Goal: Information Seeking & Learning: Find contact information

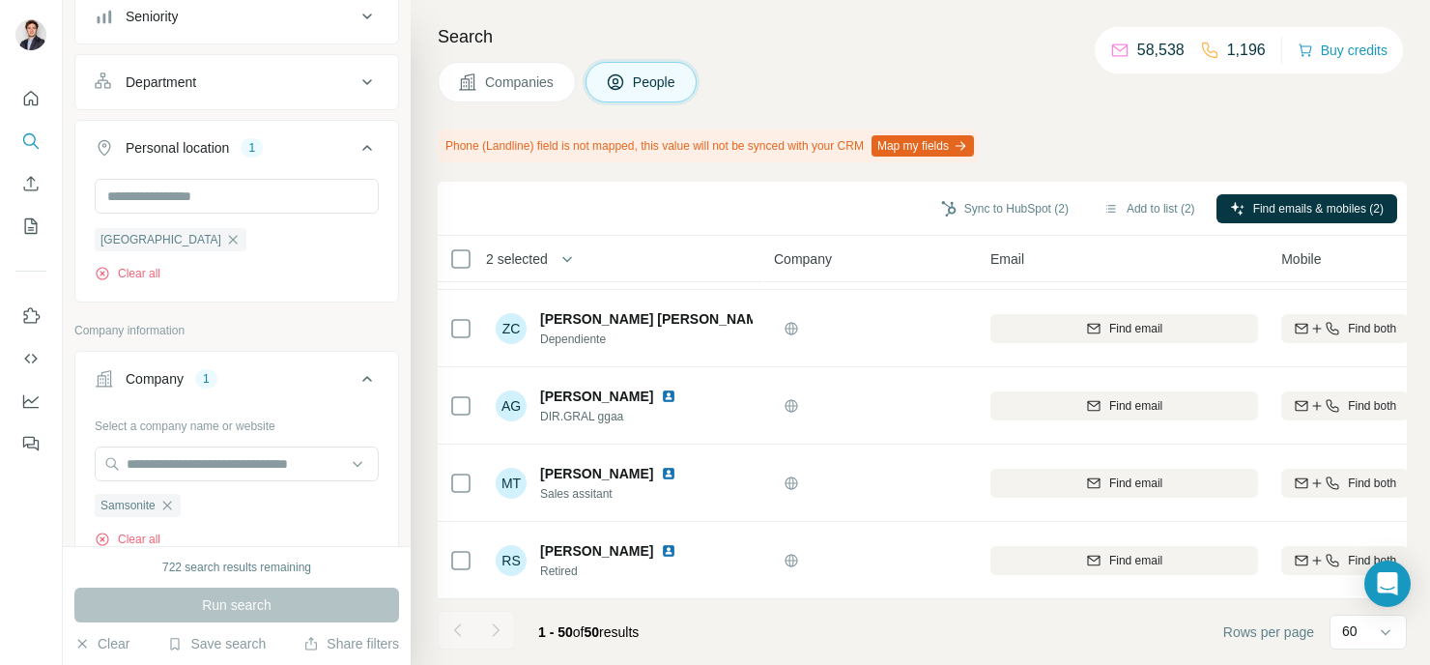
scroll to position [240, 0]
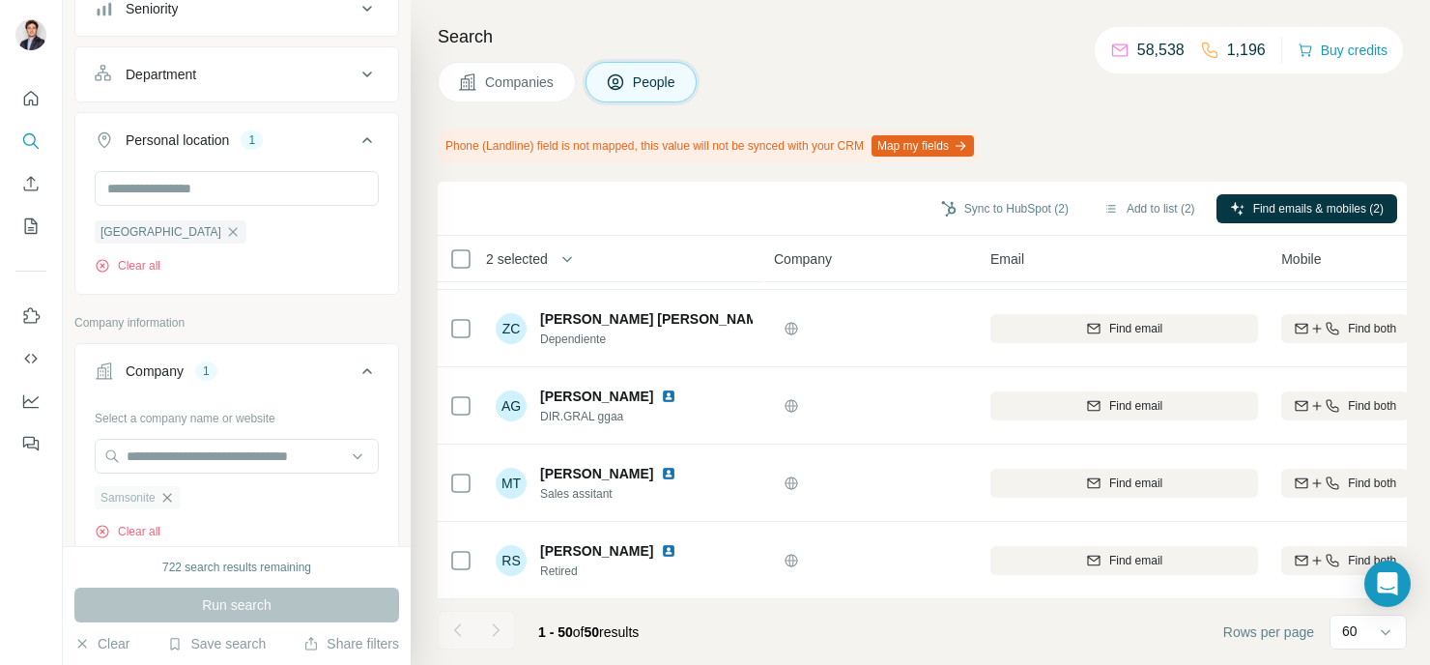
click at [171, 499] on icon "button" at bounding box center [166, 497] width 9 height 9
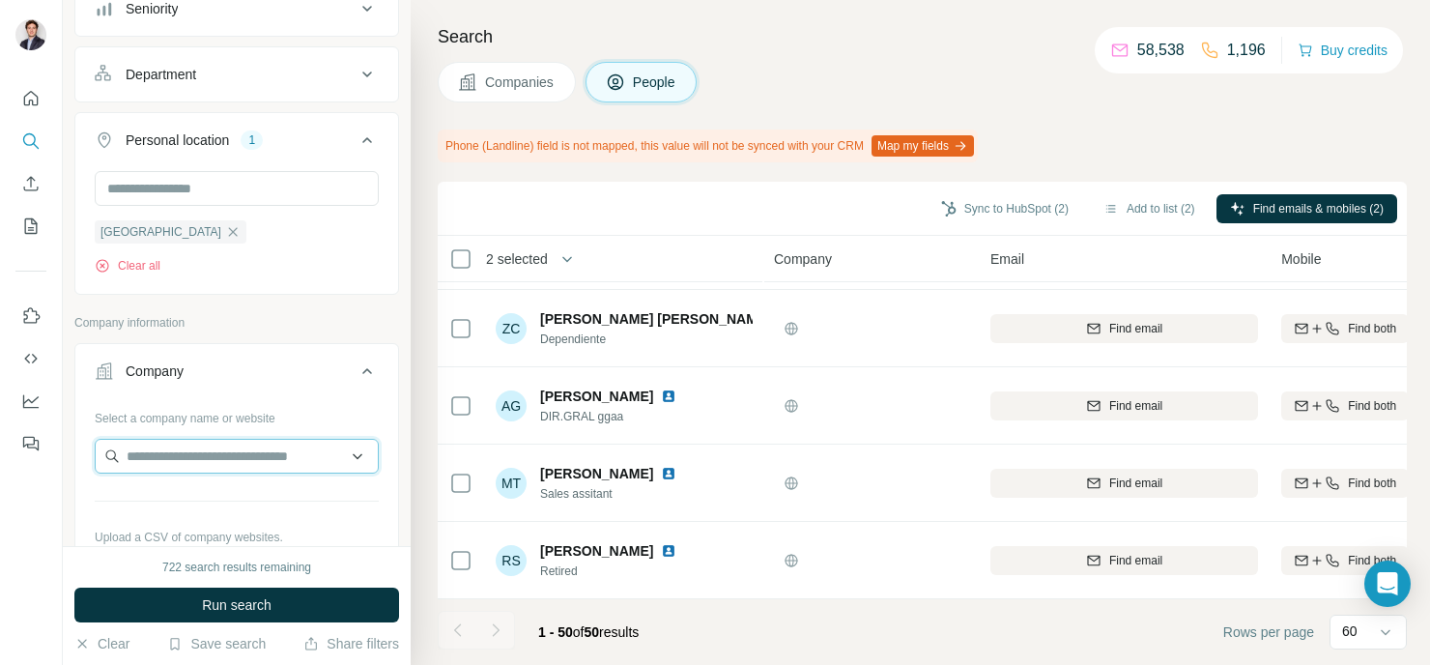
click at [193, 460] on input "text" at bounding box center [237, 456] width 284 height 35
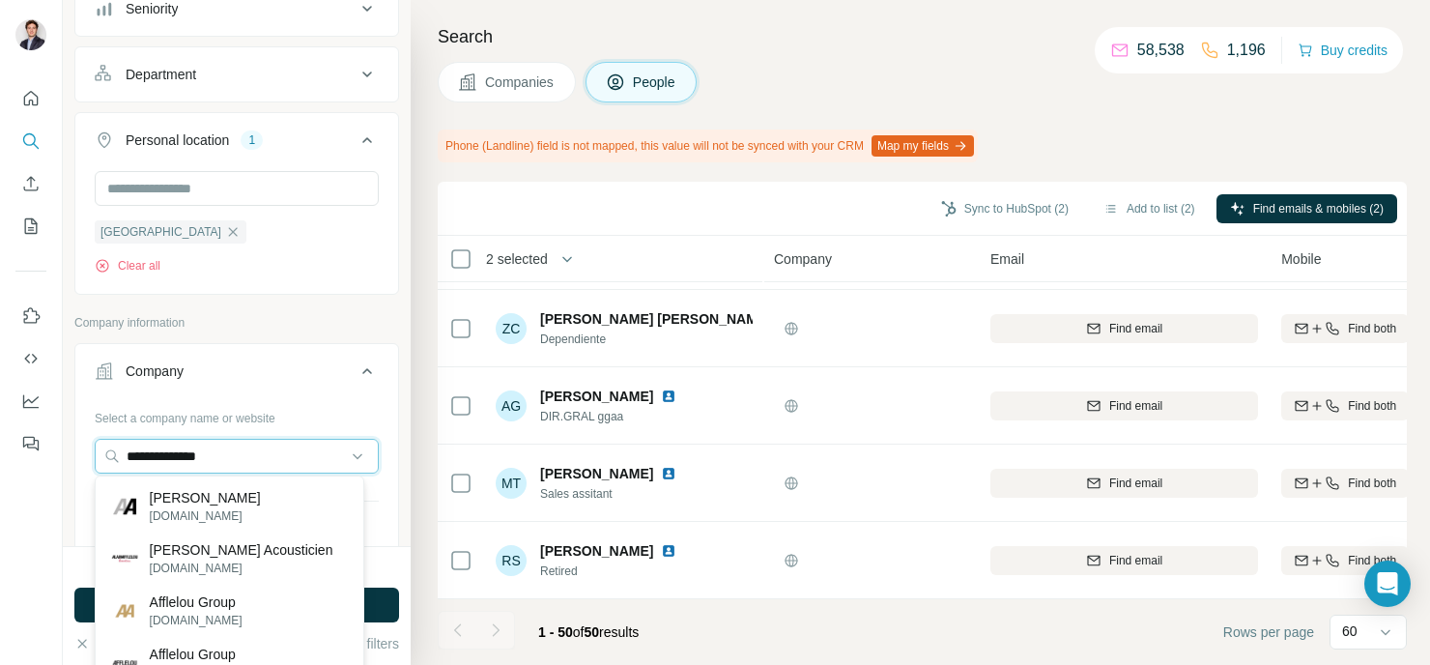
type input "**********"
click at [250, 497] on div "[PERSON_NAME] [DOMAIN_NAME]" at bounding box center [230, 506] width 260 height 52
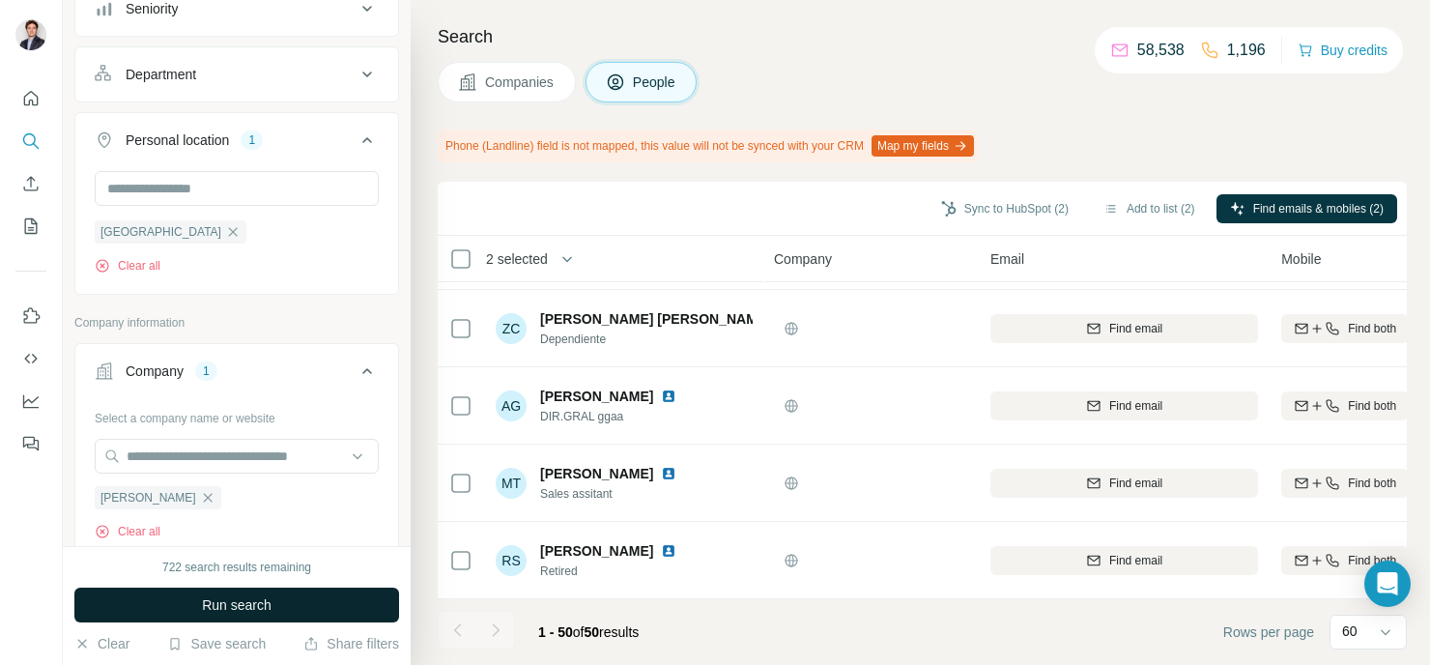
click at [294, 604] on button "Run search" at bounding box center [236, 604] width 325 height 35
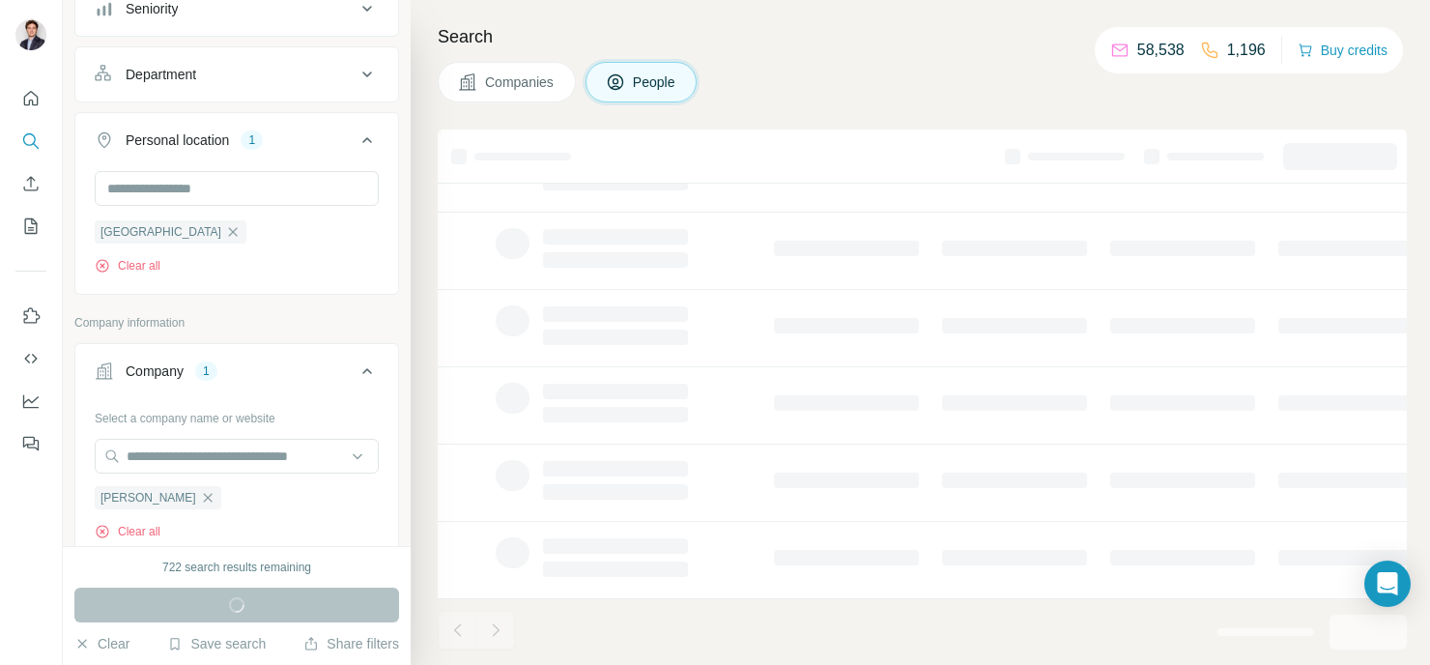
scroll to position [413, 0]
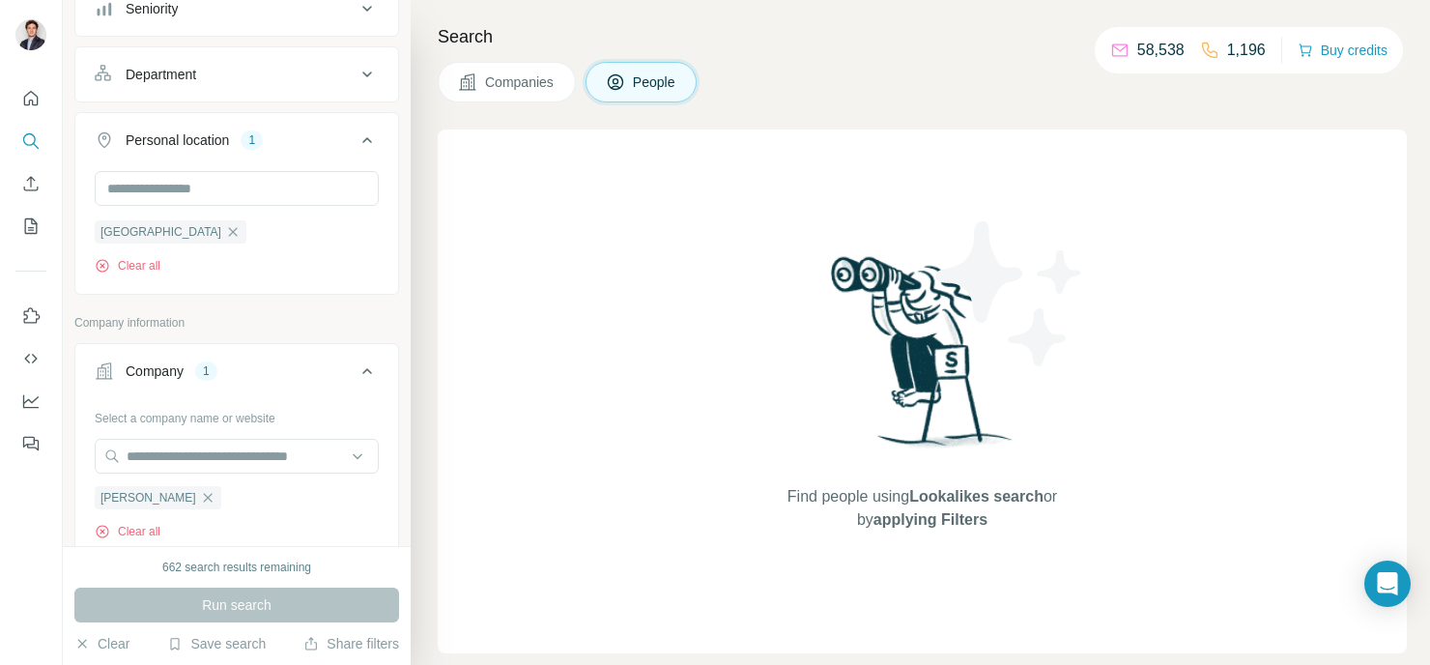
click at [510, 81] on span "Companies" at bounding box center [520, 81] width 71 height 19
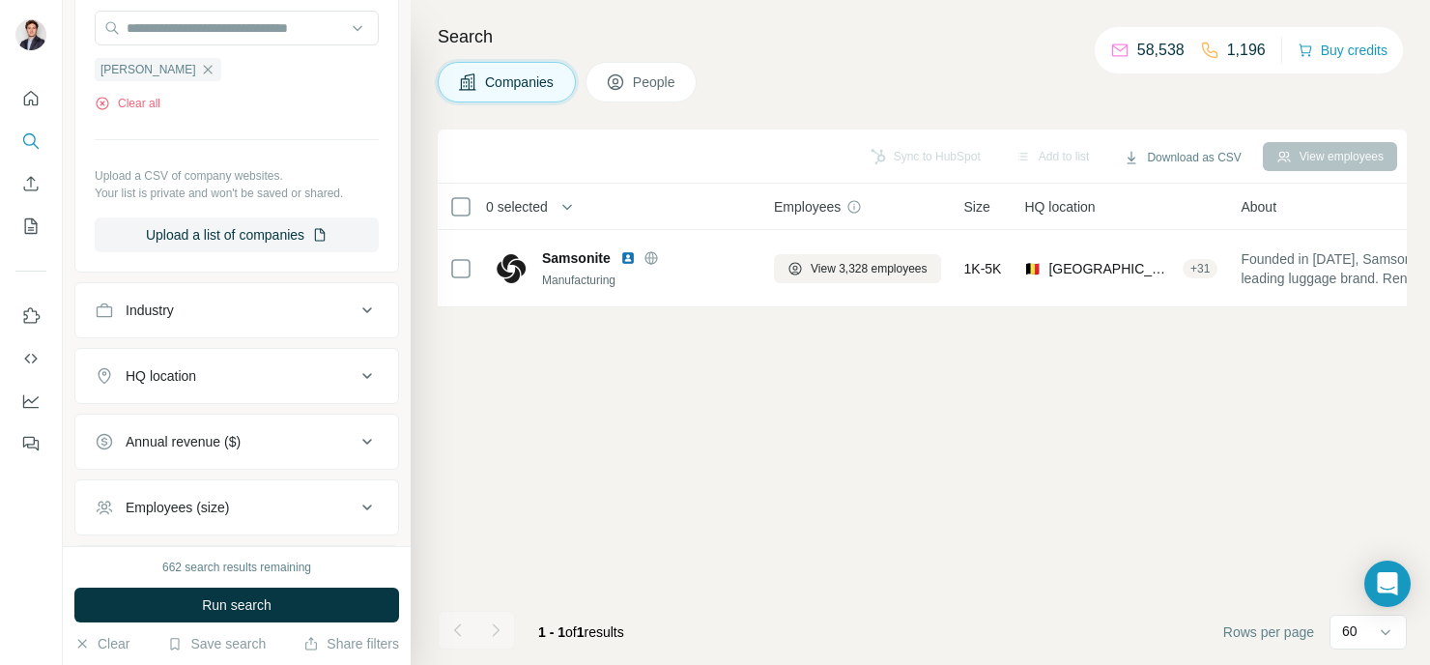
scroll to position [0, 0]
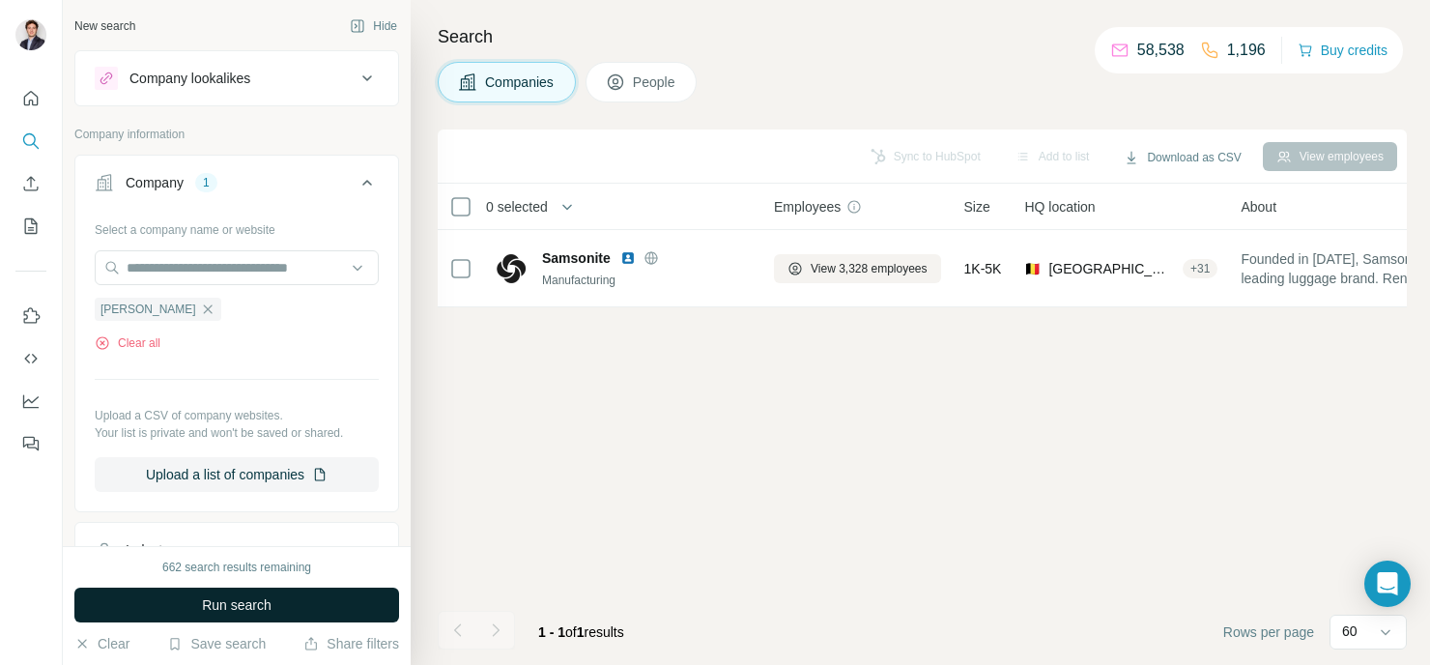
click at [330, 587] on button "Run search" at bounding box center [236, 604] width 325 height 35
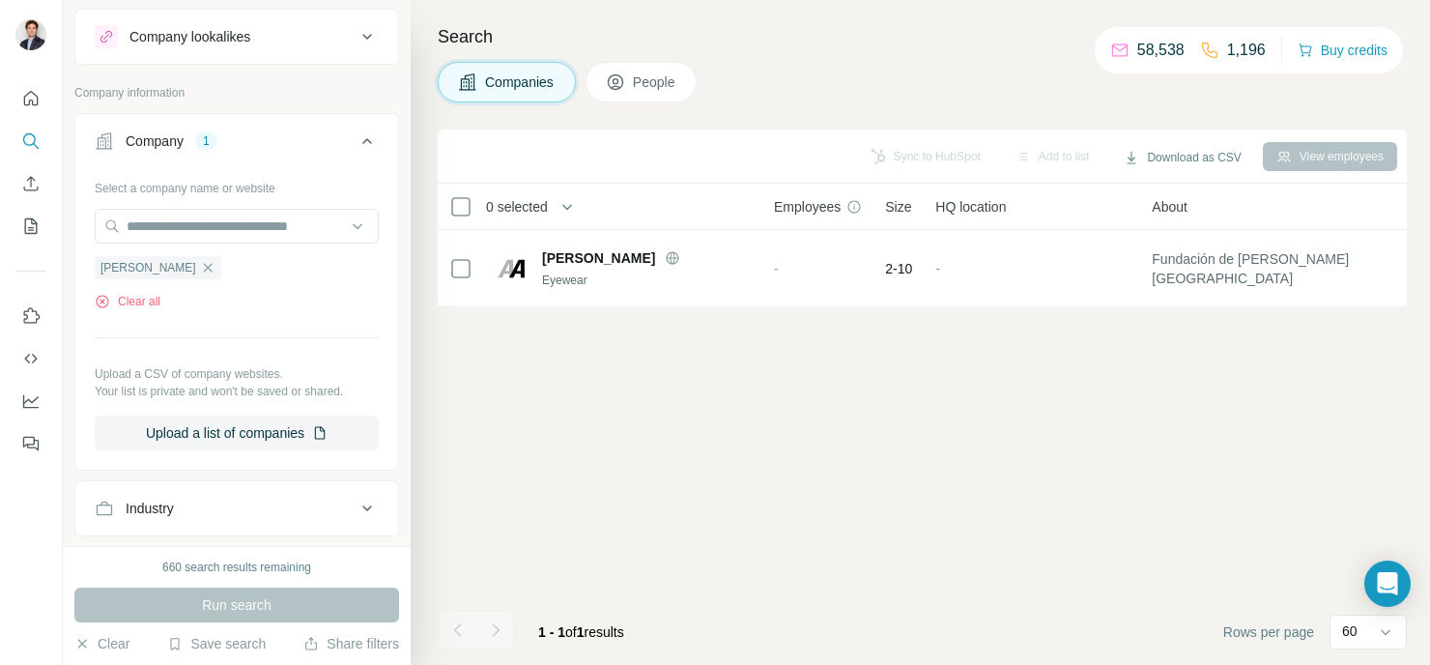
scroll to position [43, 0]
click at [200, 264] on icon "button" at bounding box center [207, 266] width 15 height 15
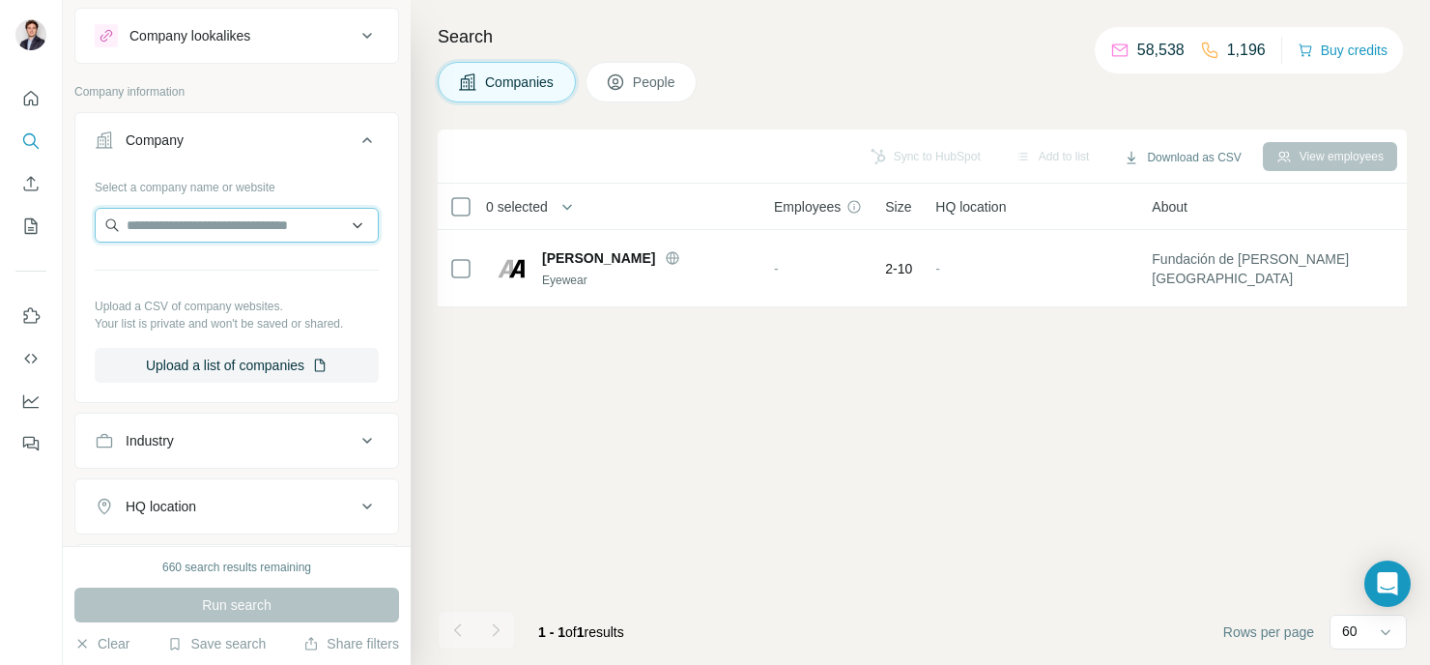
click at [213, 214] on input "text" at bounding box center [237, 225] width 284 height 35
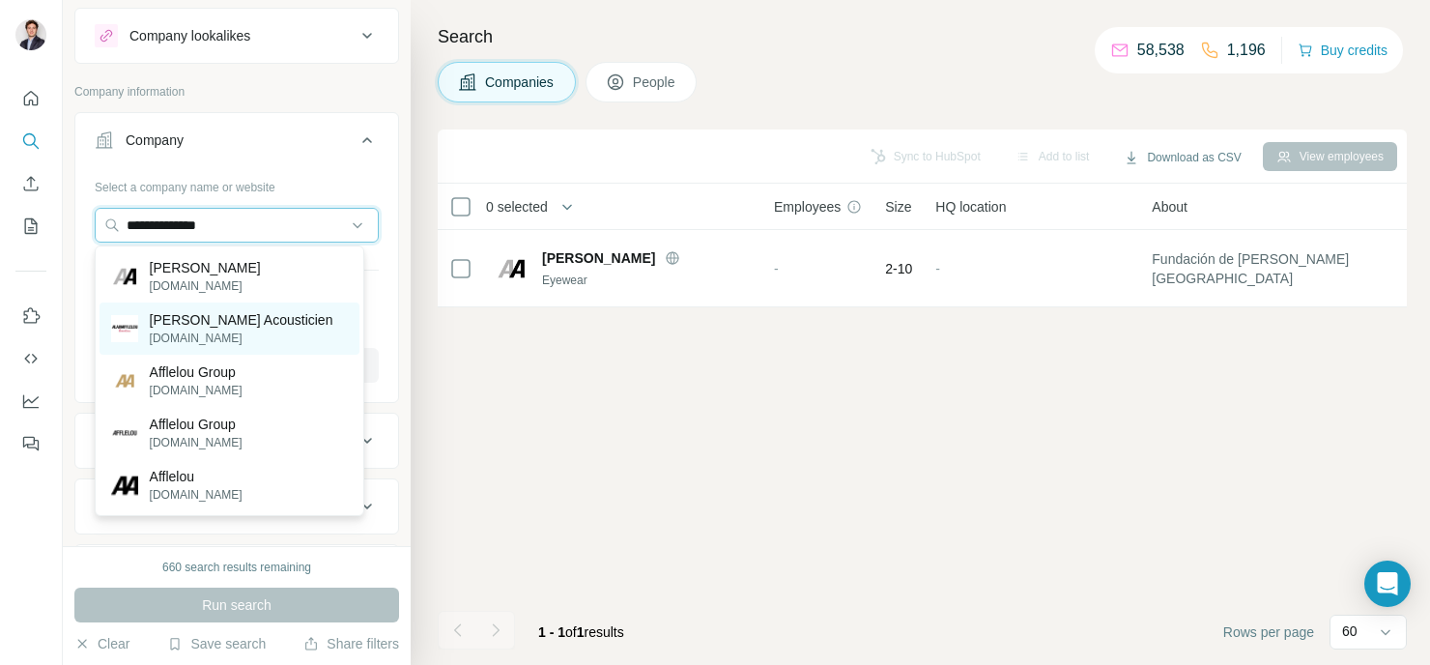
type input "**********"
click at [259, 342] on p "[DOMAIN_NAME]" at bounding box center [242, 337] width 184 height 17
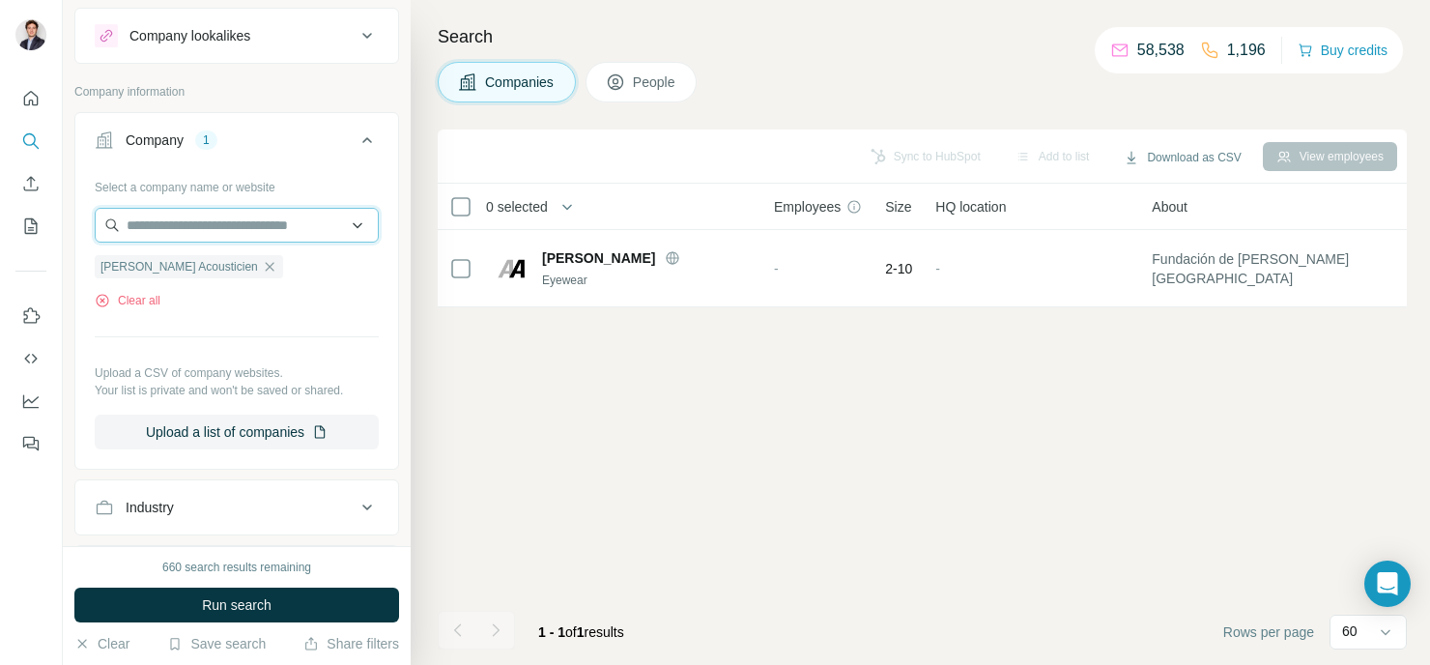
click at [251, 231] on input "text" at bounding box center [237, 225] width 284 height 35
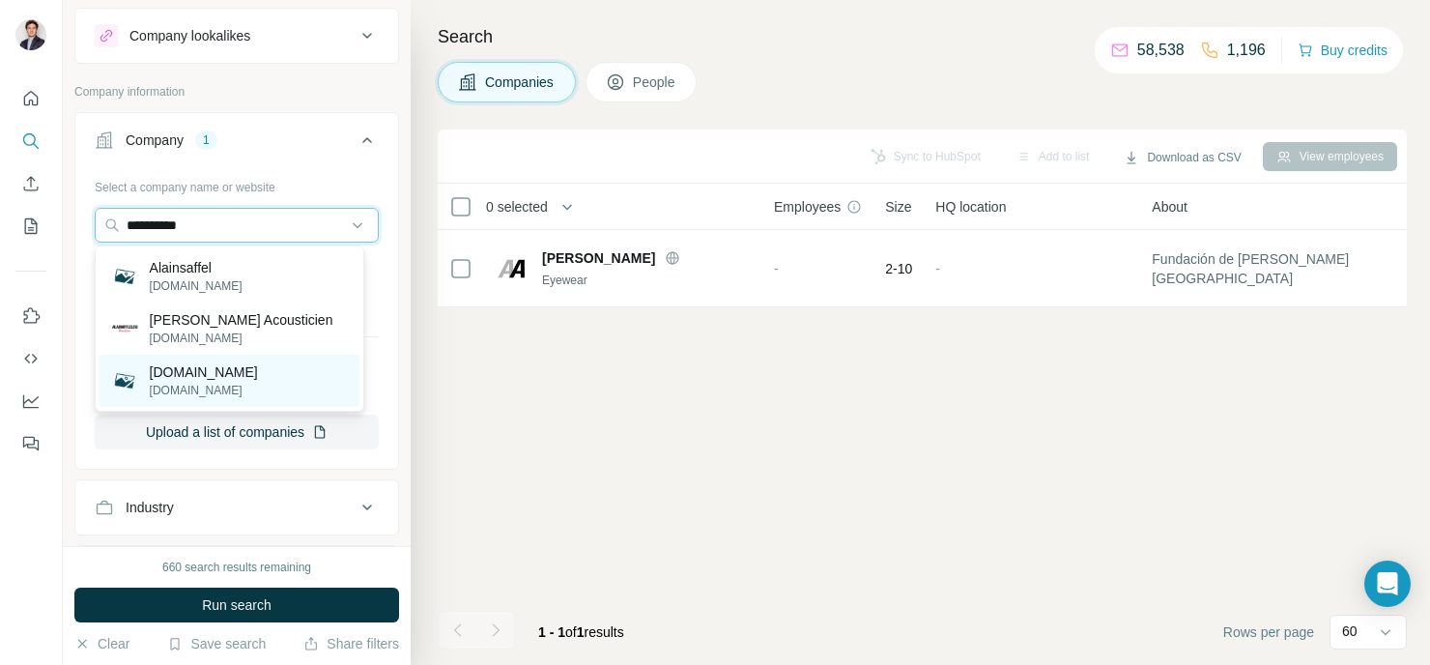
type input "**********"
click at [258, 377] on p "[DOMAIN_NAME]" at bounding box center [204, 371] width 108 height 19
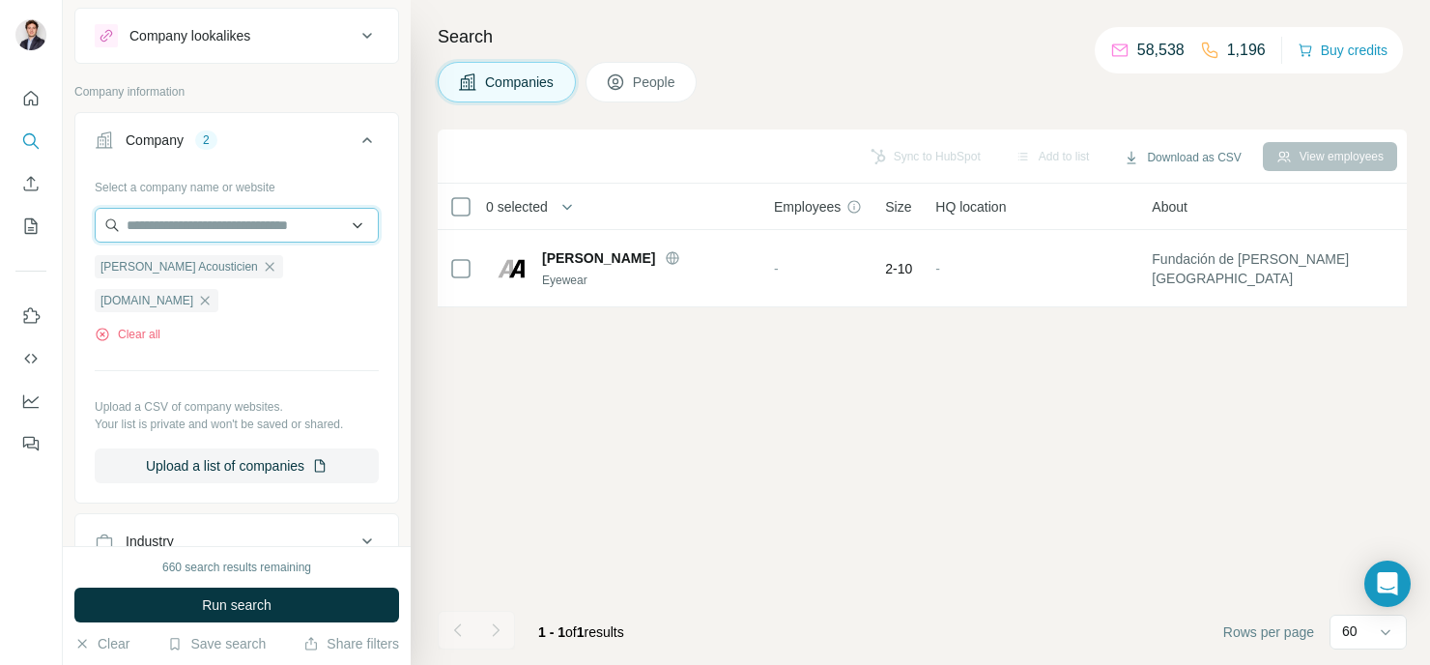
click at [270, 229] on input "text" at bounding box center [237, 225] width 284 height 35
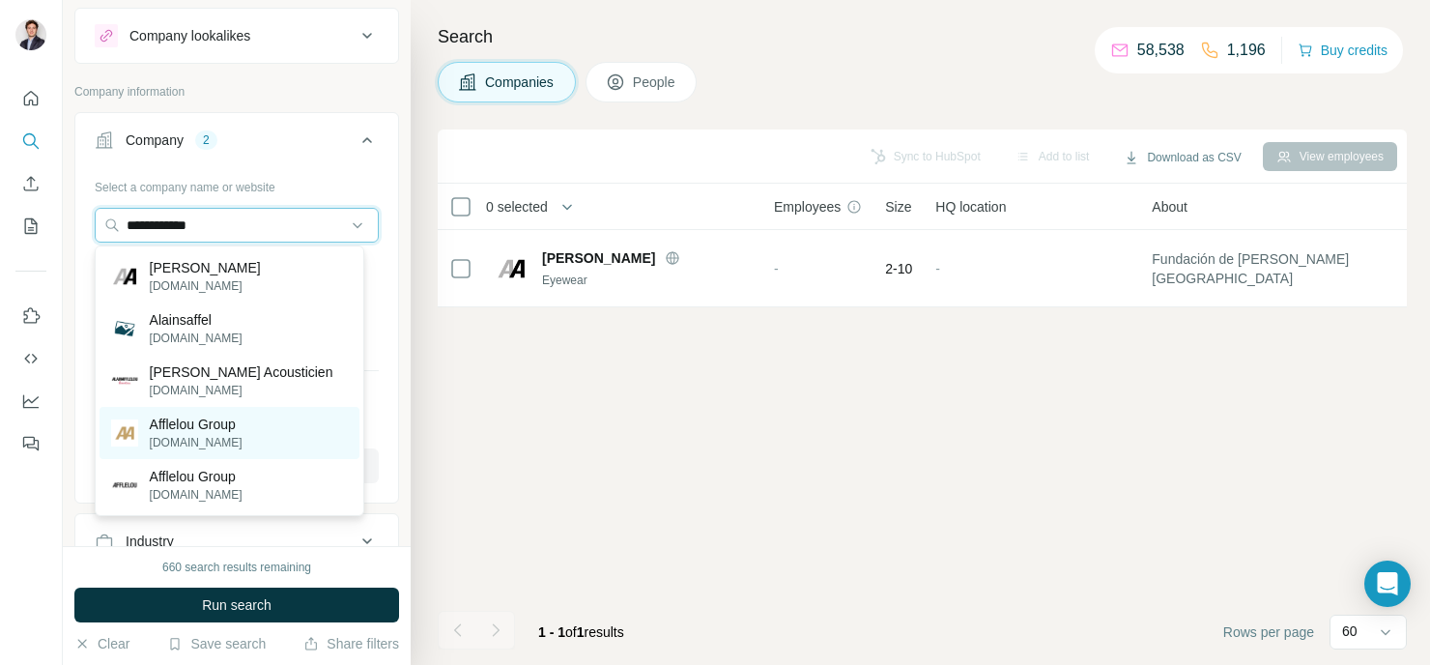
type input "**********"
click at [251, 436] on div "Afflelou Group [DOMAIN_NAME]" at bounding box center [230, 433] width 260 height 52
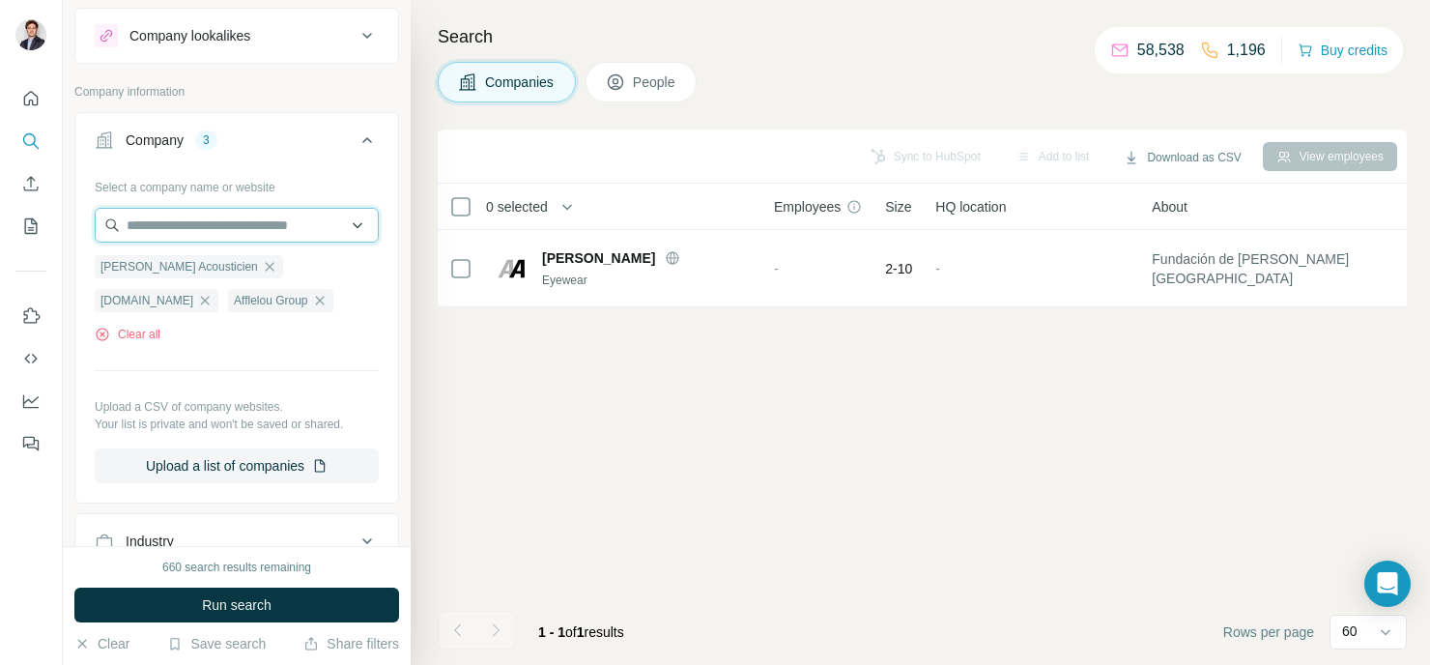
click at [236, 233] on input "text" at bounding box center [237, 225] width 284 height 35
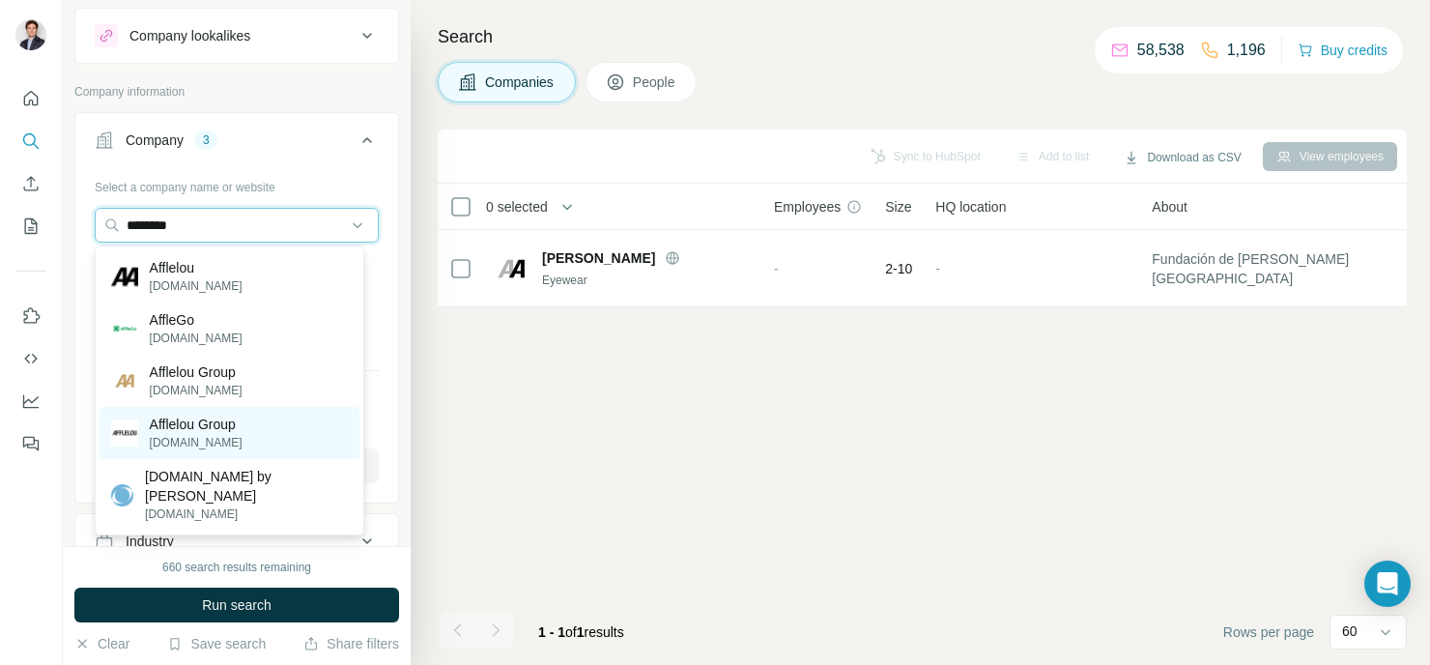
type input "********"
click at [248, 433] on div "Afflelou Group [DOMAIN_NAME]" at bounding box center [230, 433] width 260 height 52
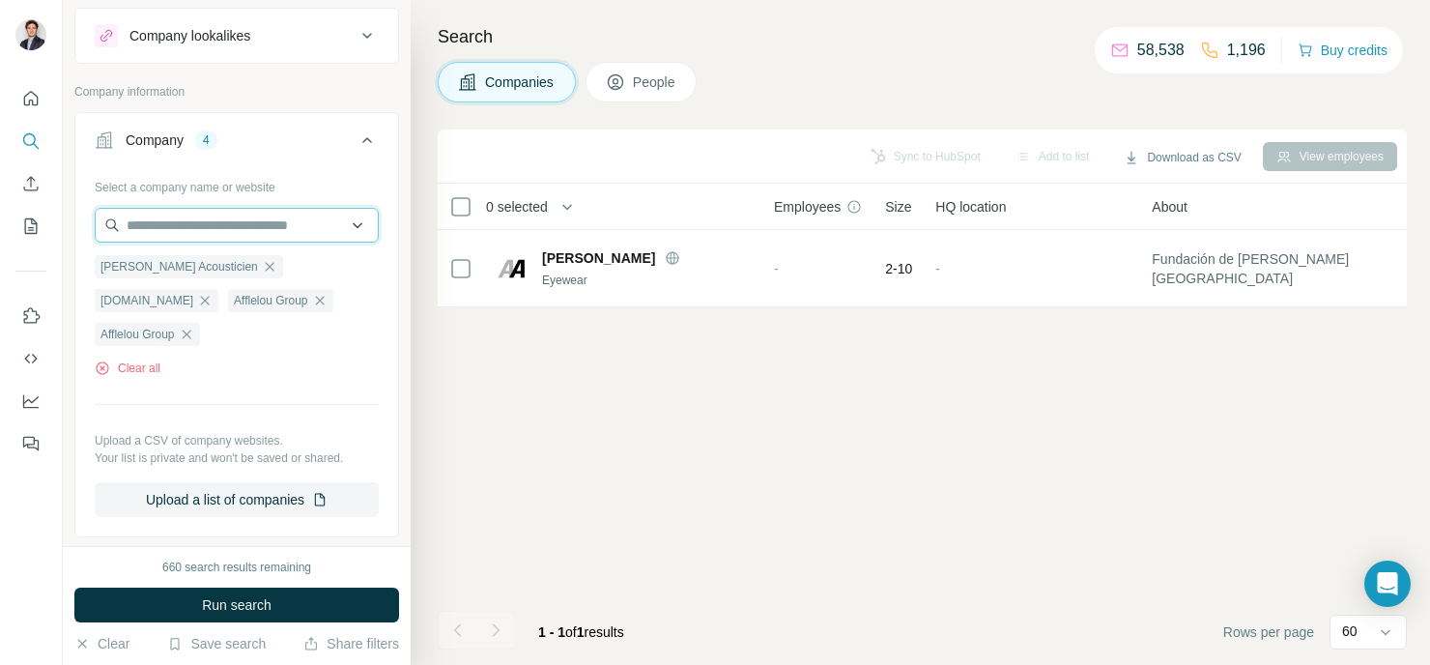
click at [267, 212] on input "text" at bounding box center [237, 225] width 284 height 35
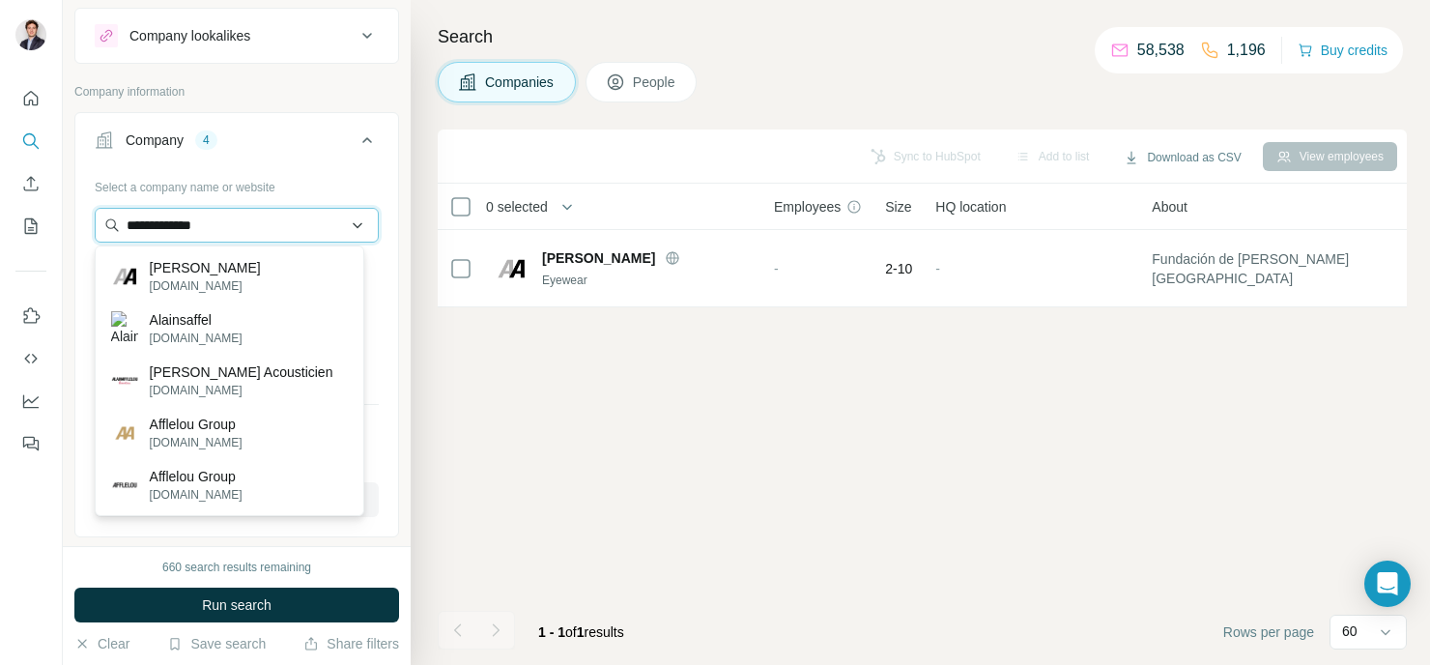
type input "**********"
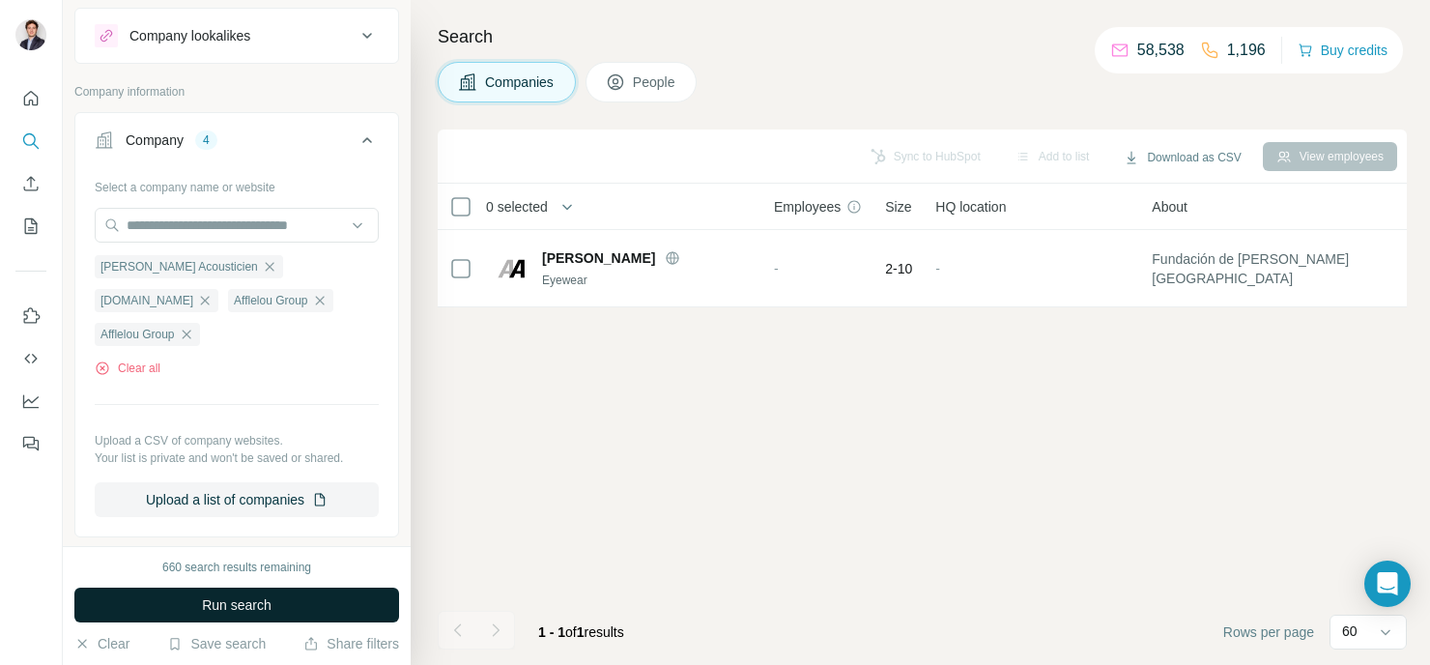
click at [370, 613] on button "Run search" at bounding box center [236, 604] width 325 height 35
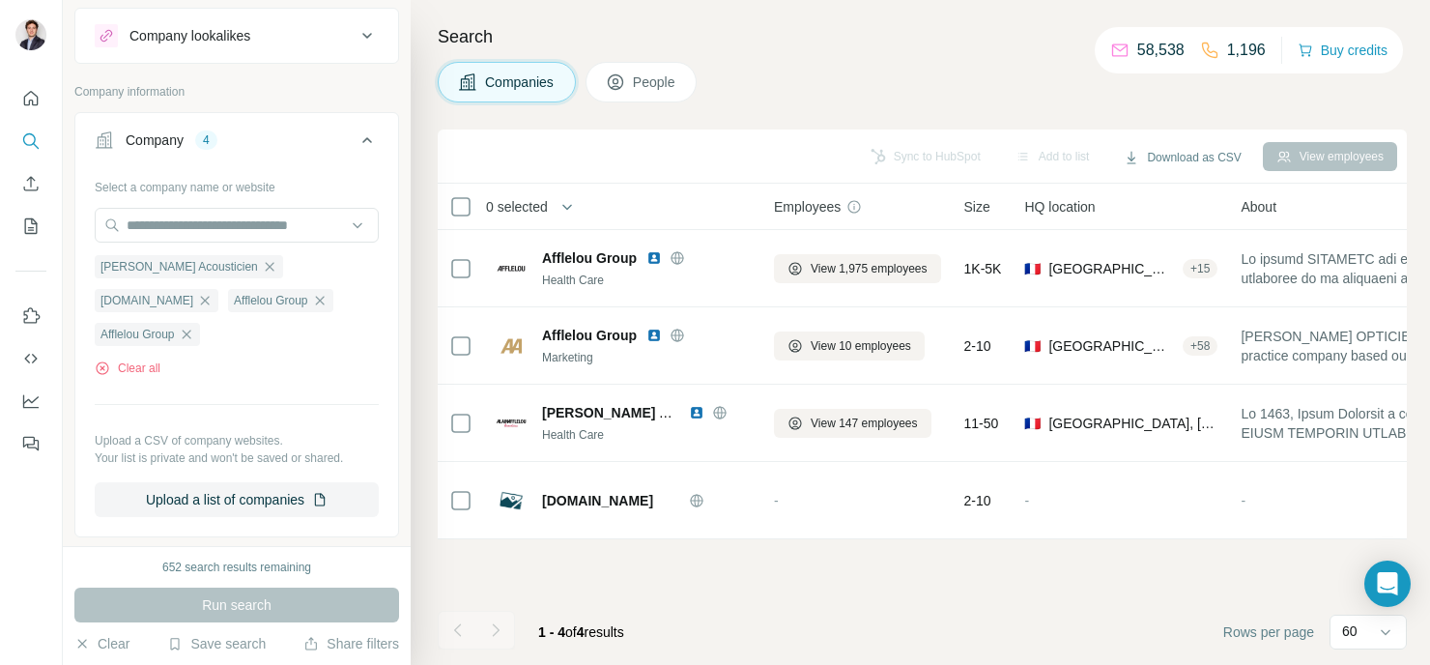
click at [677, 82] on span "People" at bounding box center [655, 81] width 44 height 19
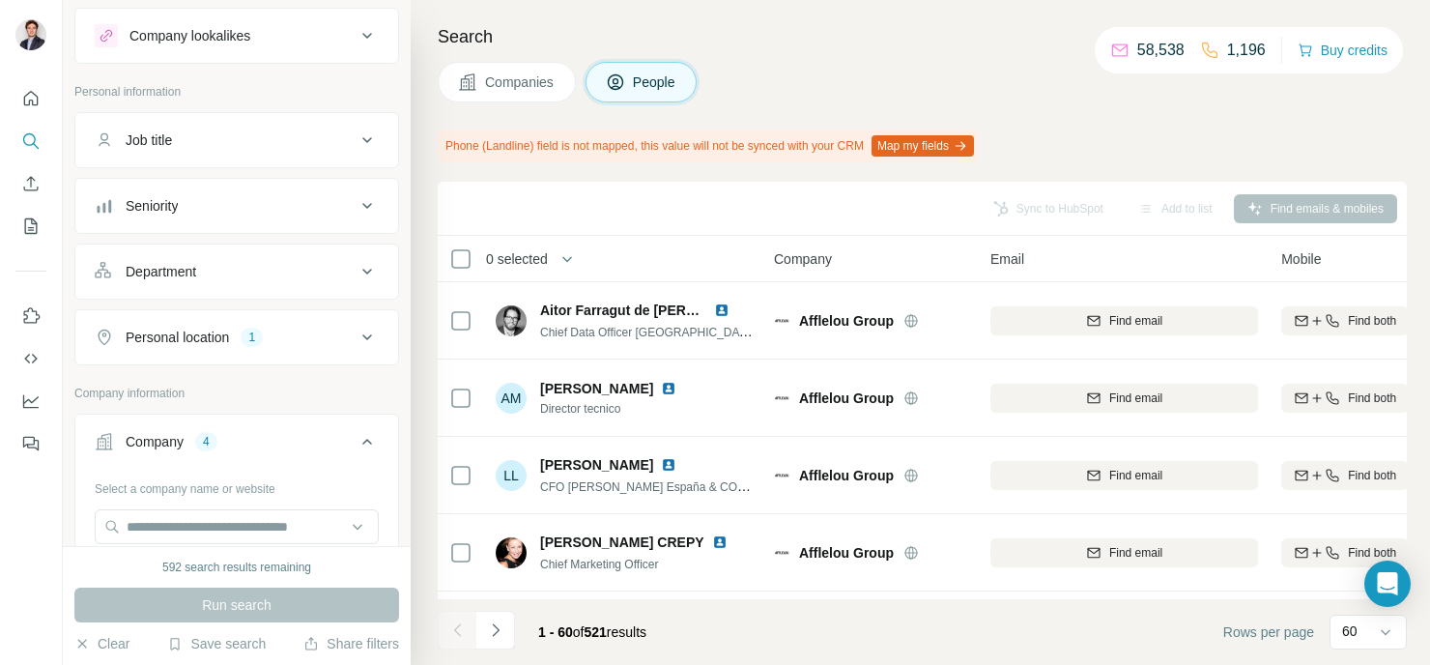
click at [229, 332] on div "Personal location" at bounding box center [177, 337] width 103 height 19
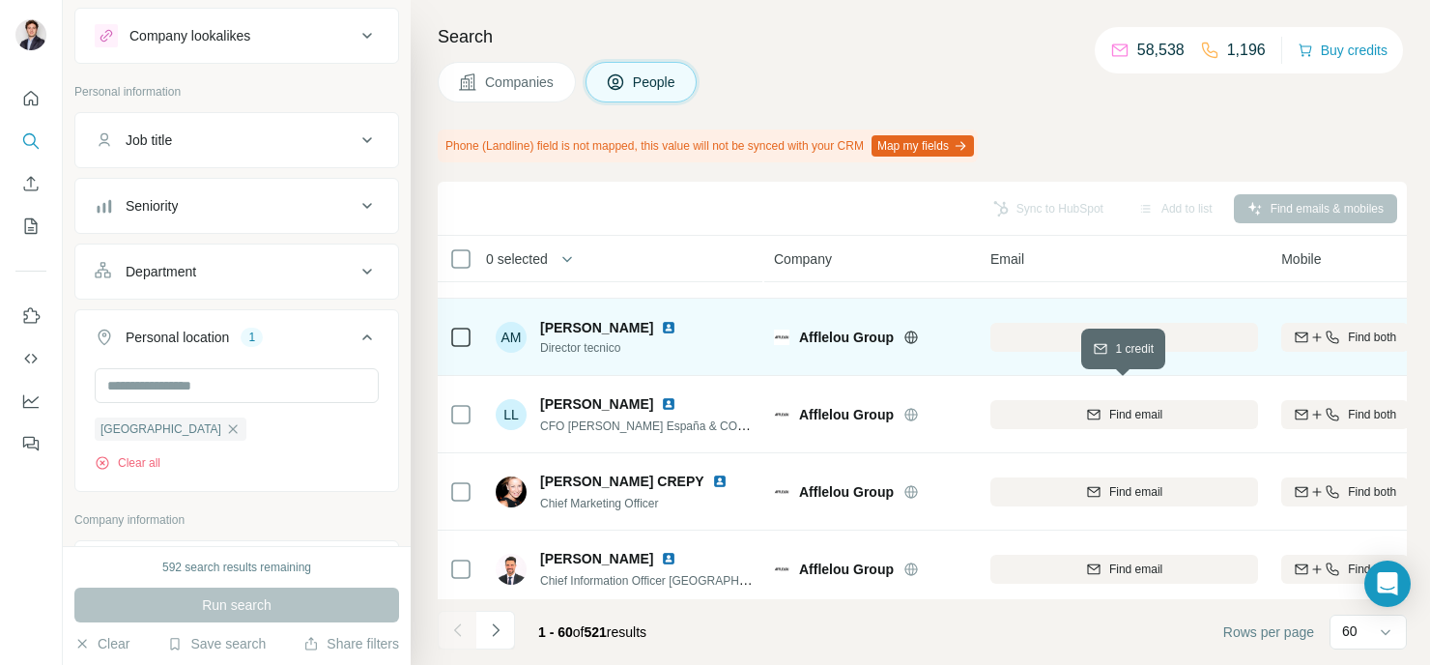
scroll to position [65, 0]
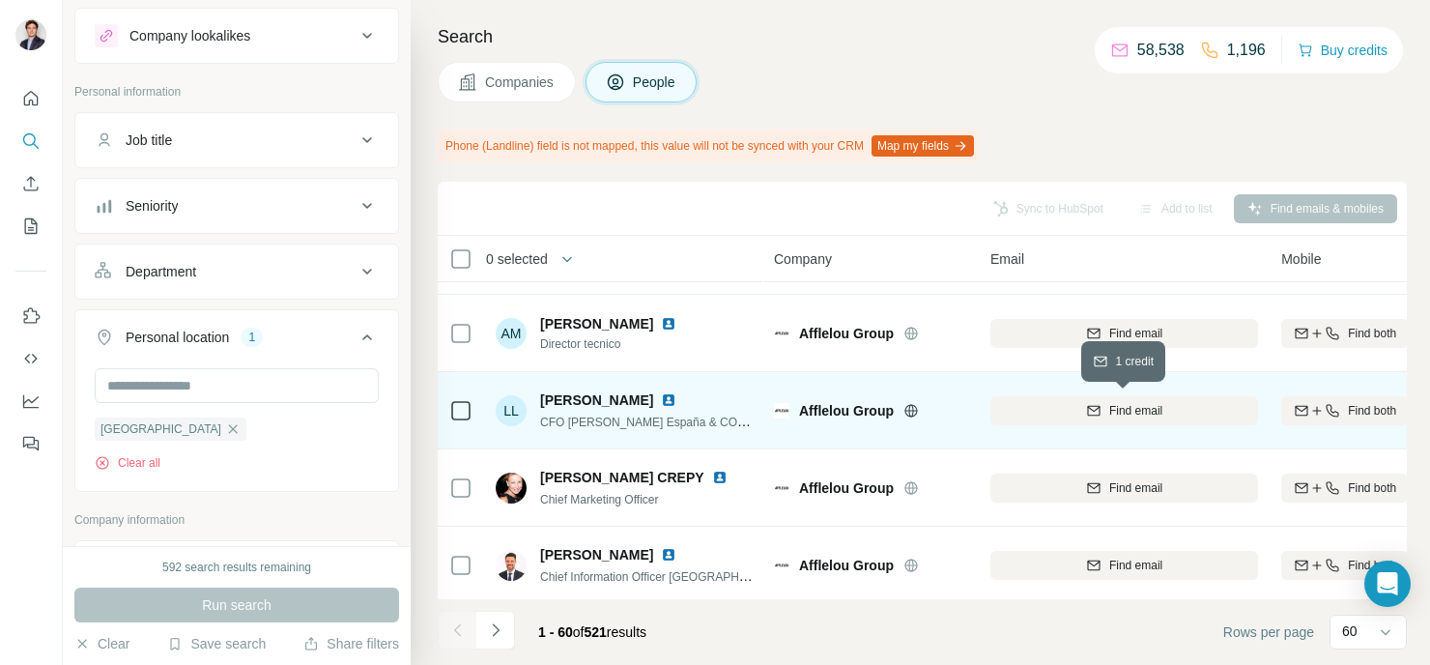
click at [1046, 408] on div "Find email" at bounding box center [1124, 410] width 268 height 17
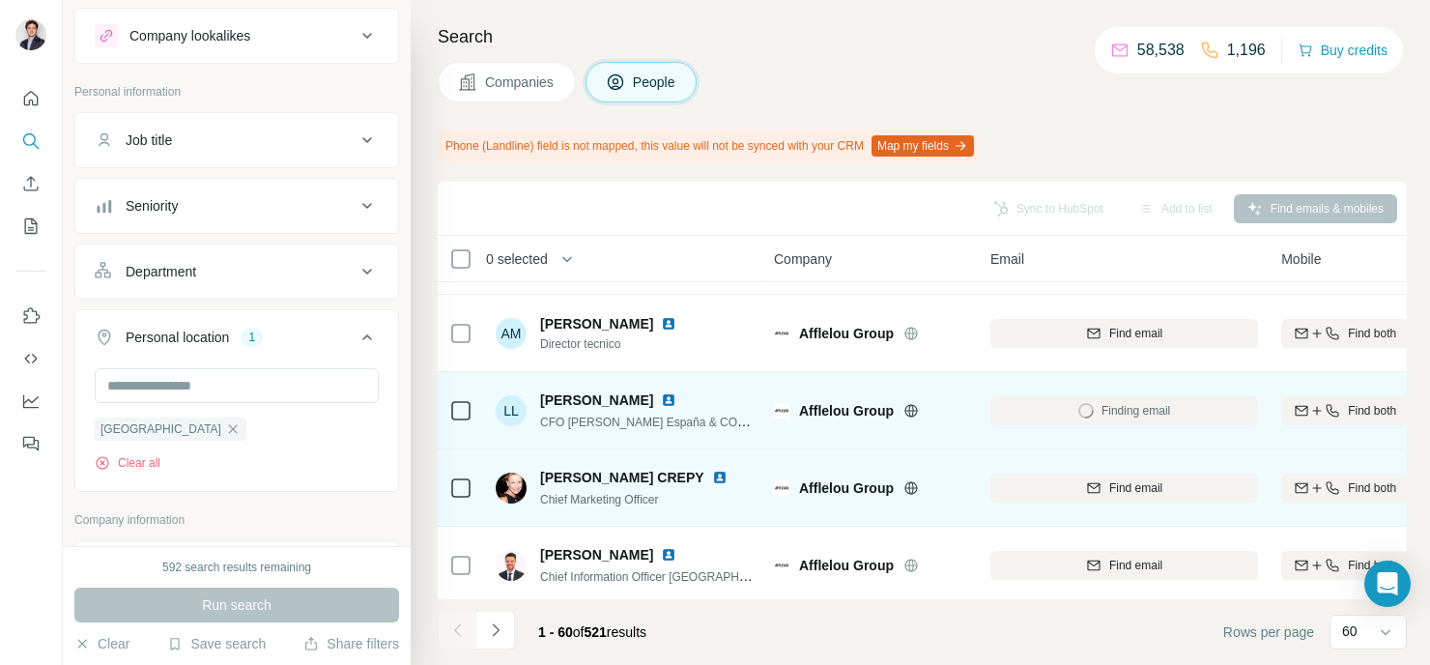
click at [1005, 500] on button "Find email" at bounding box center [1124, 487] width 268 height 29
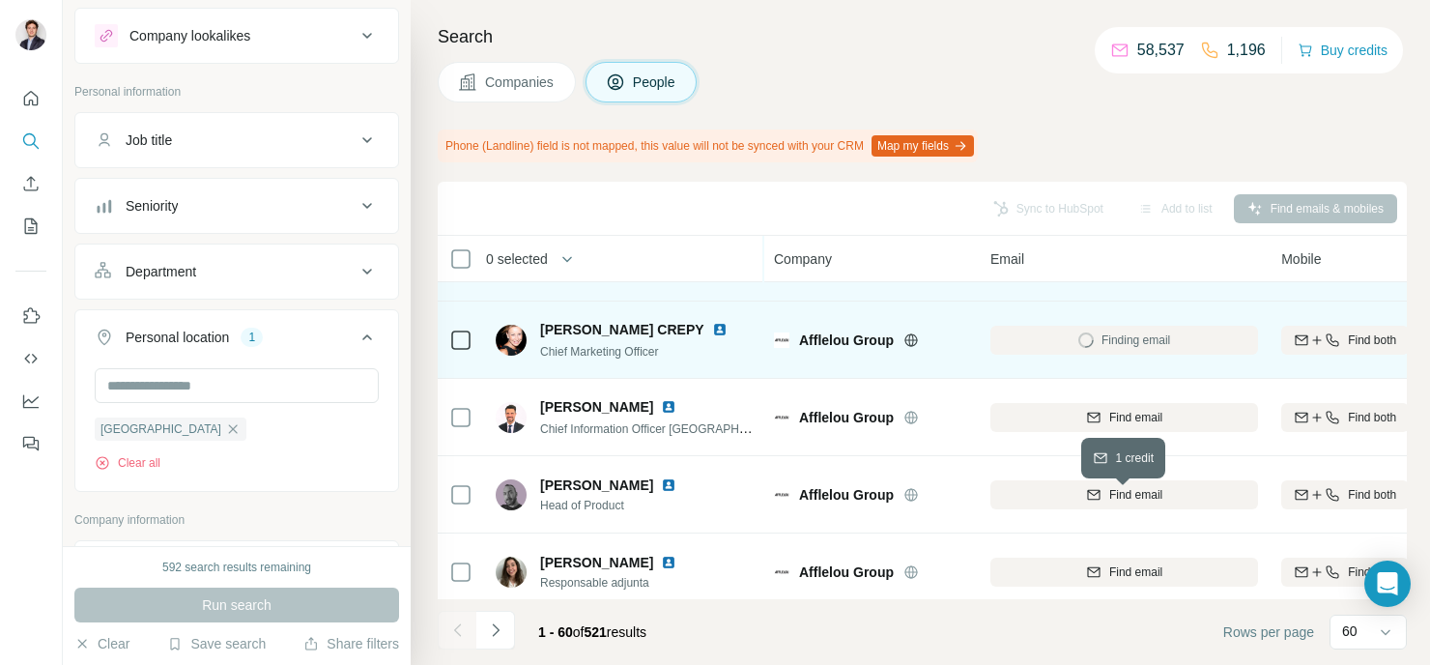
scroll to position [214, 0]
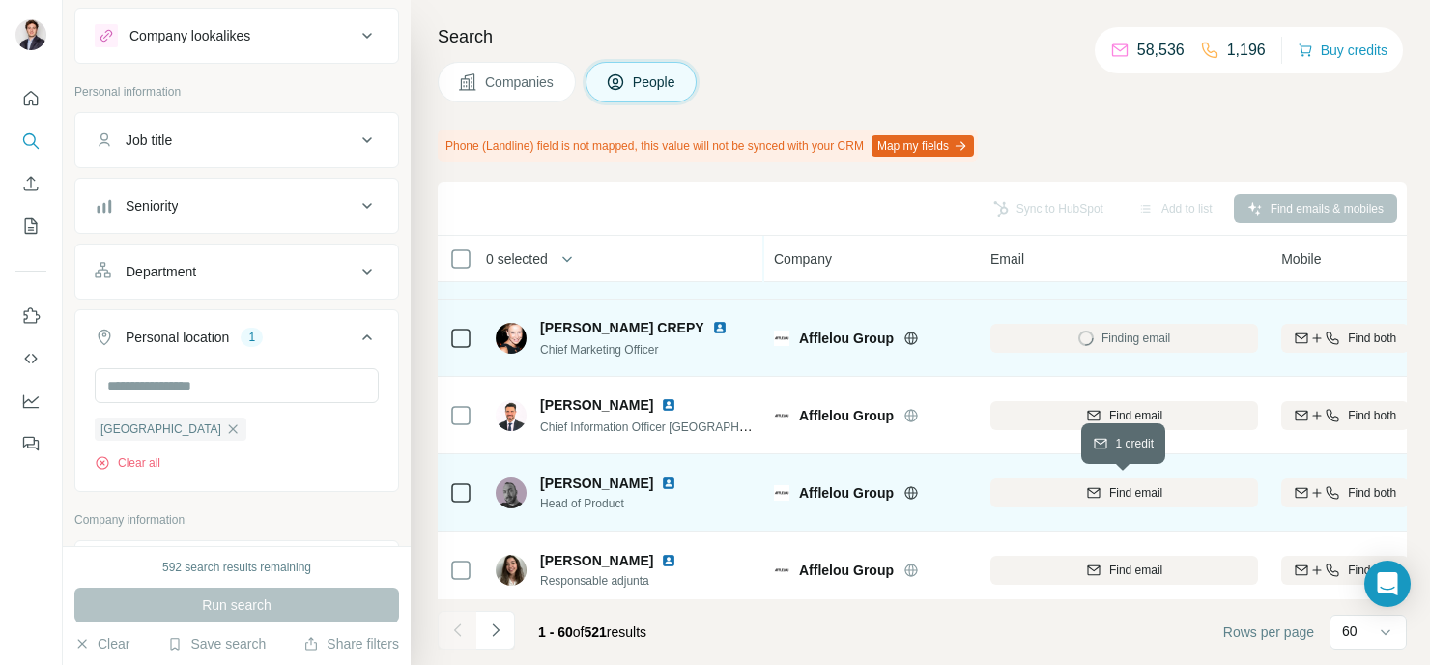
click at [1043, 499] on button "Find email" at bounding box center [1124, 492] width 268 height 29
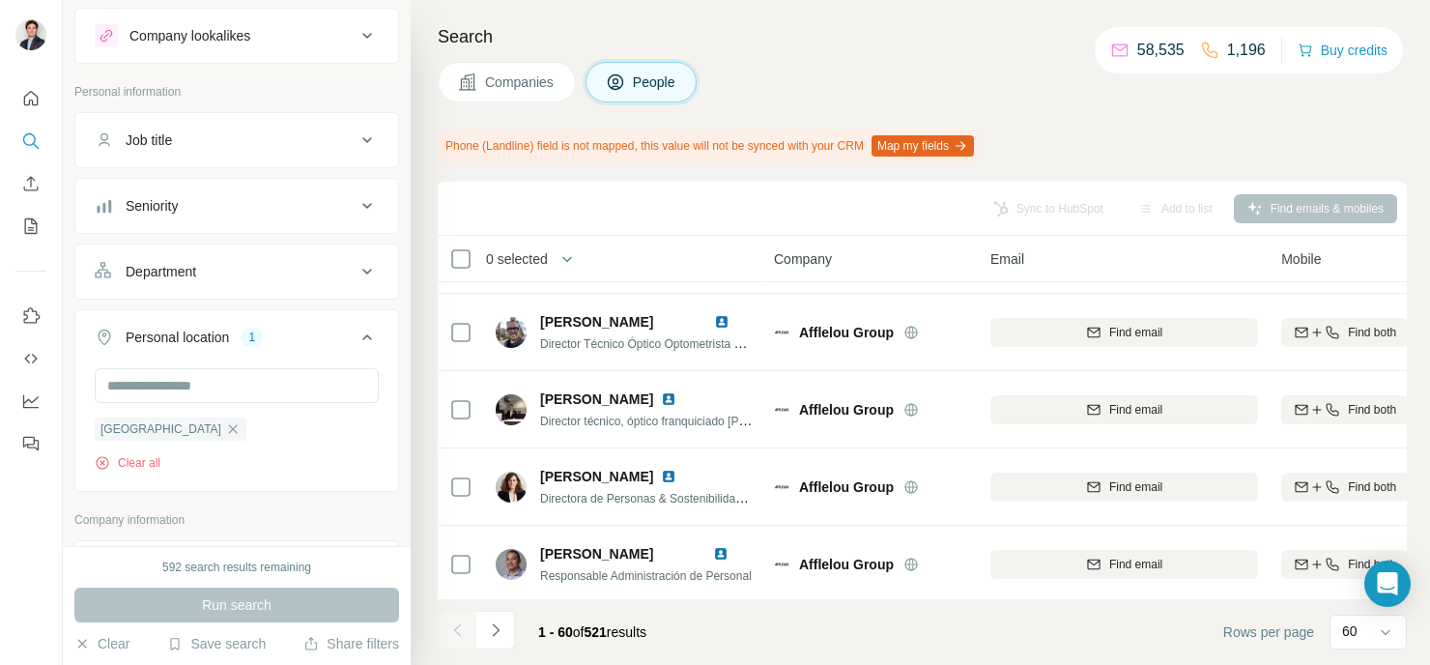
scroll to position [2156, 0]
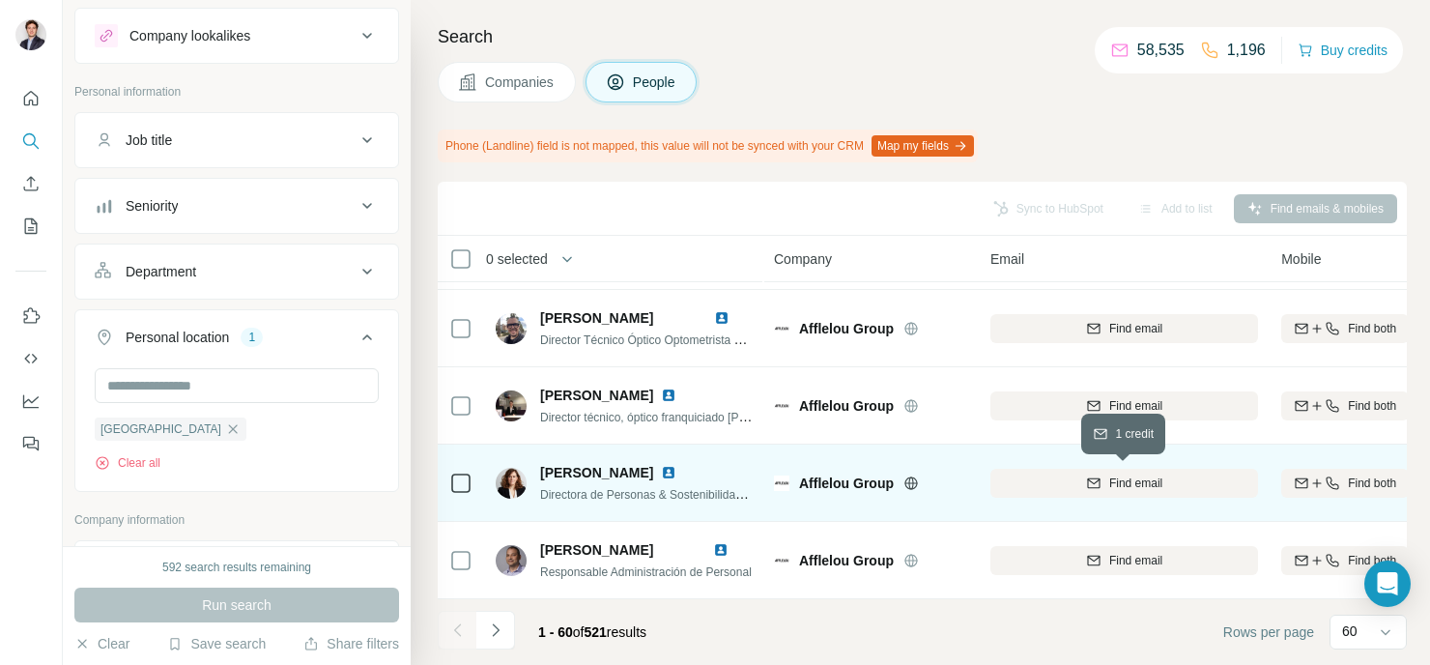
click at [1022, 488] on div "Find email" at bounding box center [1124, 482] width 268 height 17
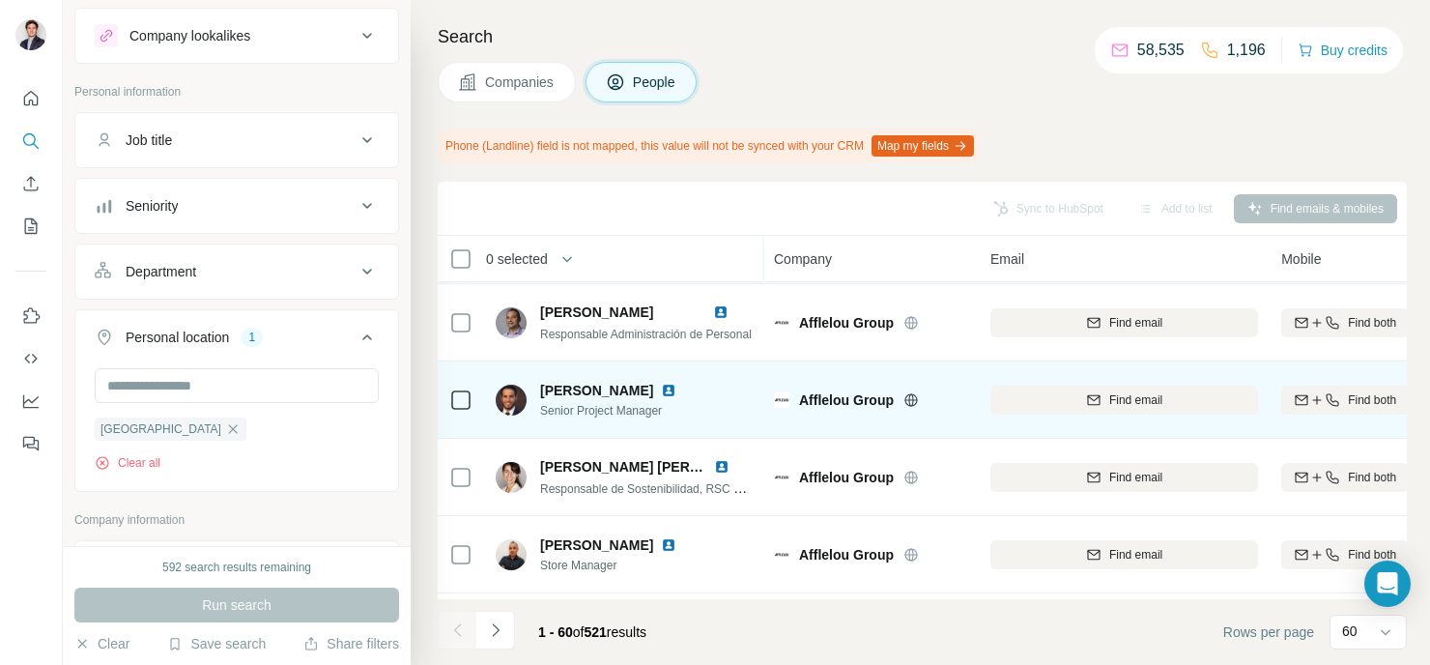
scroll to position [2395, 0]
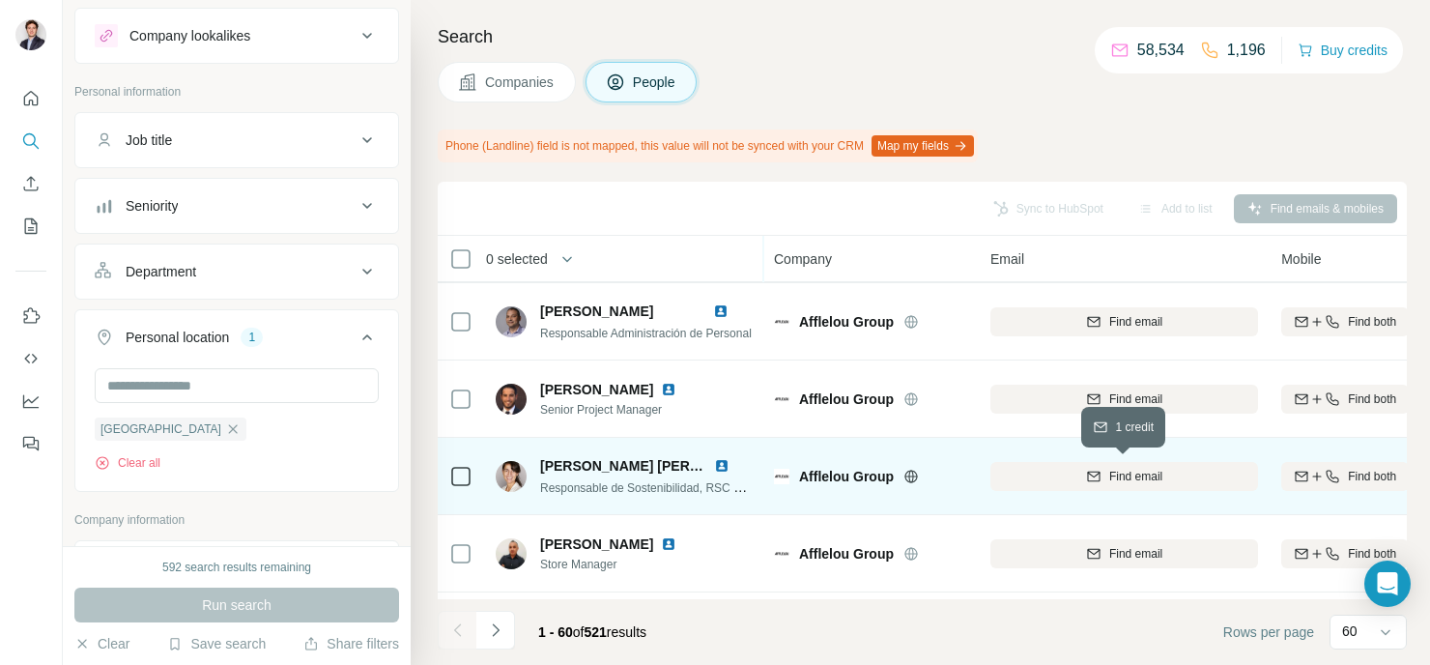
click at [1025, 468] on div "Find email" at bounding box center [1124, 476] width 268 height 17
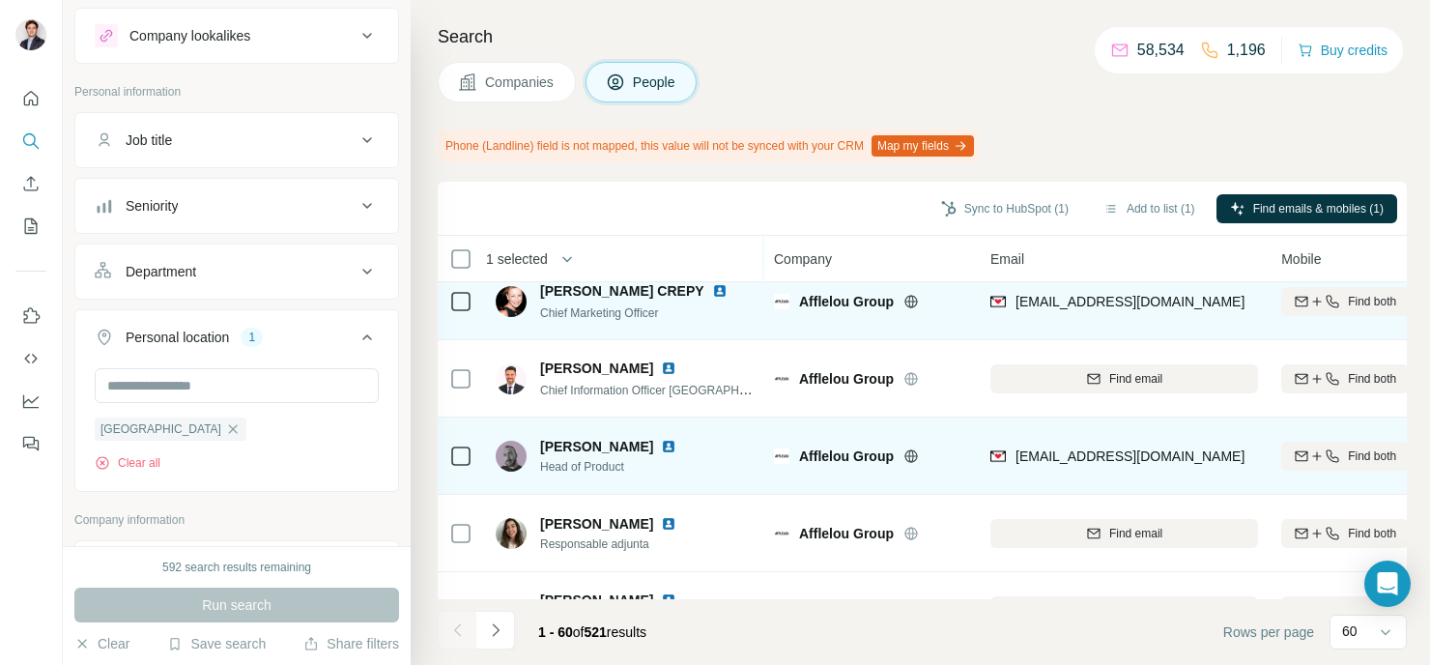
scroll to position [238, 0]
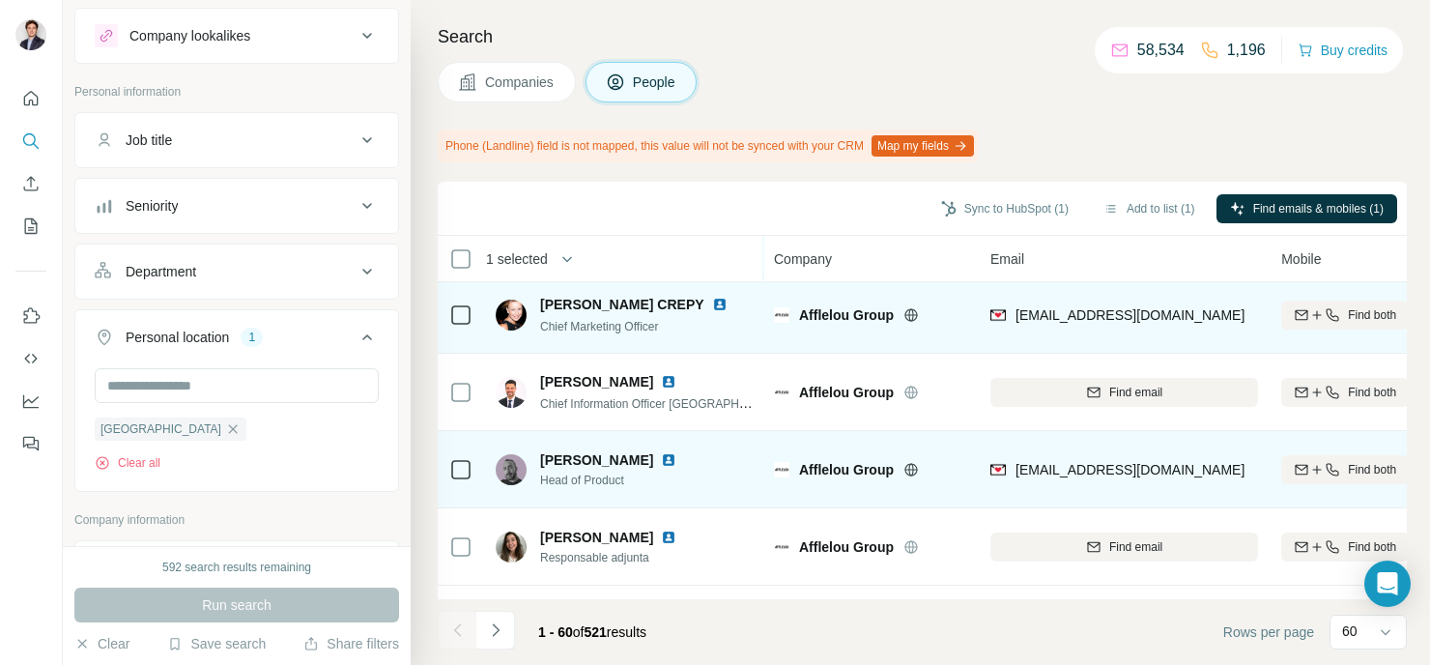
click at [460, 478] on icon at bounding box center [460, 469] width 23 height 23
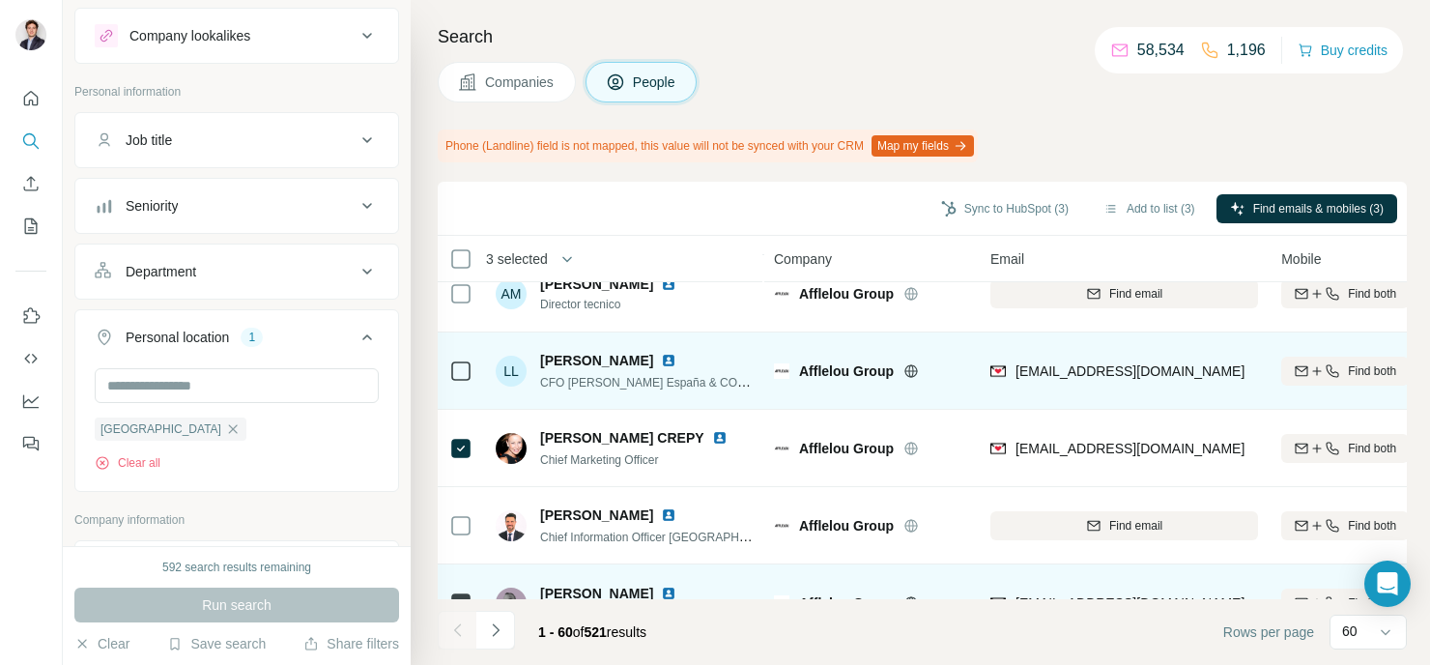
scroll to position [104, 0]
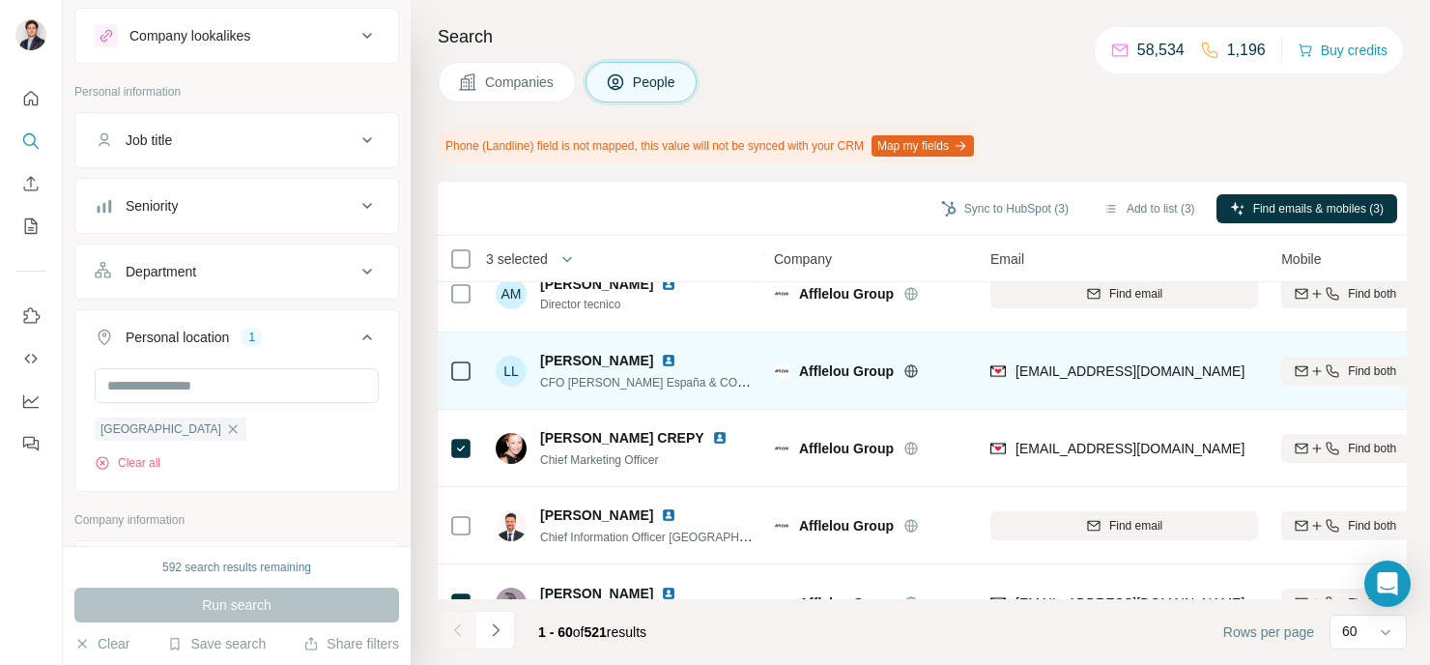
click at [447, 370] on td at bounding box center [461, 370] width 46 height 77
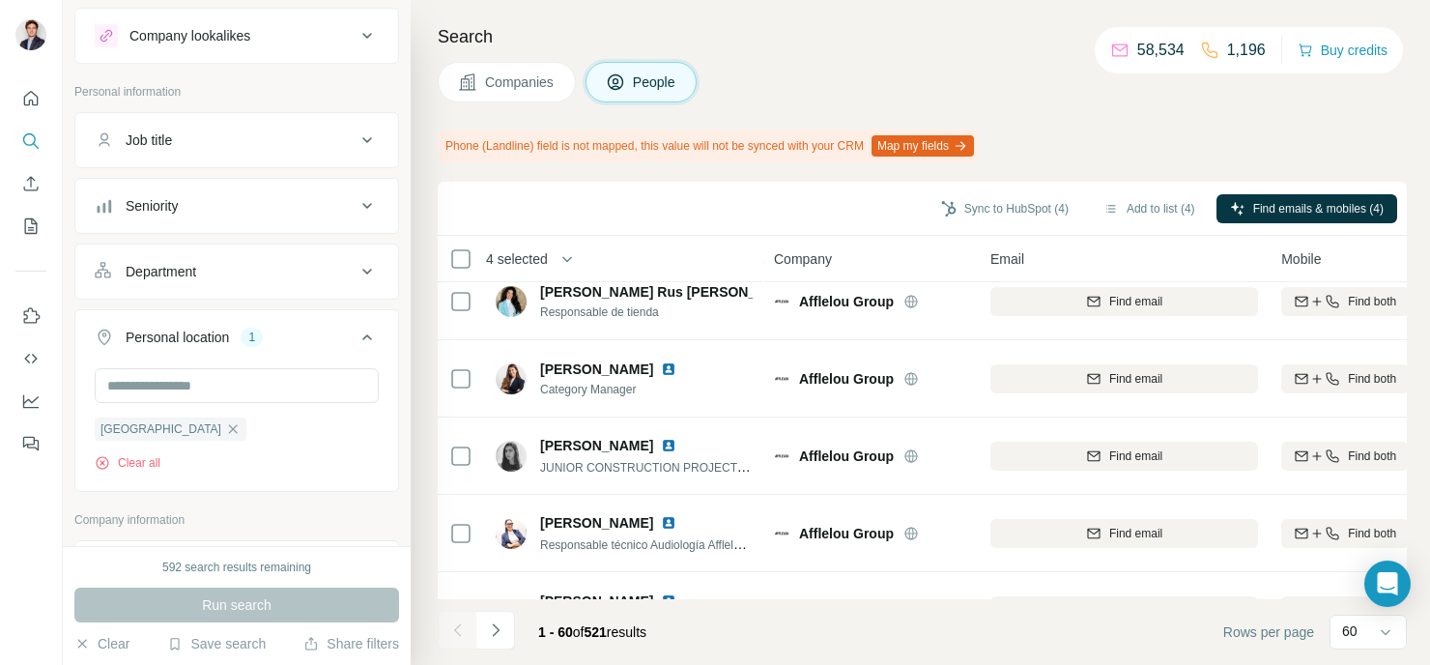
scroll to position [4329, 0]
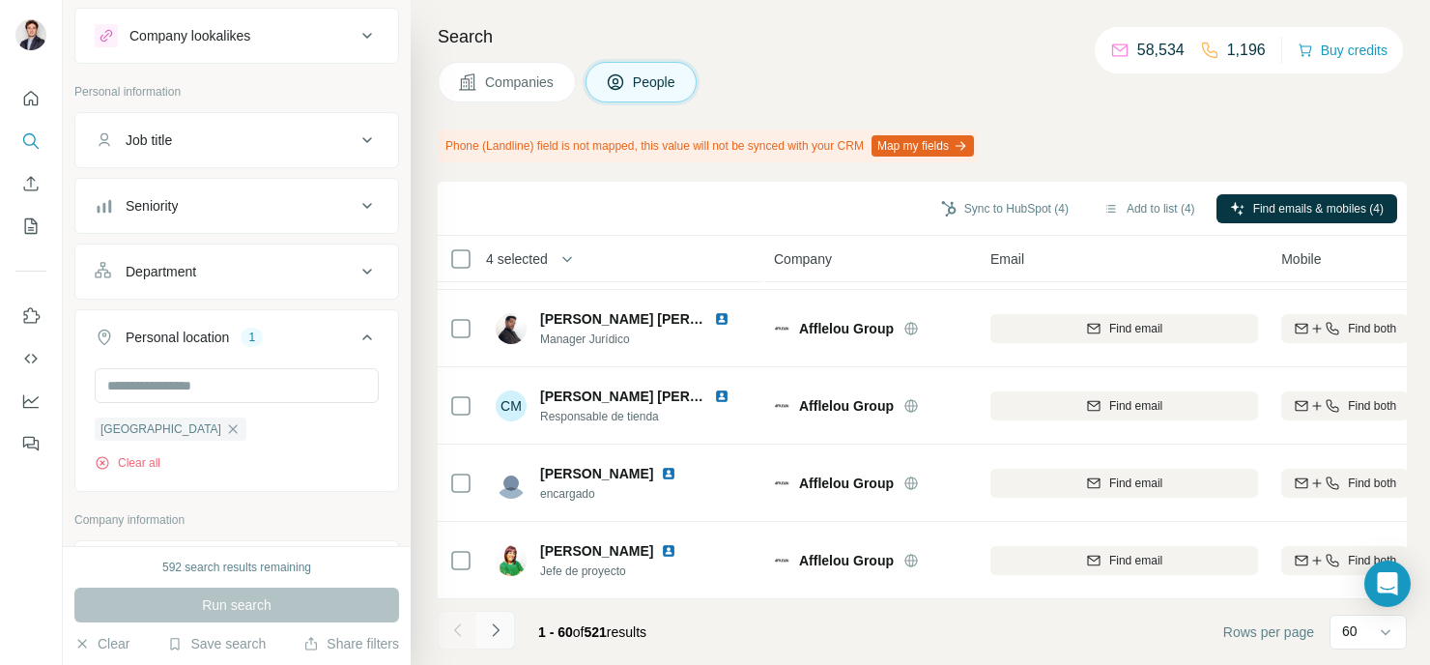
click at [499, 636] on icon "Navigate to next page" at bounding box center [495, 629] width 19 height 19
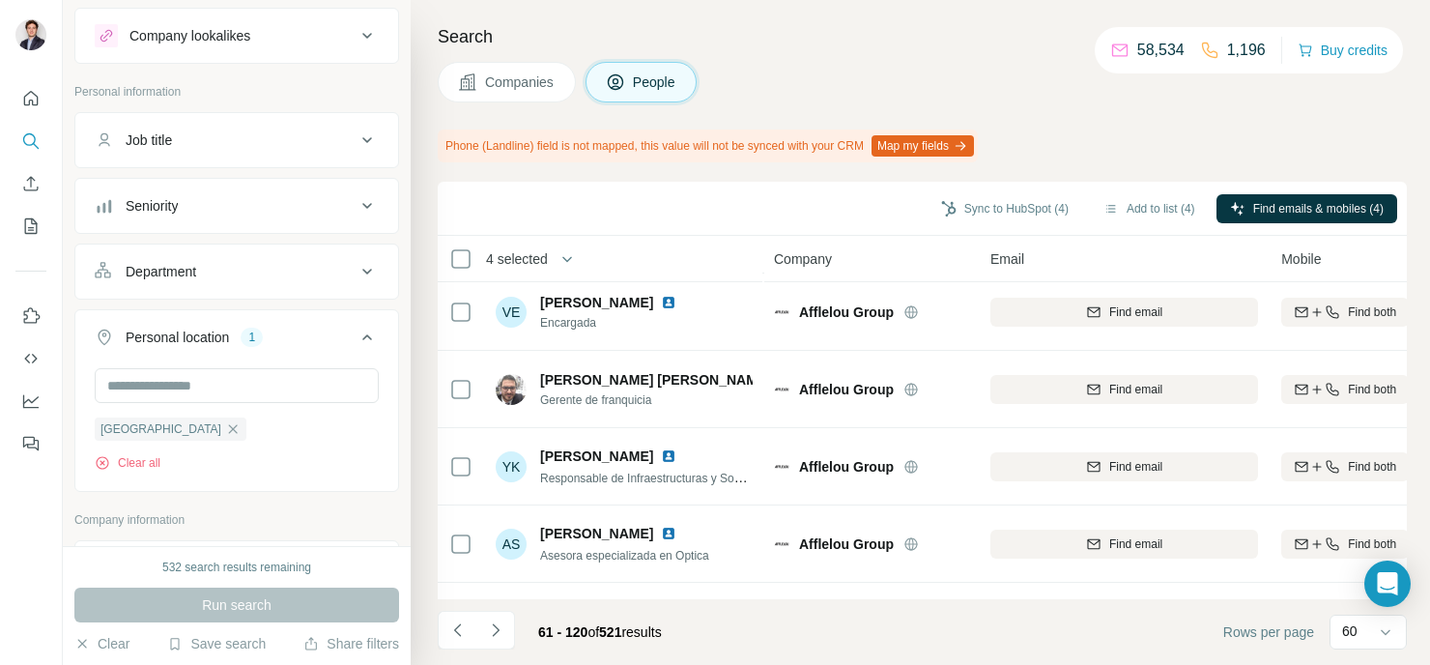
scroll to position [3790, 0]
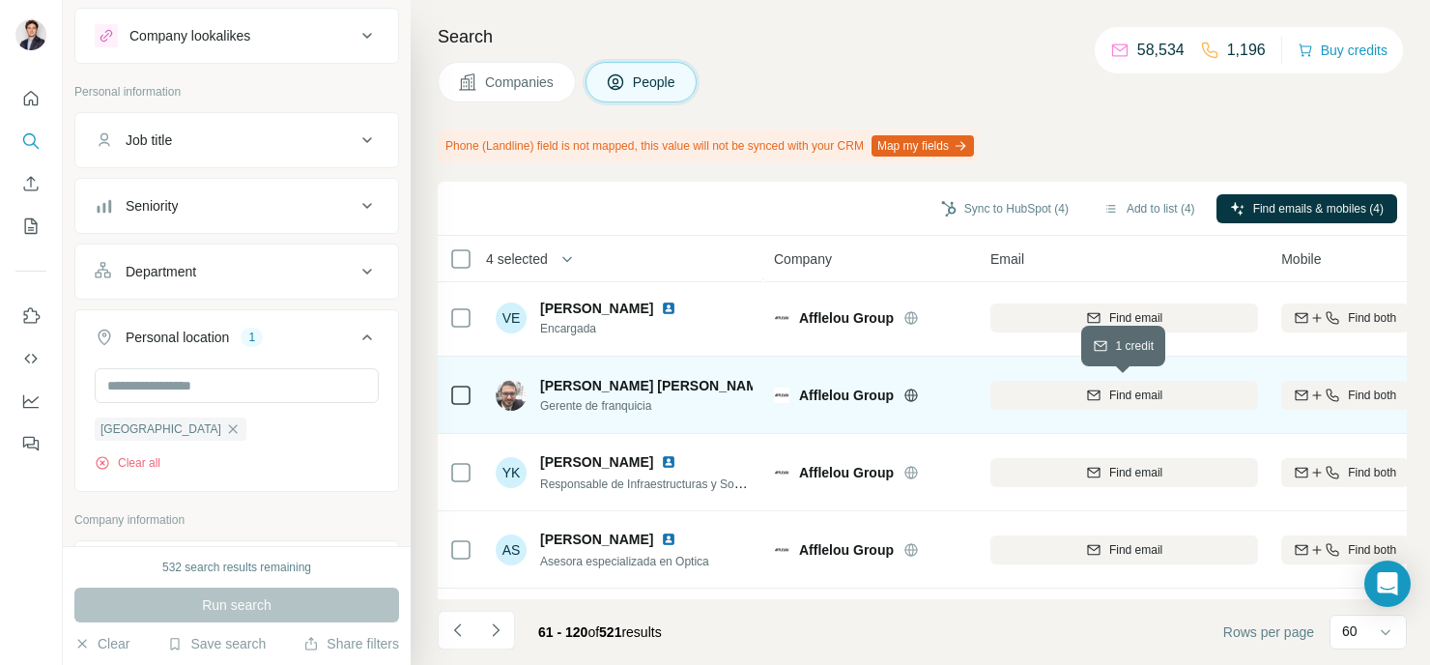
click at [1093, 394] on icon "button" at bounding box center [1093, 393] width 13 height 6
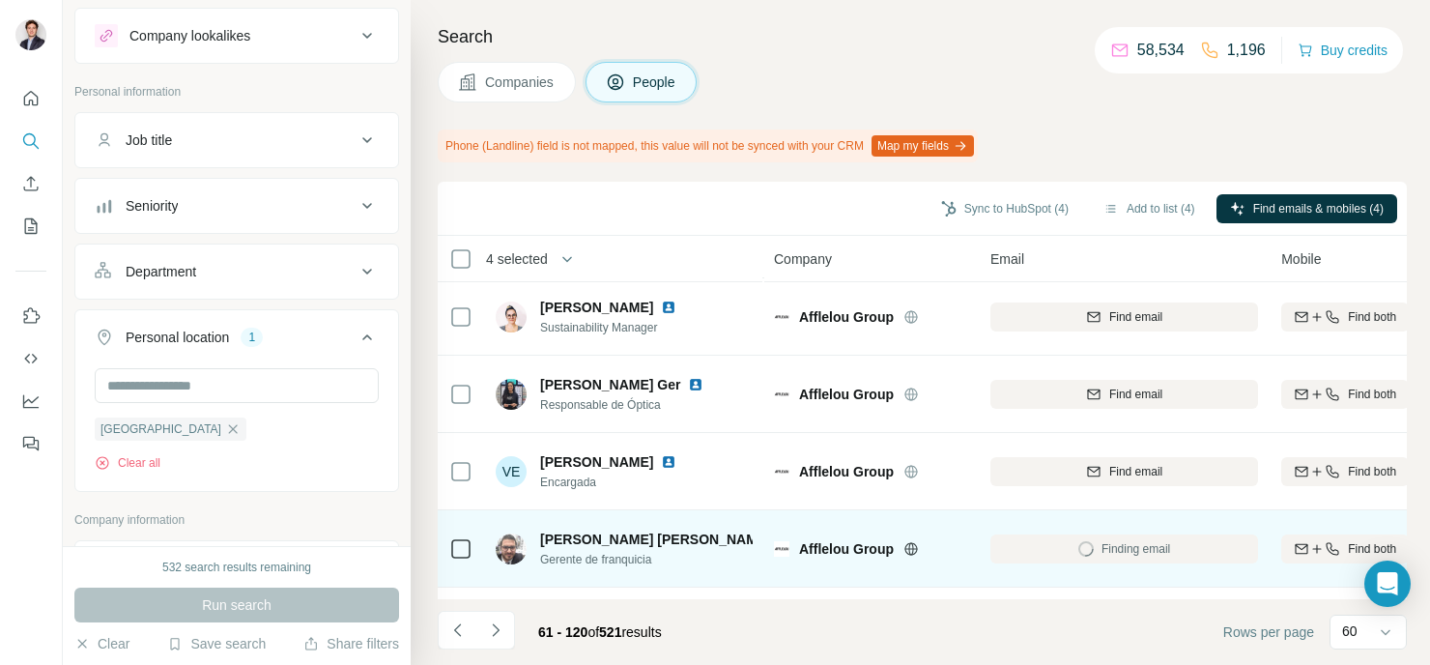
scroll to position [3635, 0]
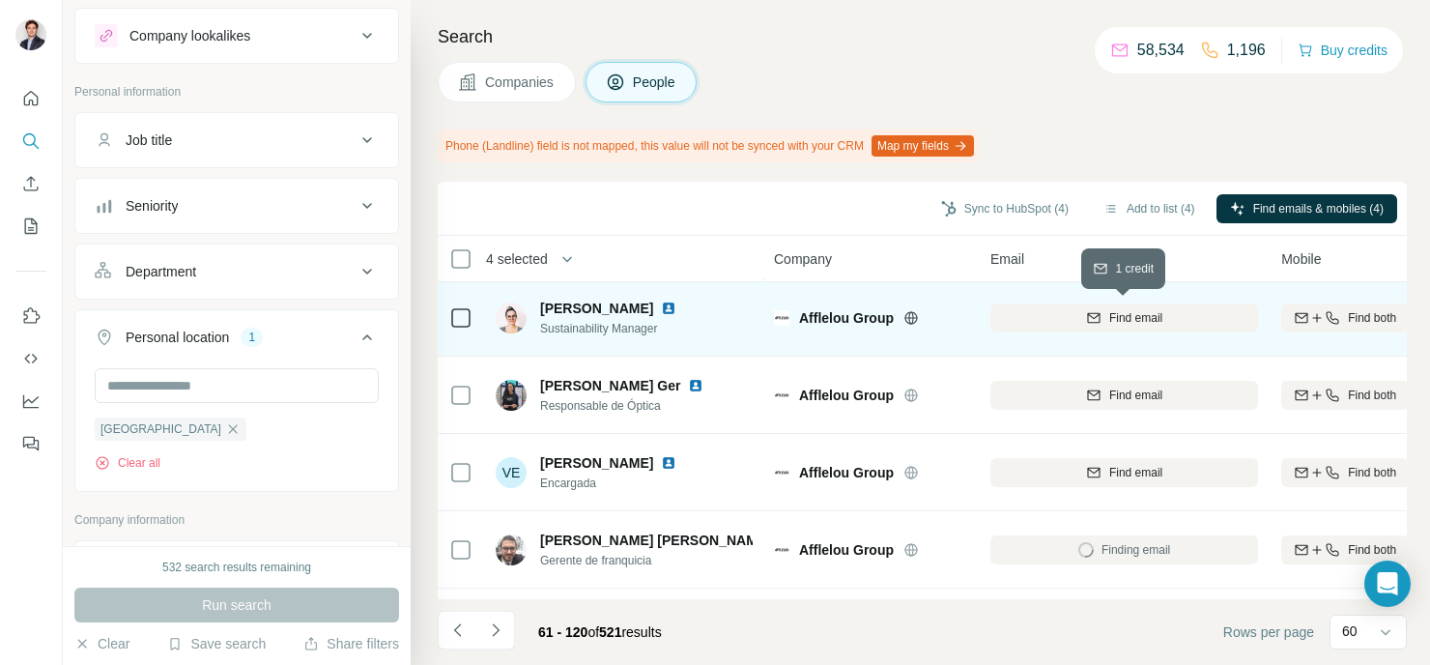
click at [1105, 314] on div "Find email" at bounding box center [1124, 317] width 268 height 17
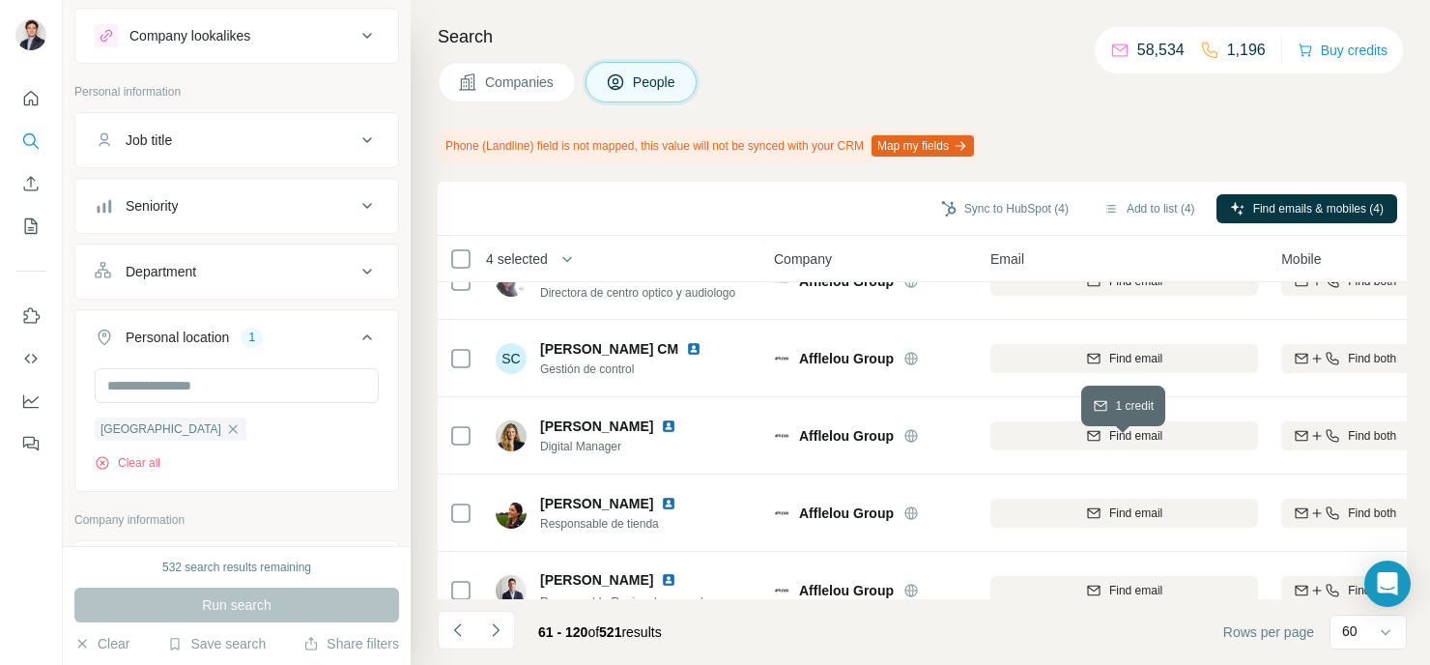
scroll to position [2898, 0]
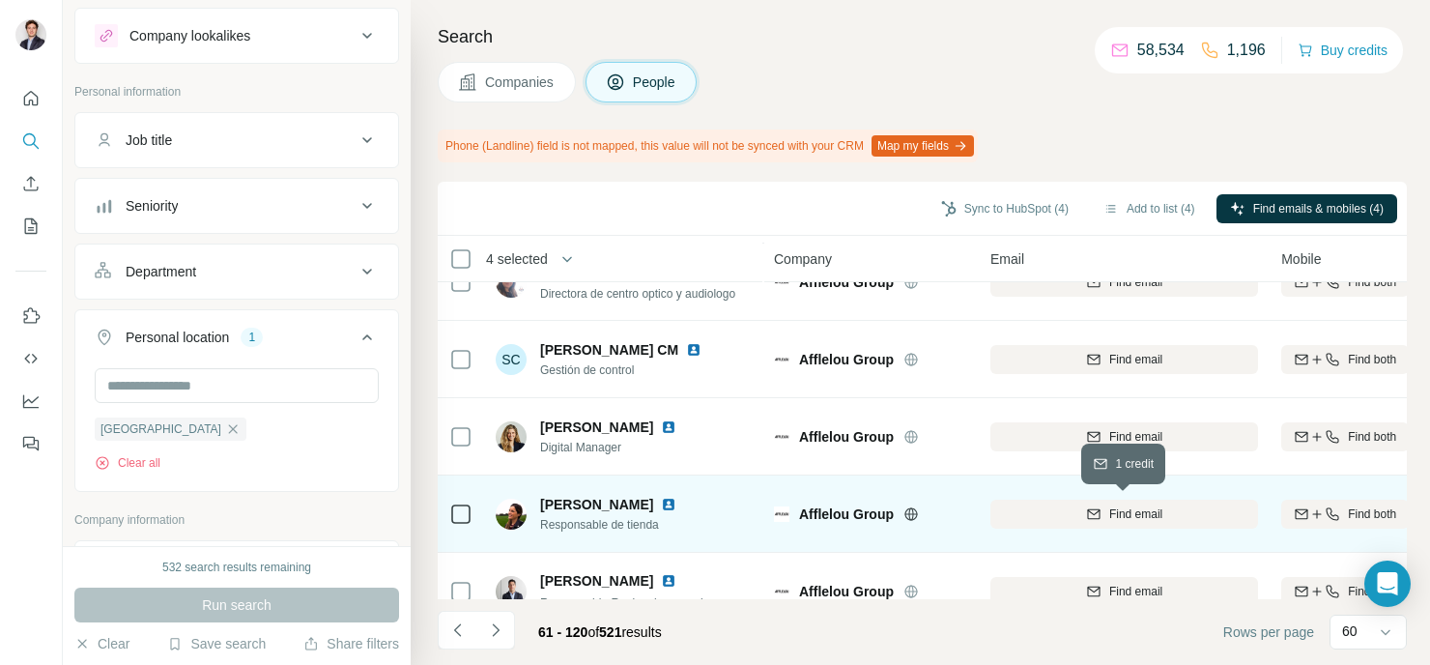
click at [1065, 519] on div "Find email" at bounding box center [1124, 513] width 268 height 17
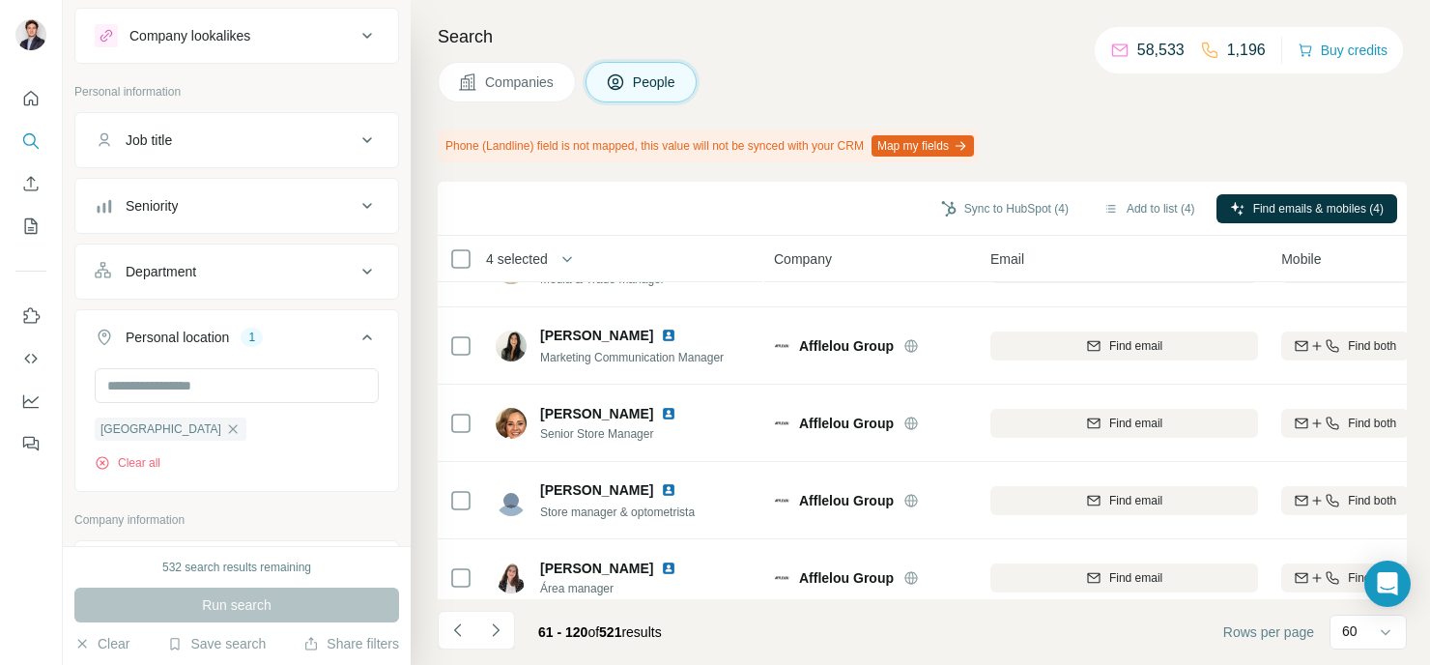
scroll to position [1620, 0]
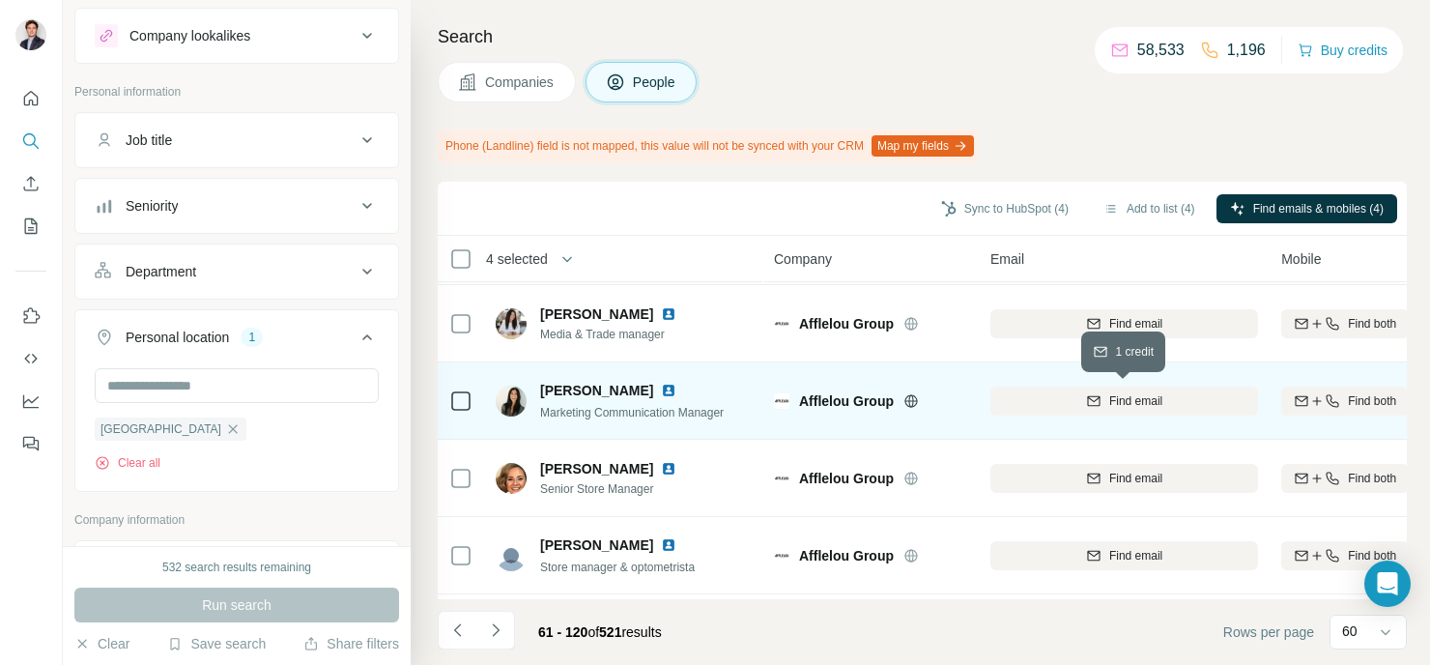
click at [1032, 407] on div "Find email" at bounding box center [1124, 400] width 268 height 17
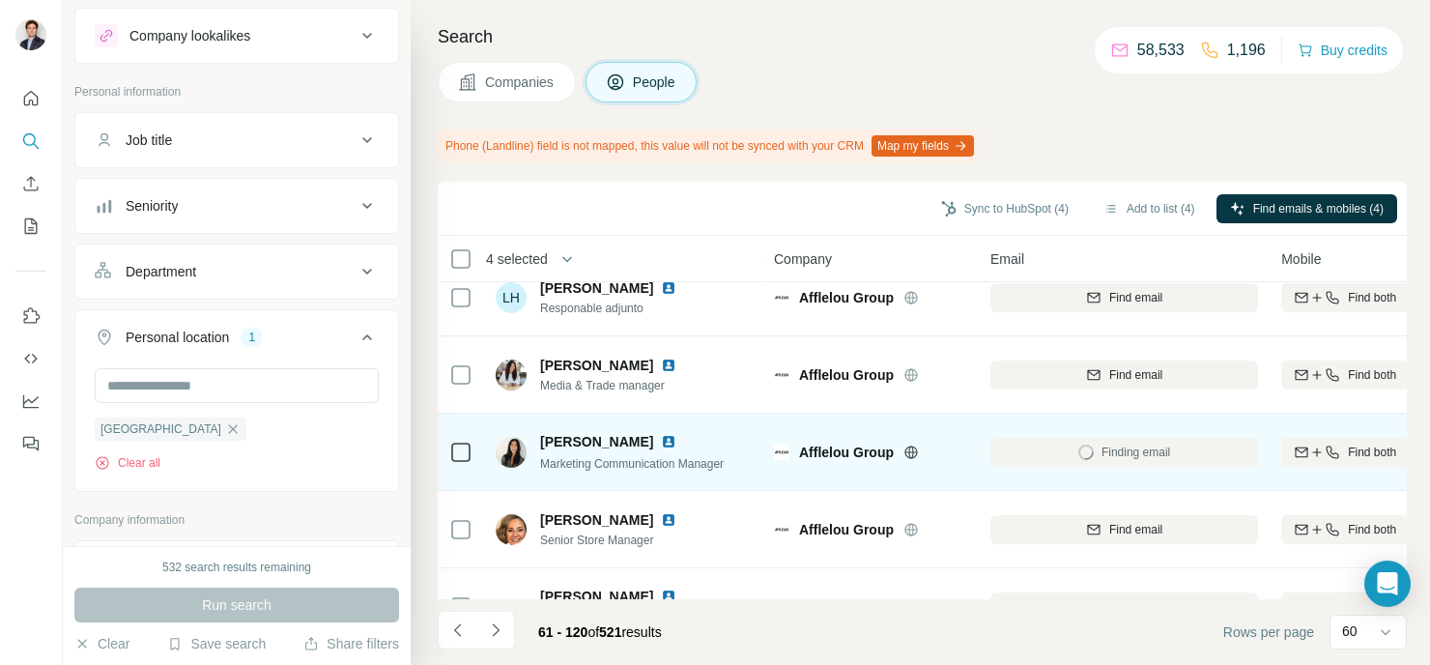
scroll to position [1568, 0]
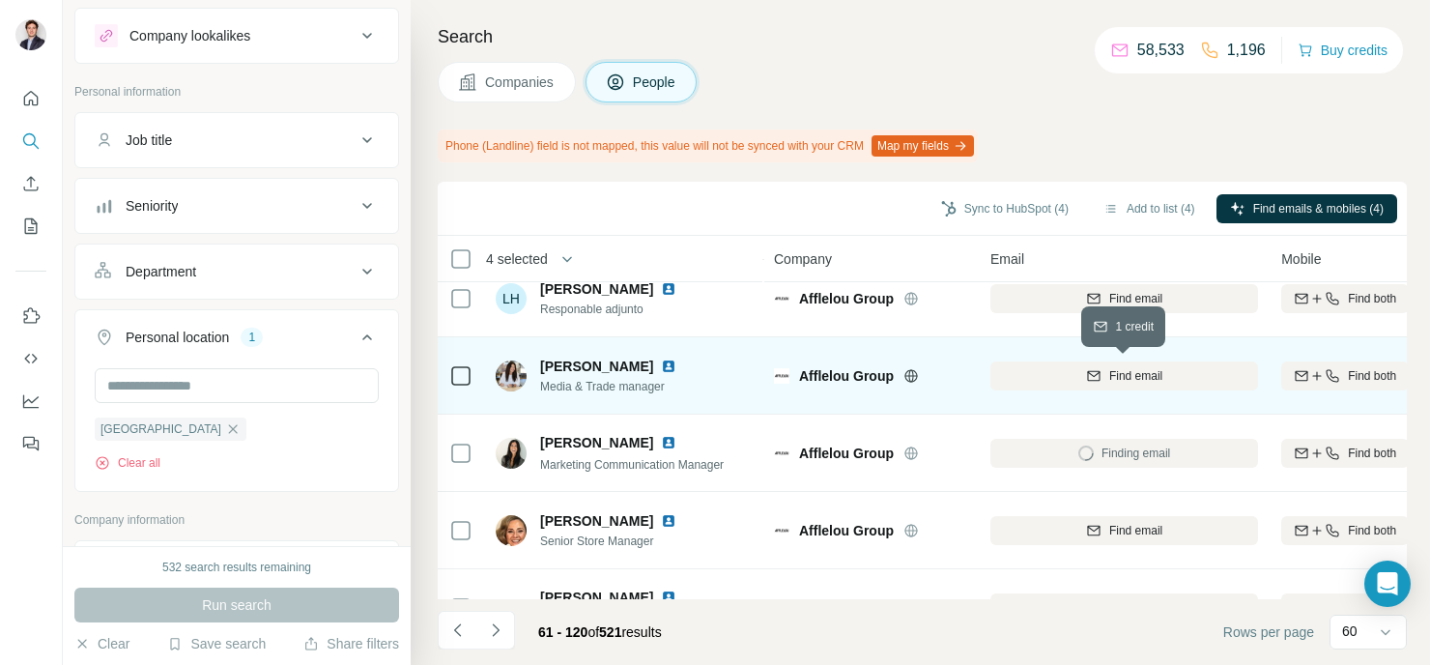
click at [1036, 371] on div "Find email" at bounding box center [1124, 375] width 268 height 17
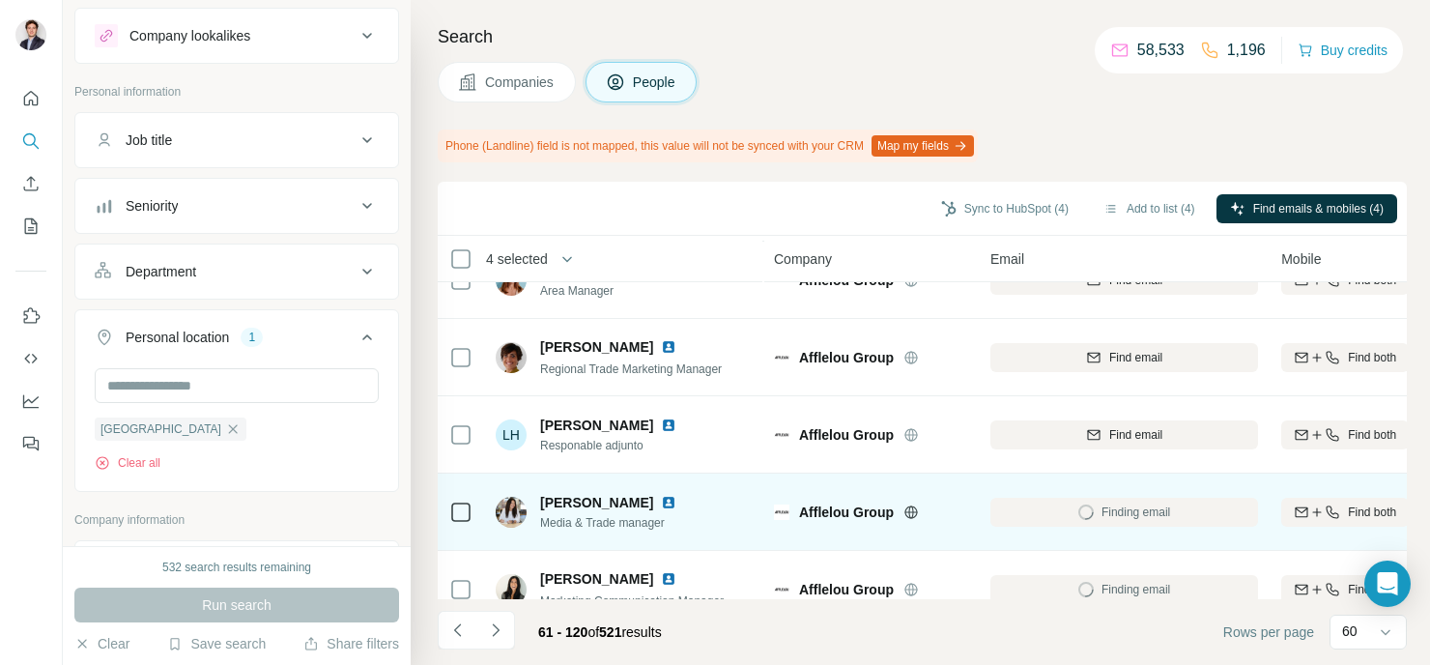
scroll to position [1341, 0]
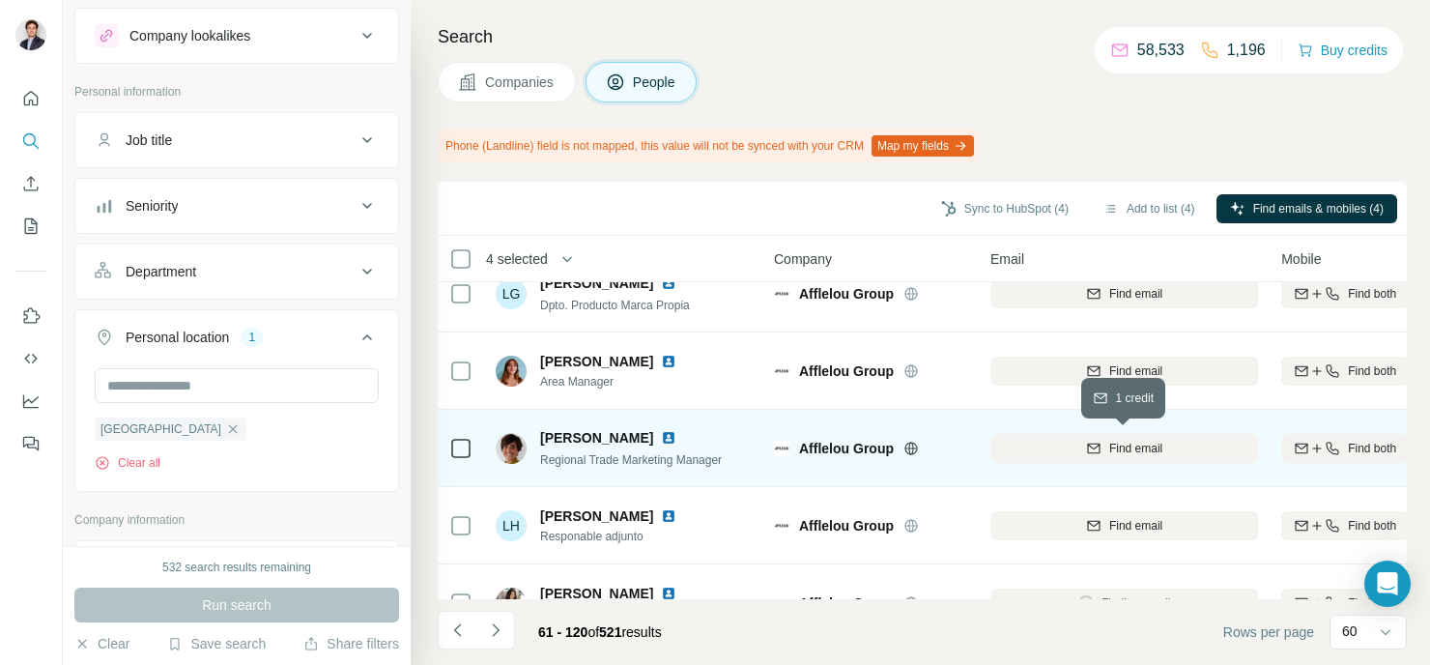
click at [1136, 452] on span "Find email" at bounding box center [1135, 448] width 53 height 17
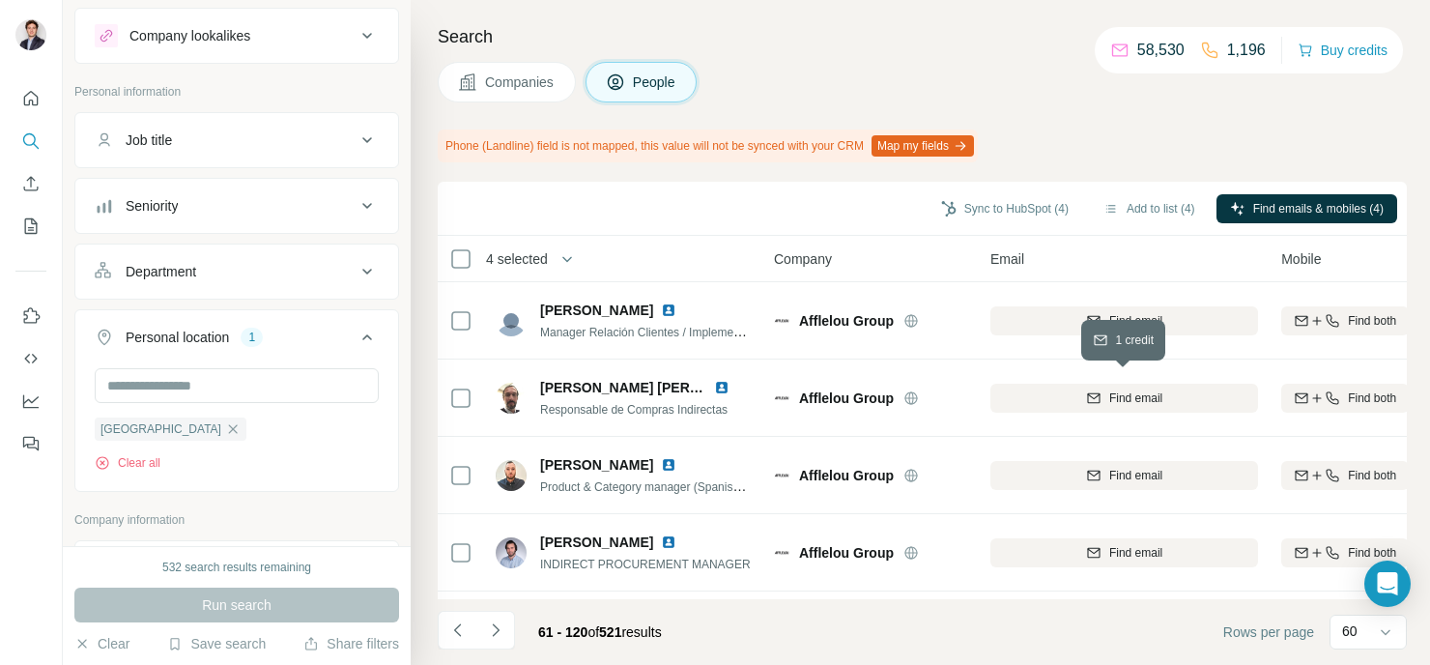
scroll to position [308, 0]
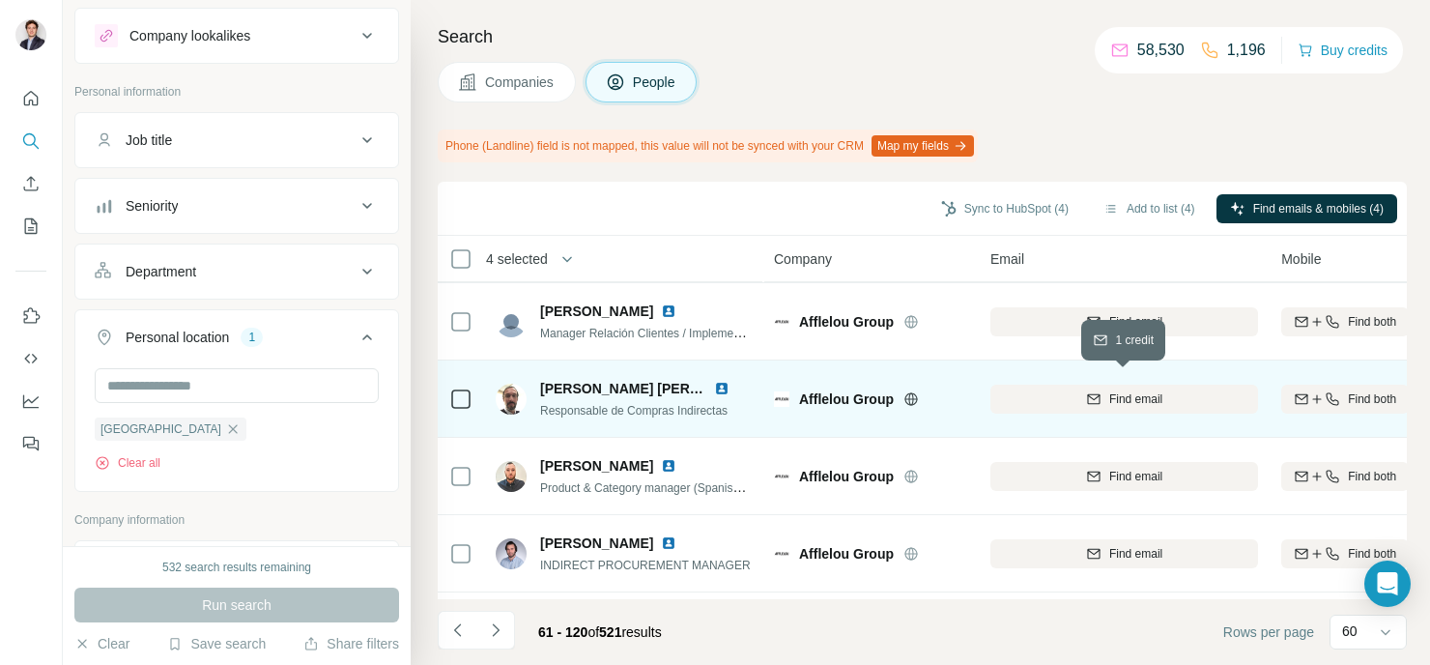
click at [1036, 407] on button "Find email" at bounding box center [1124, 399] width 268 height 29
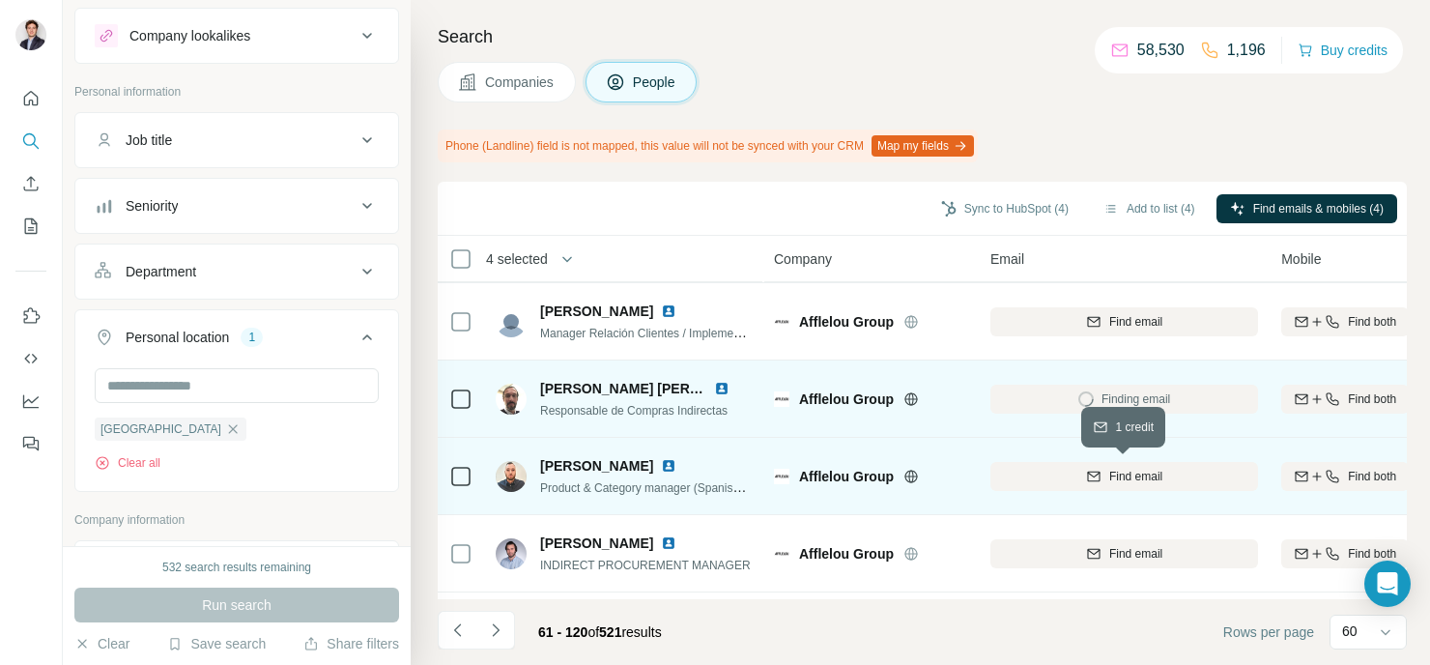
click at [1025, 479] on div "Find email" at bounding box center [1124, 476] width 268 height 17
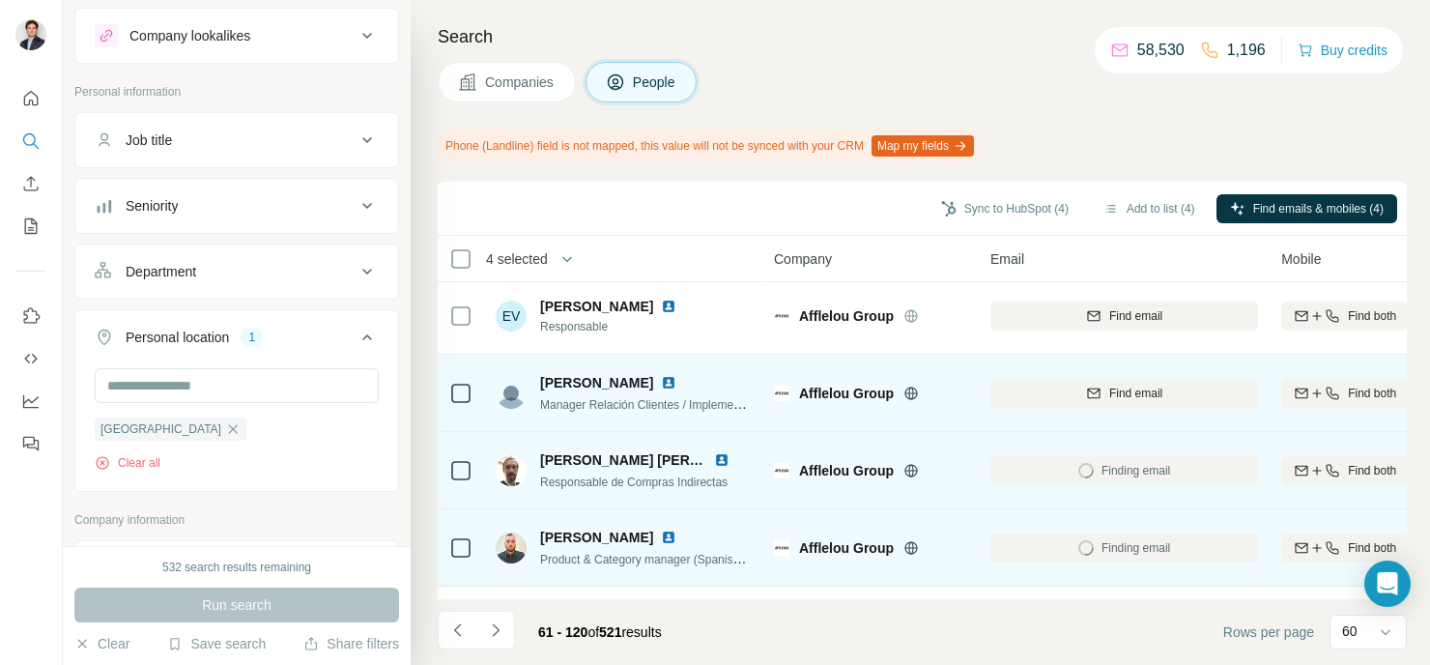
scroll to position [236, 0]
click at [1078, 394] on div "Find email" at bounding box center [1124, 393] width 268 height 17
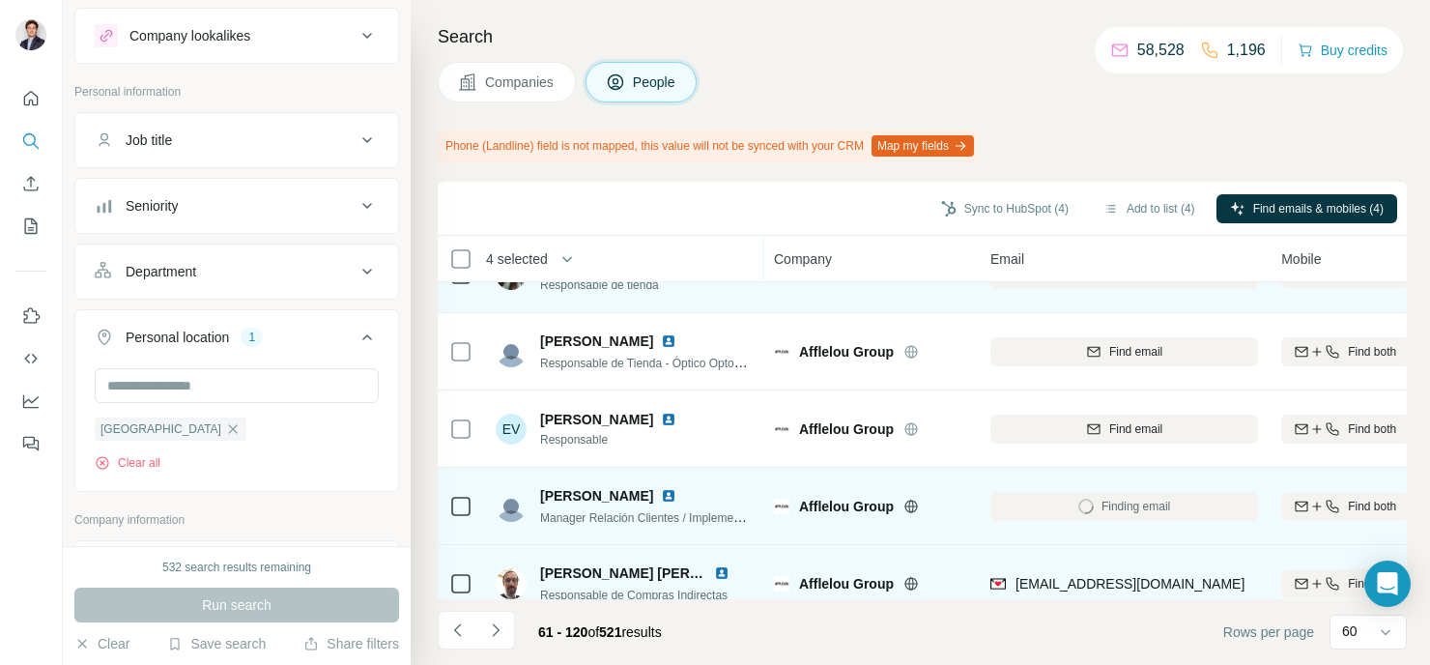
scroll to position [123, 0]
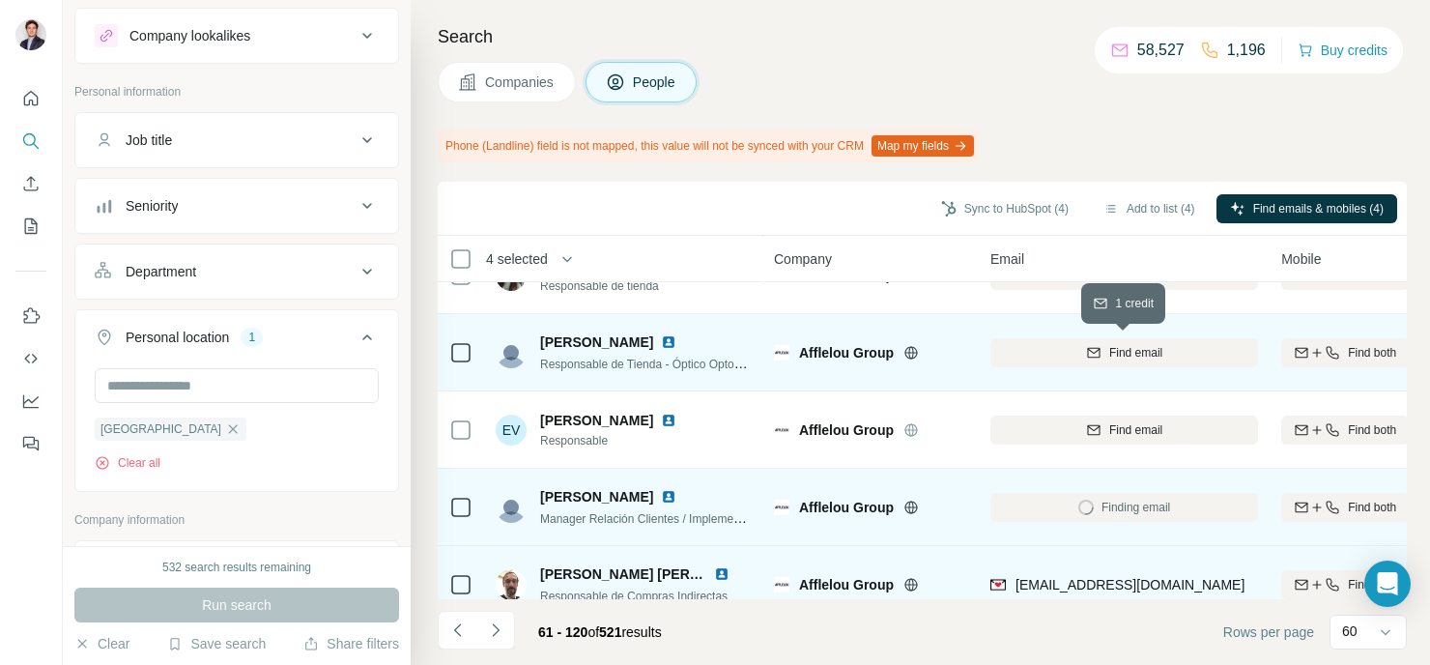
click at [1063, 351] on div "Find email" at bounding box center [1124, 352] width 268 height 17
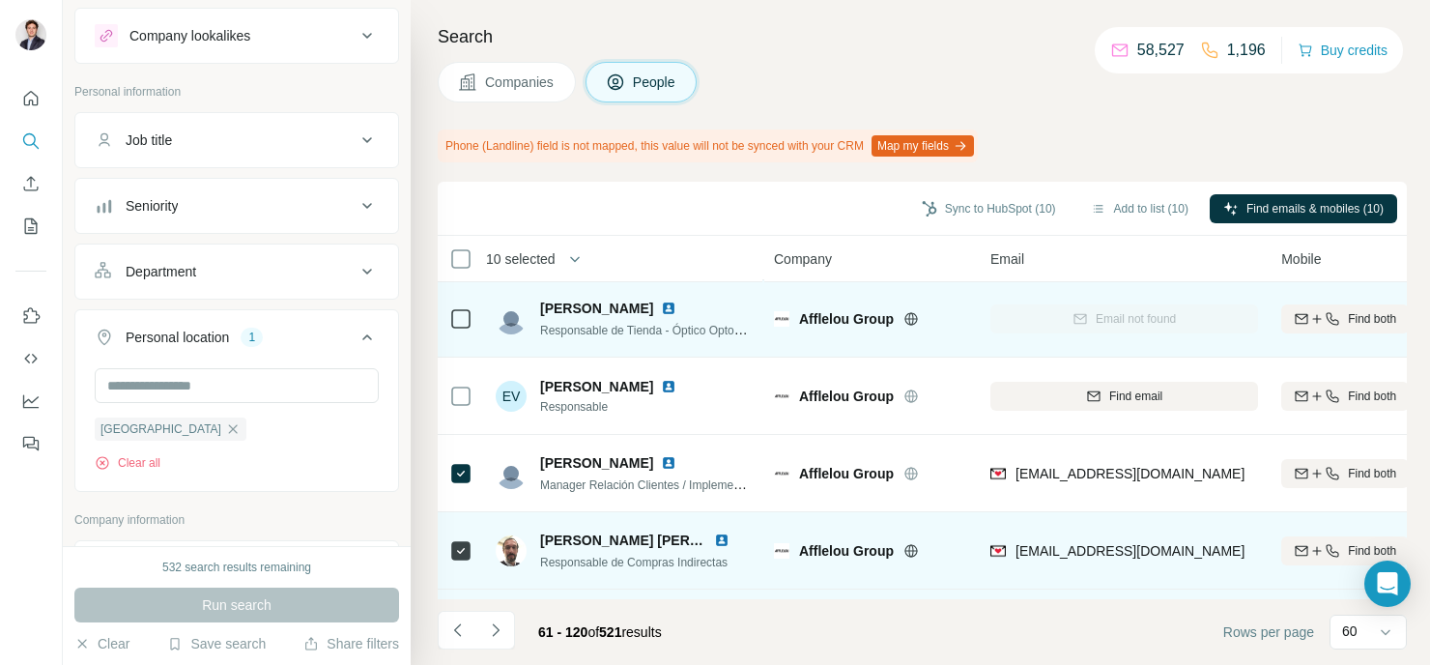
scroll to position [166, 0]
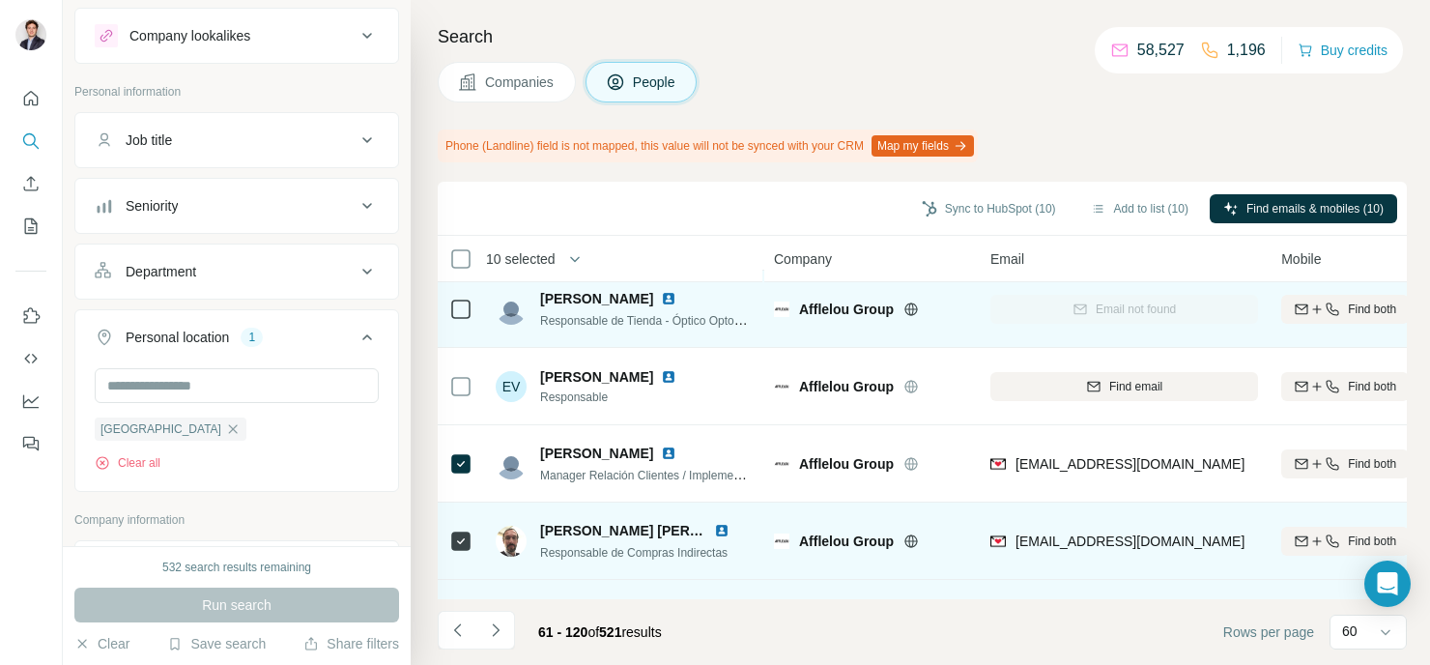
click at [244, 143] on div "Job title" at bounding box center [225, 139] width 261 height 19
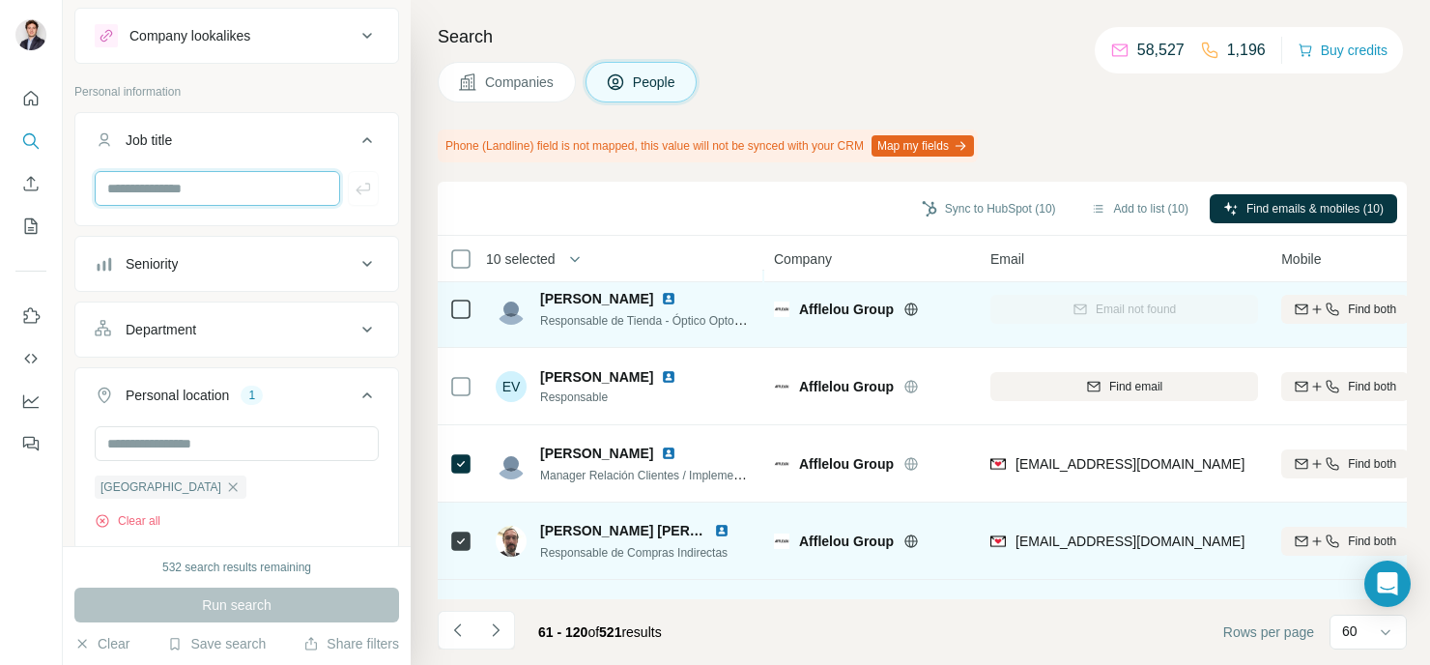
click at [228, 189] on input "text" at bounding box center [217, 188] width 245 height 35
type input "*********"
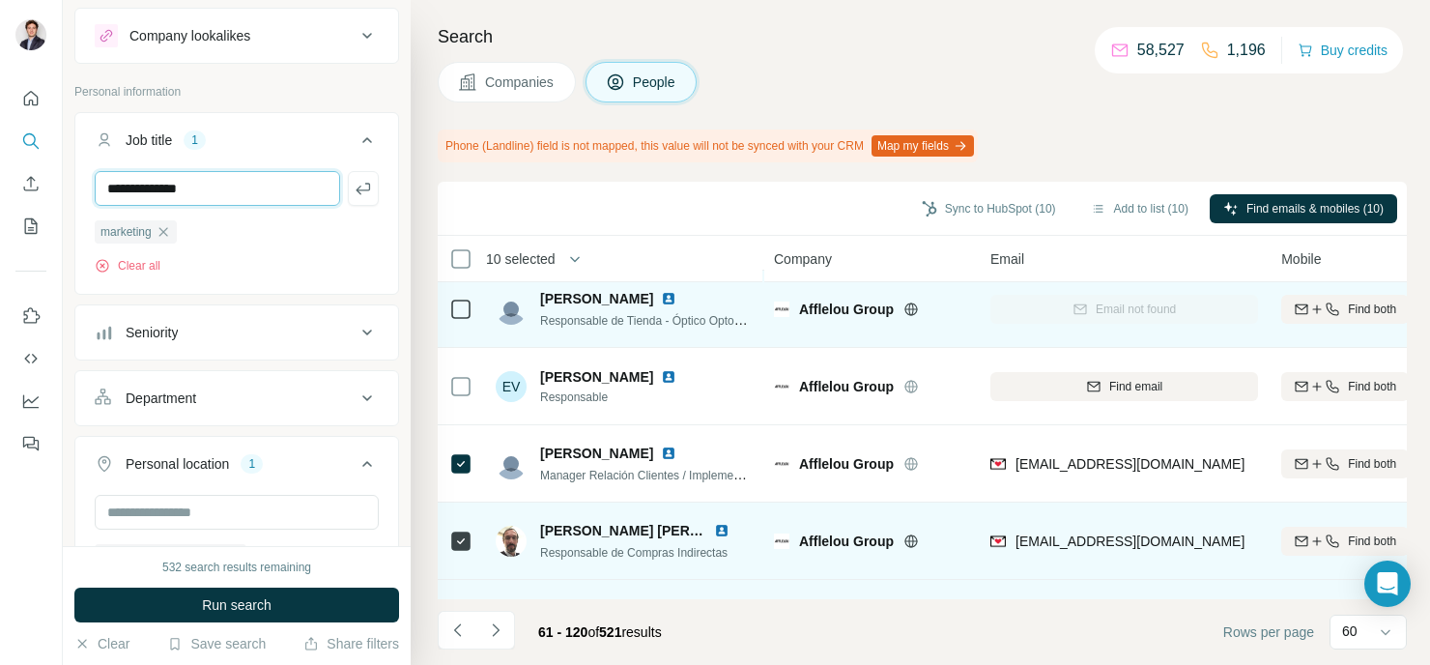
type input "**********"
type input "*****"
type input "*"
type input "***"
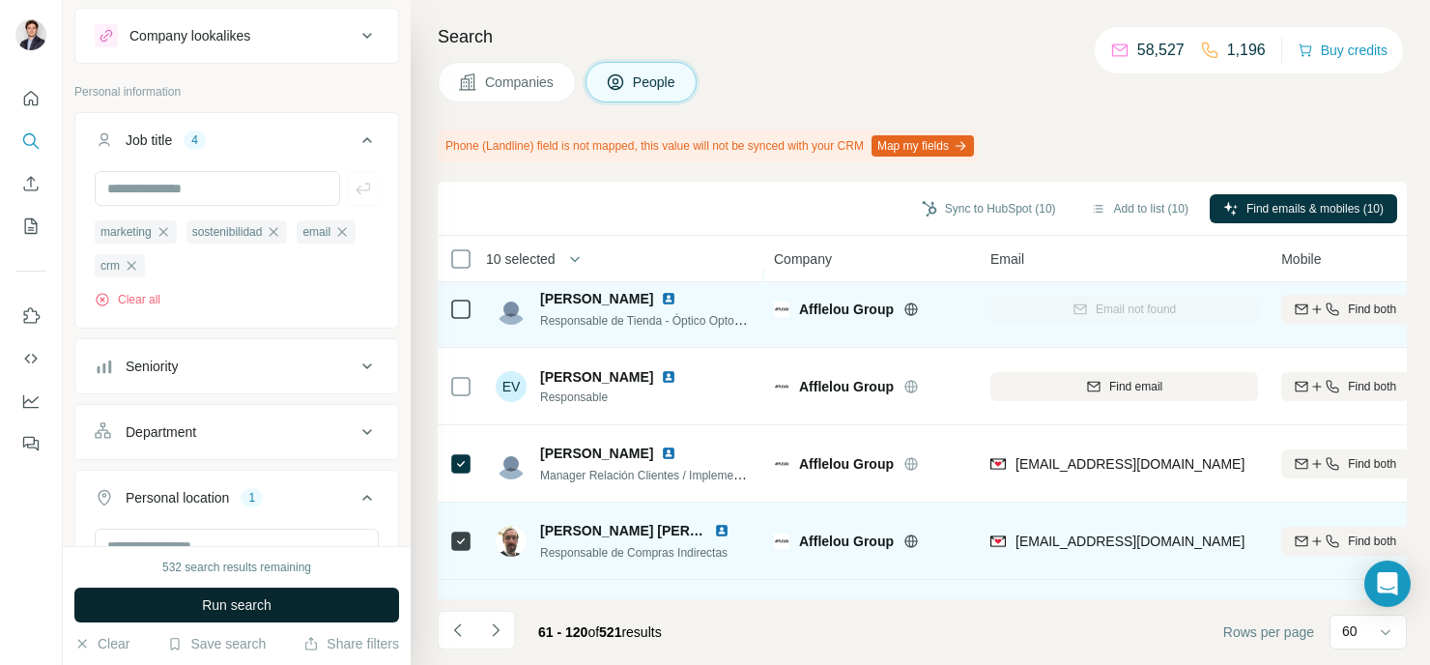
click at [273, 600] on button "Run search" at bounding box center [236, 604] width 325 height 35
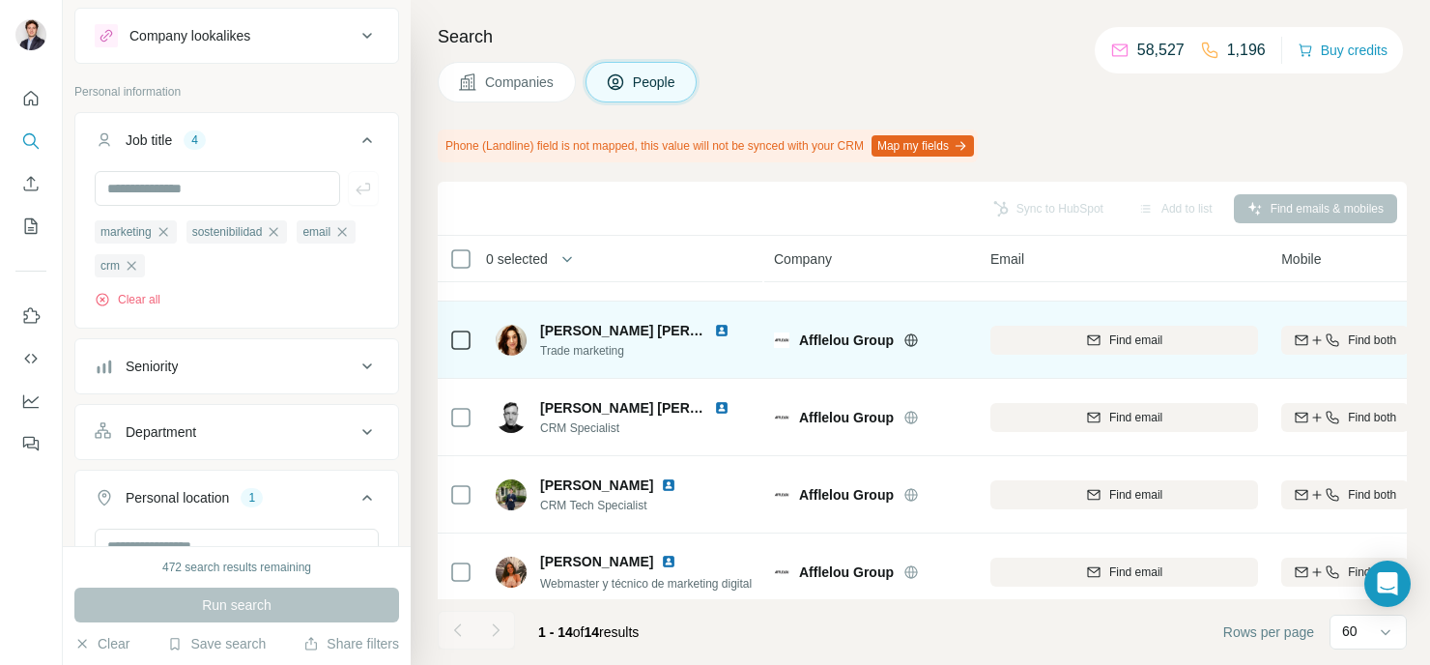
scroll to position [533, 0]
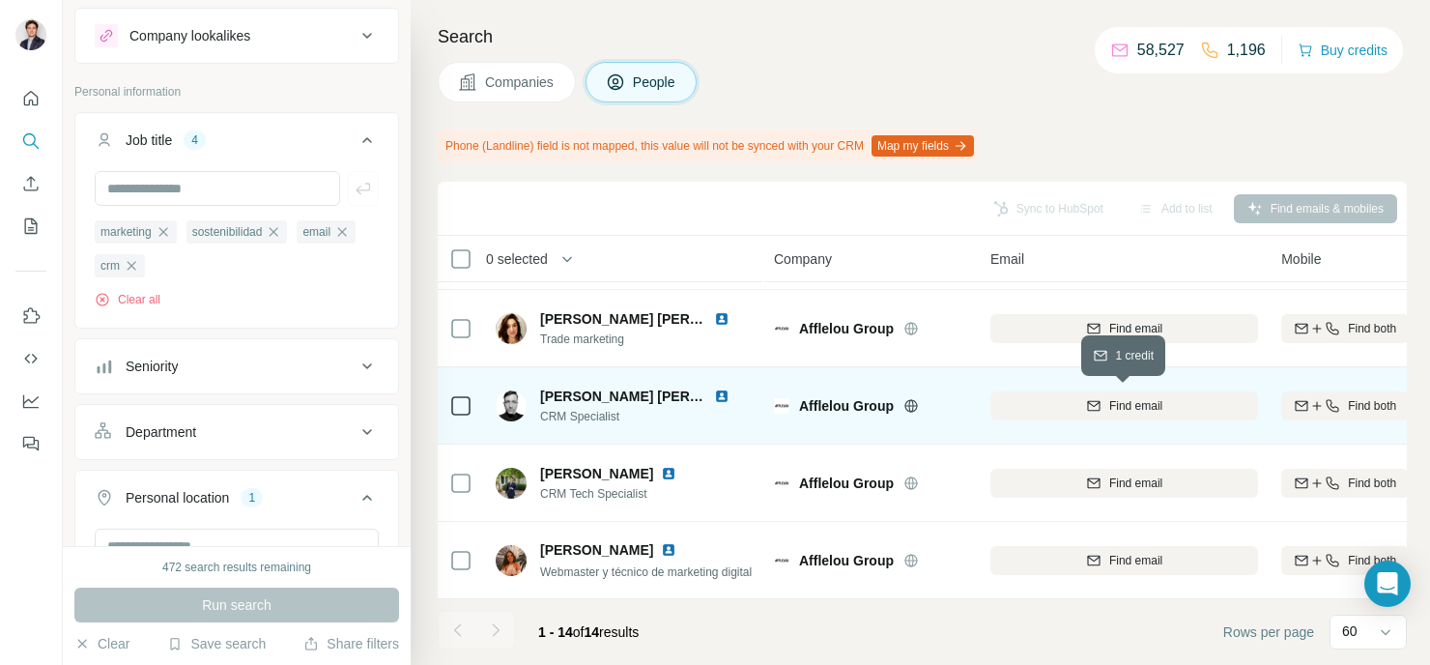
click at [1114, 397] on span "Find email" at bounding box center [1135, 405] width 53 height 17
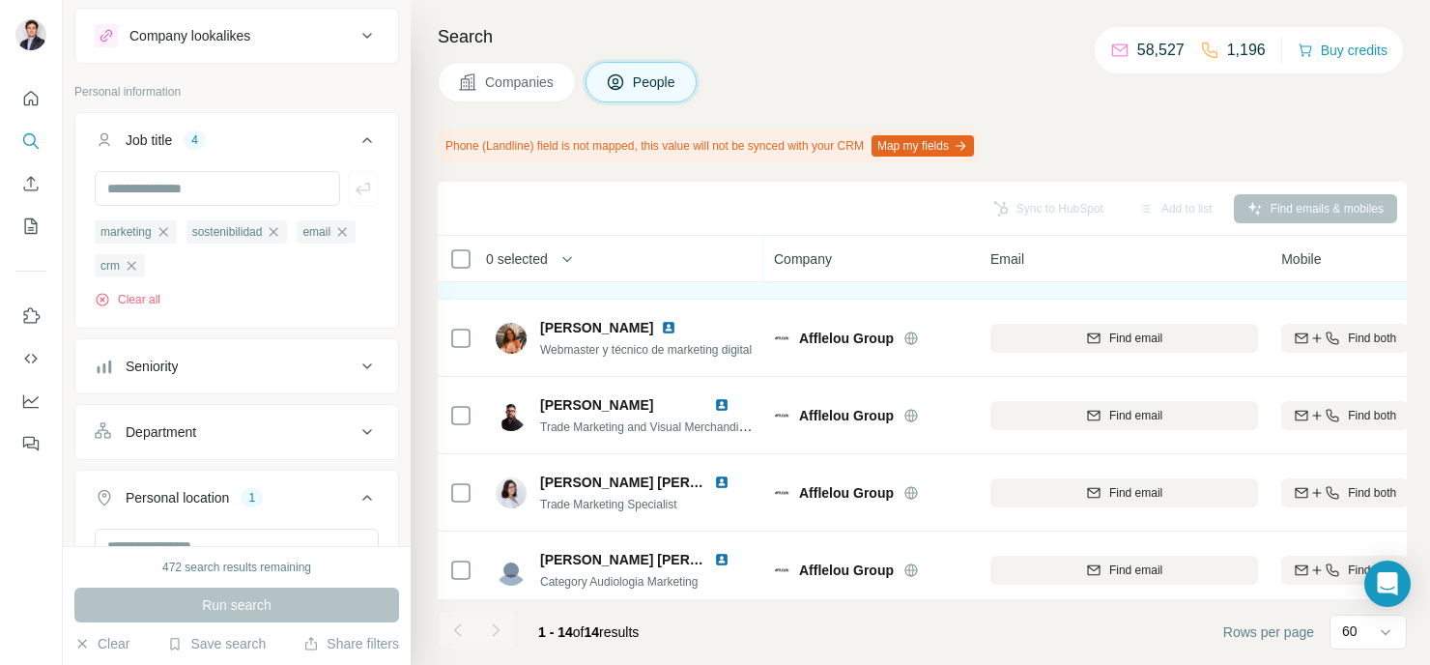
scroll to position [774, 0]
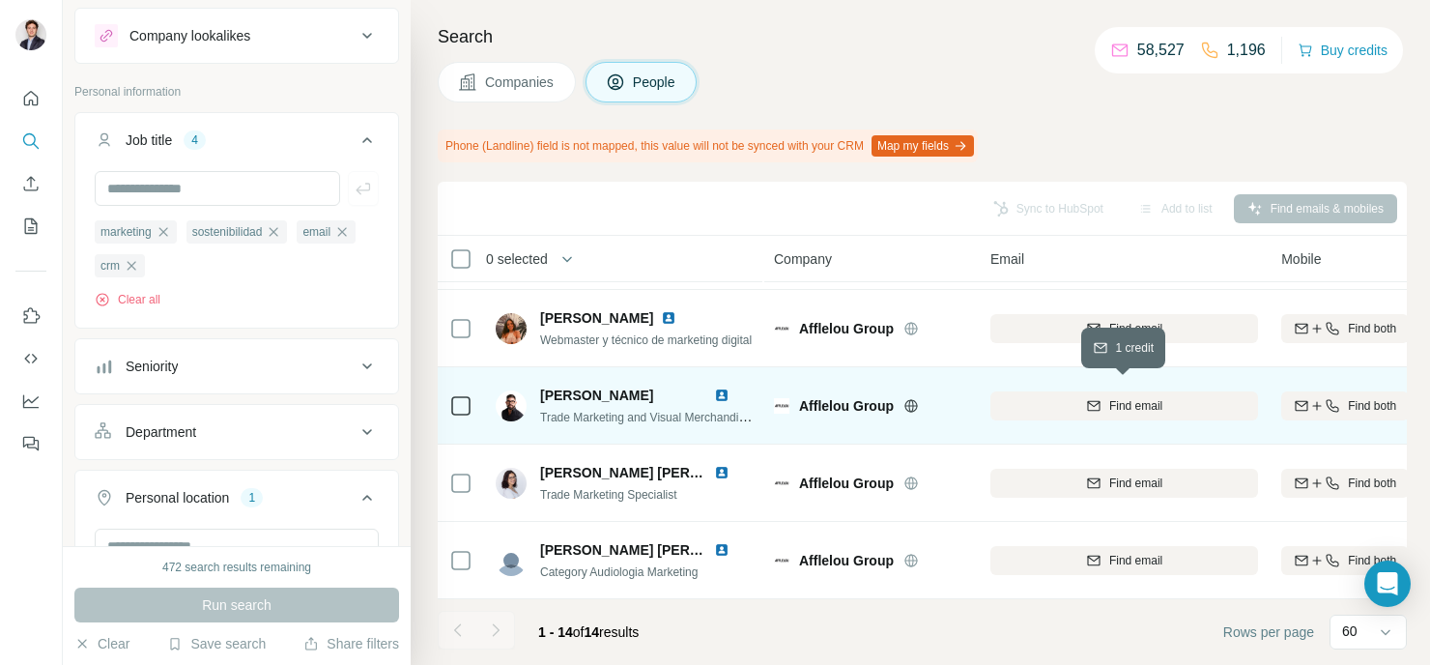
click at [1139, 391] on button "Find email" at bounding box center [1124, 405] width 268 height 29
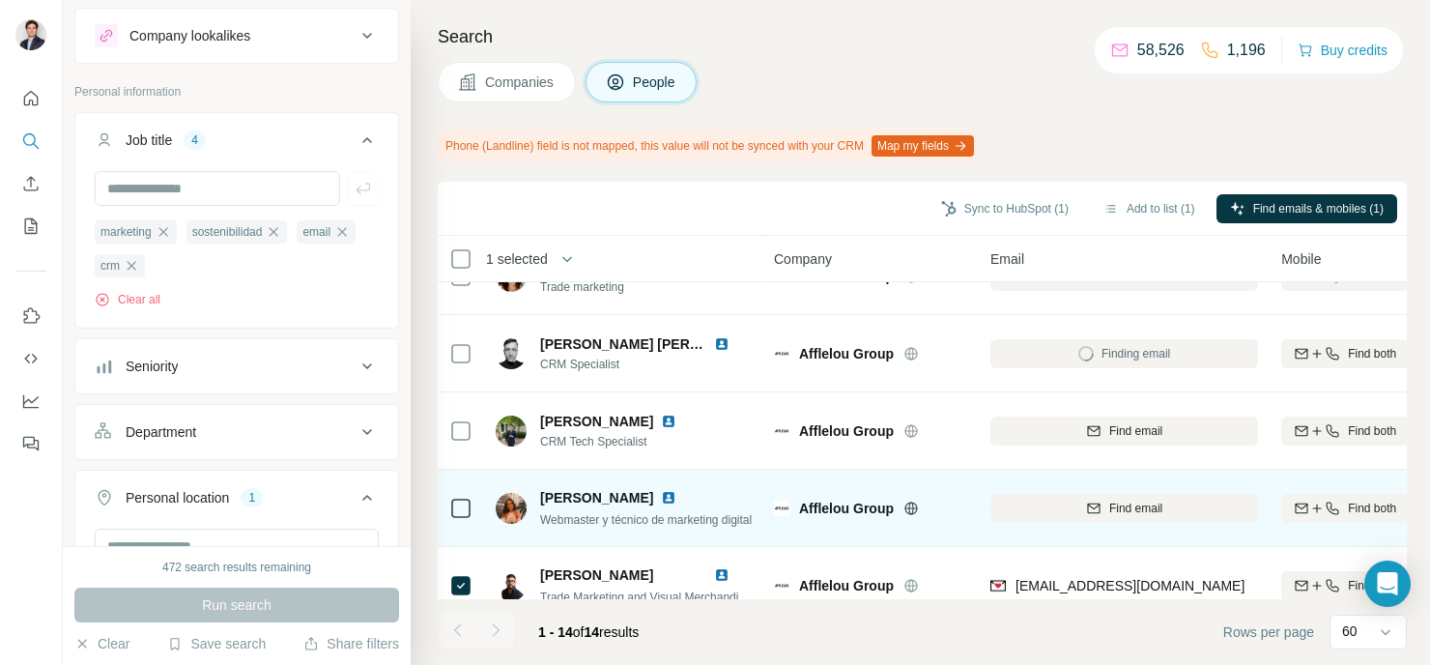
scroll to position [582, 0]
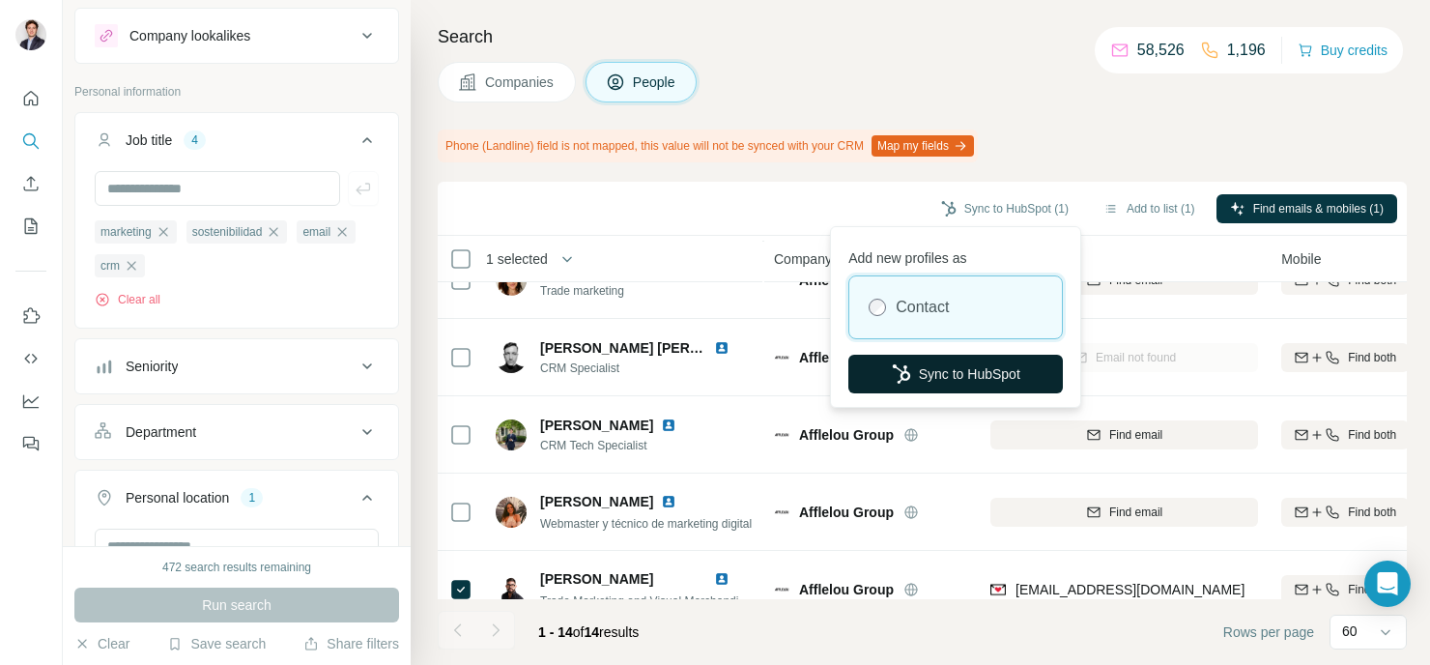
click at [955, 385] on button "Sync to HubSpot" at bounding box center [955, 374] width 214 height 39
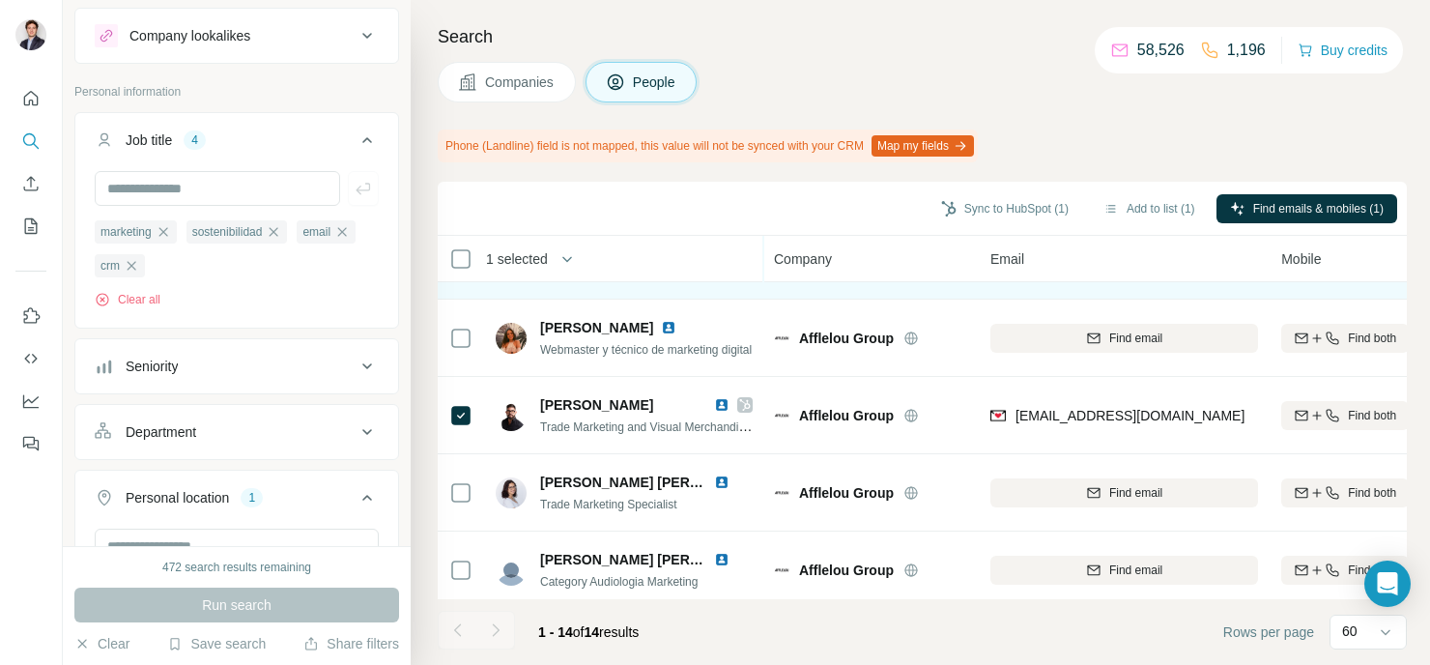
scroll to position [774, 0]
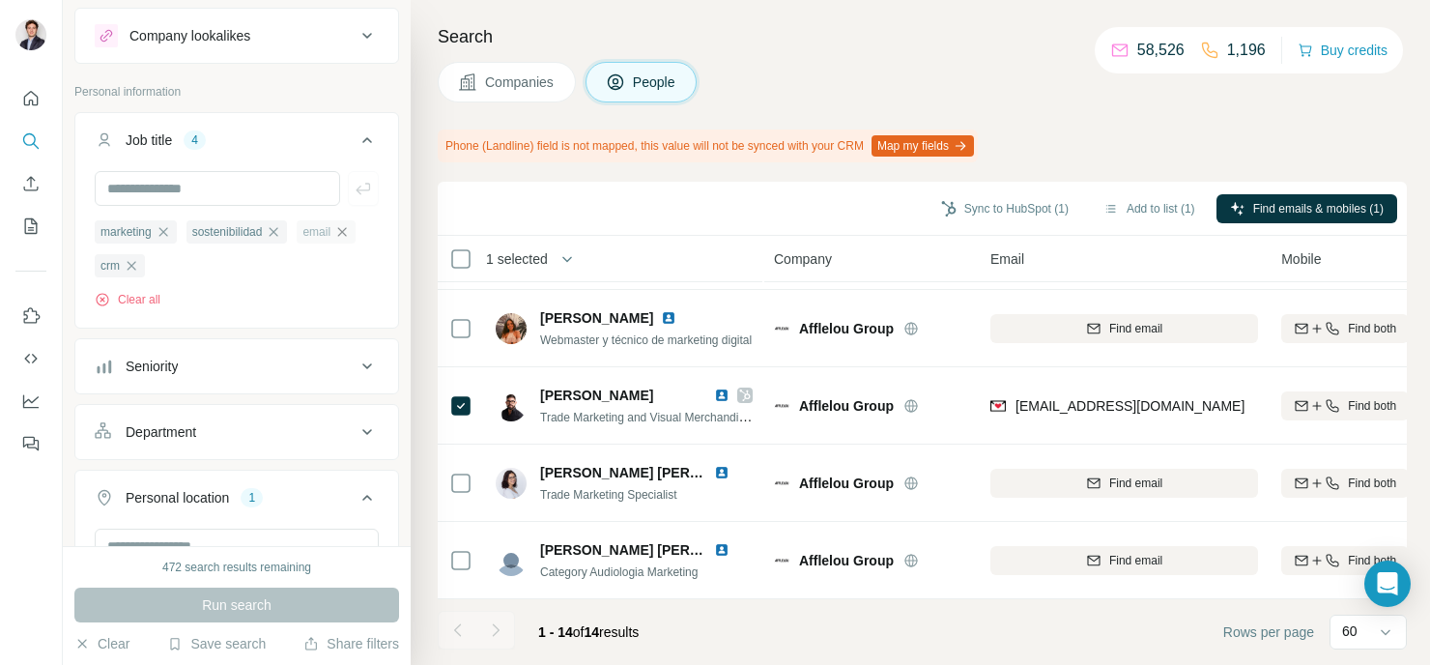
click at [334, 240] on icon "button" at bounding box center [341, 231] width 15 height 15
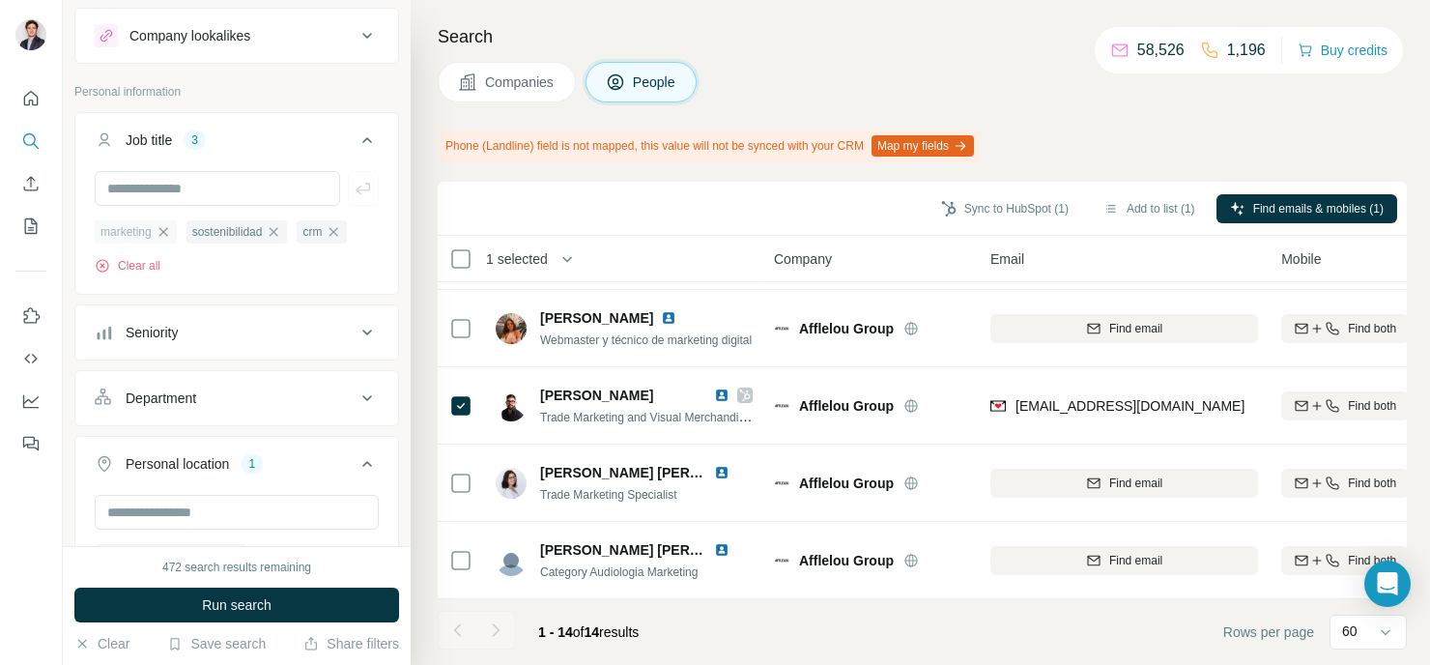
click at [163, 230] on icon "button" at bounding box center [163, 231] width 15 height 15
click at [187, 230] on icon "button" at bounding box center [182, 231] width 15 height 15
click at [131, 237] on icon "button" at bounding box center [131, 231] width 15 height 15
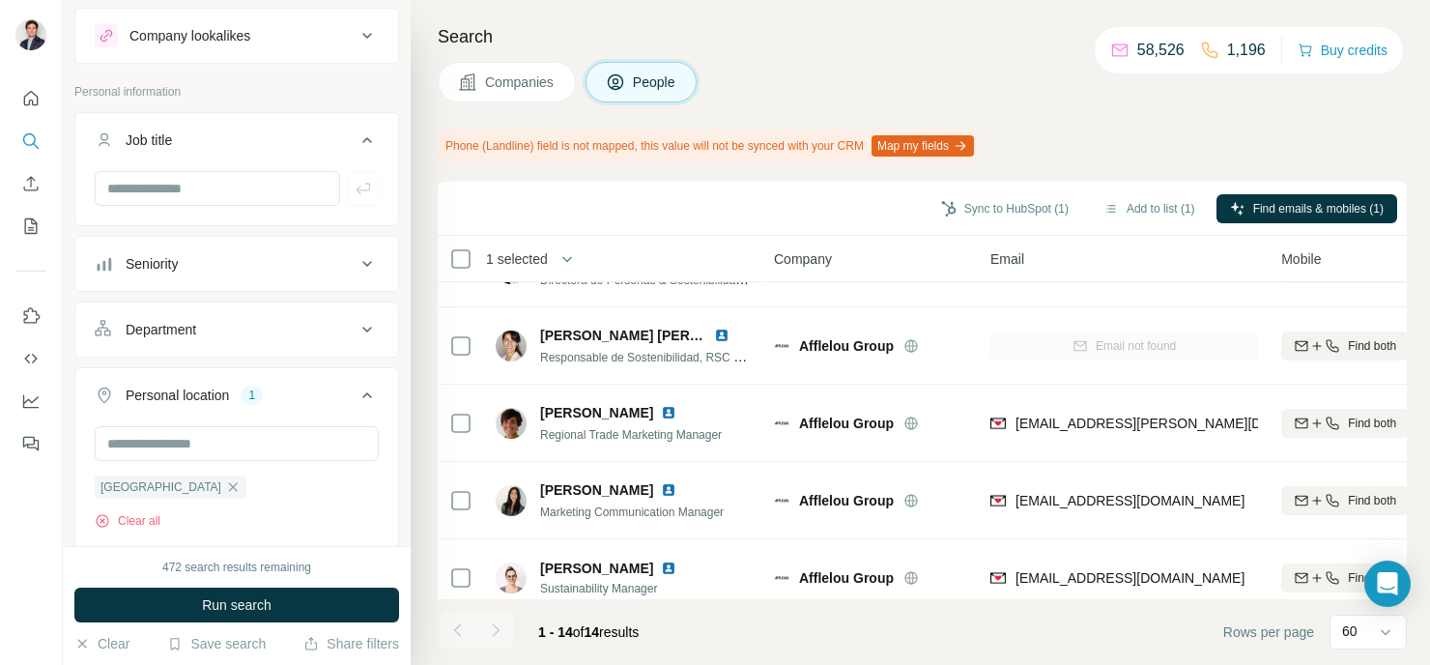
scroll to position [128, 0]
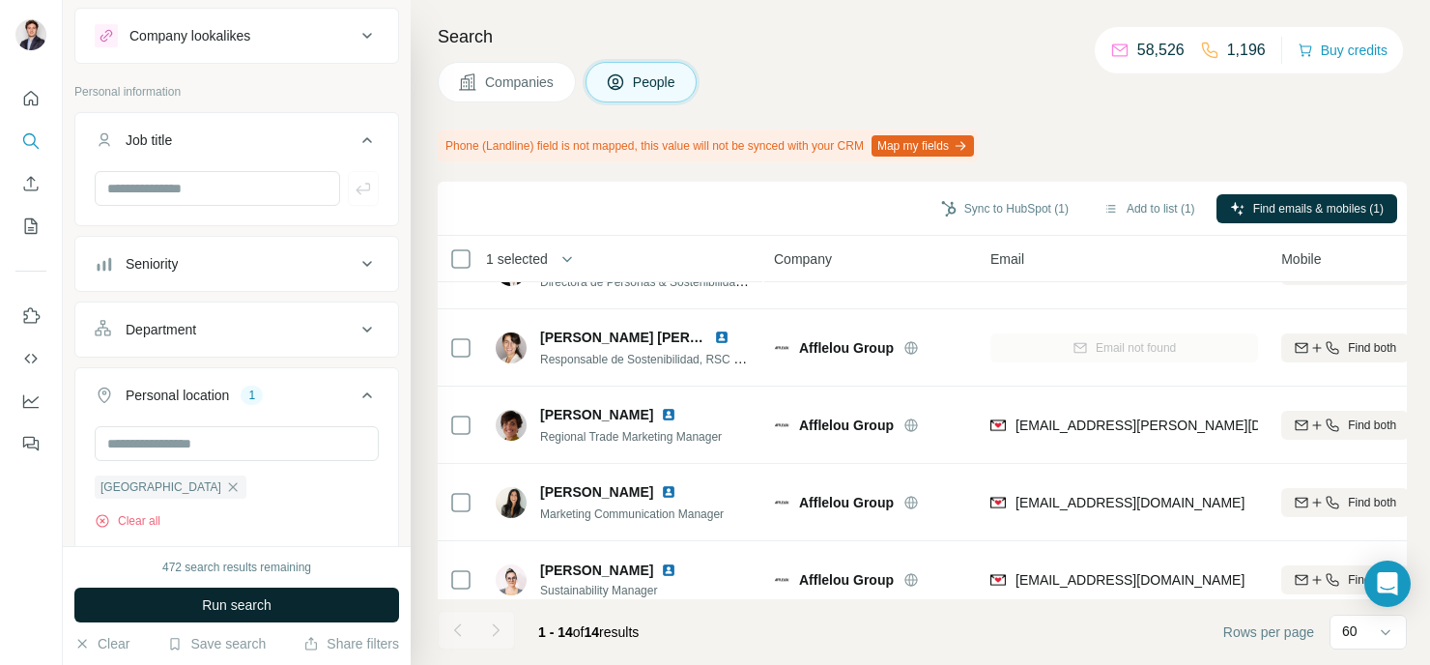
click at [346, 612] on button "Run search" at bounding box center [236, 604] width 325 height 35
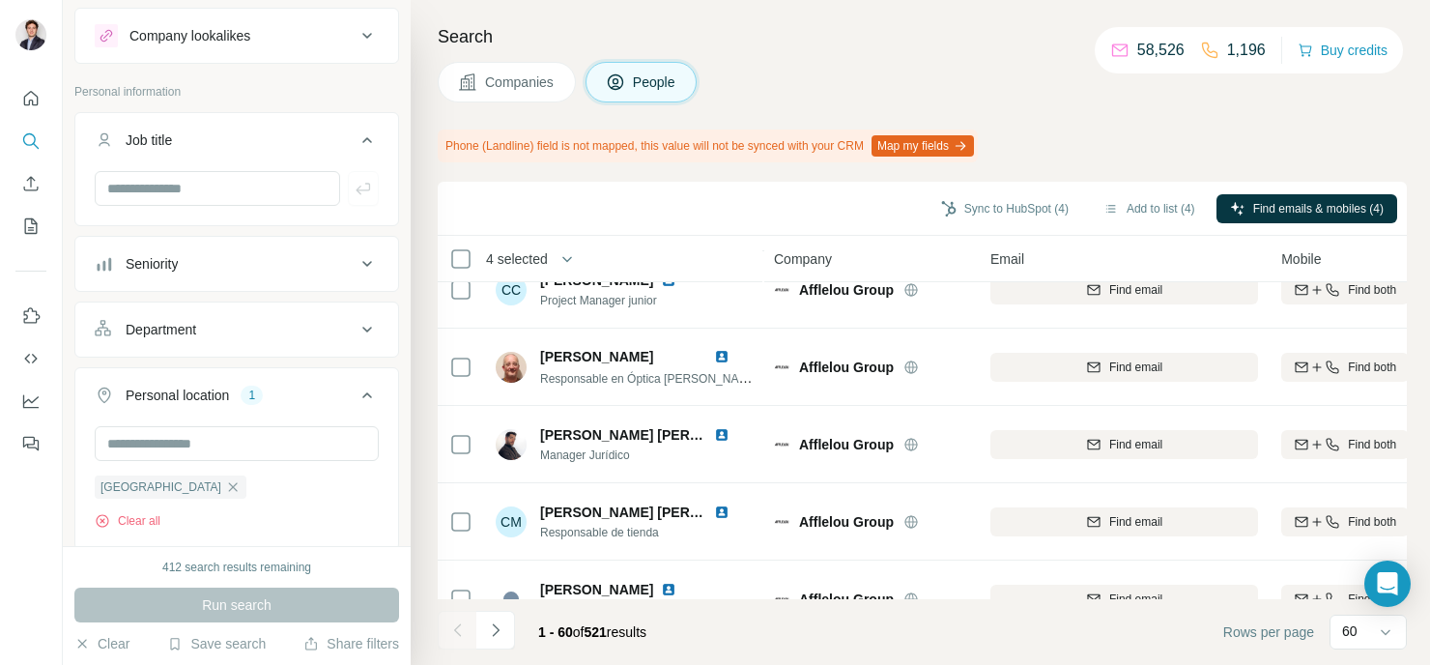
scroll to position [4329, 0]
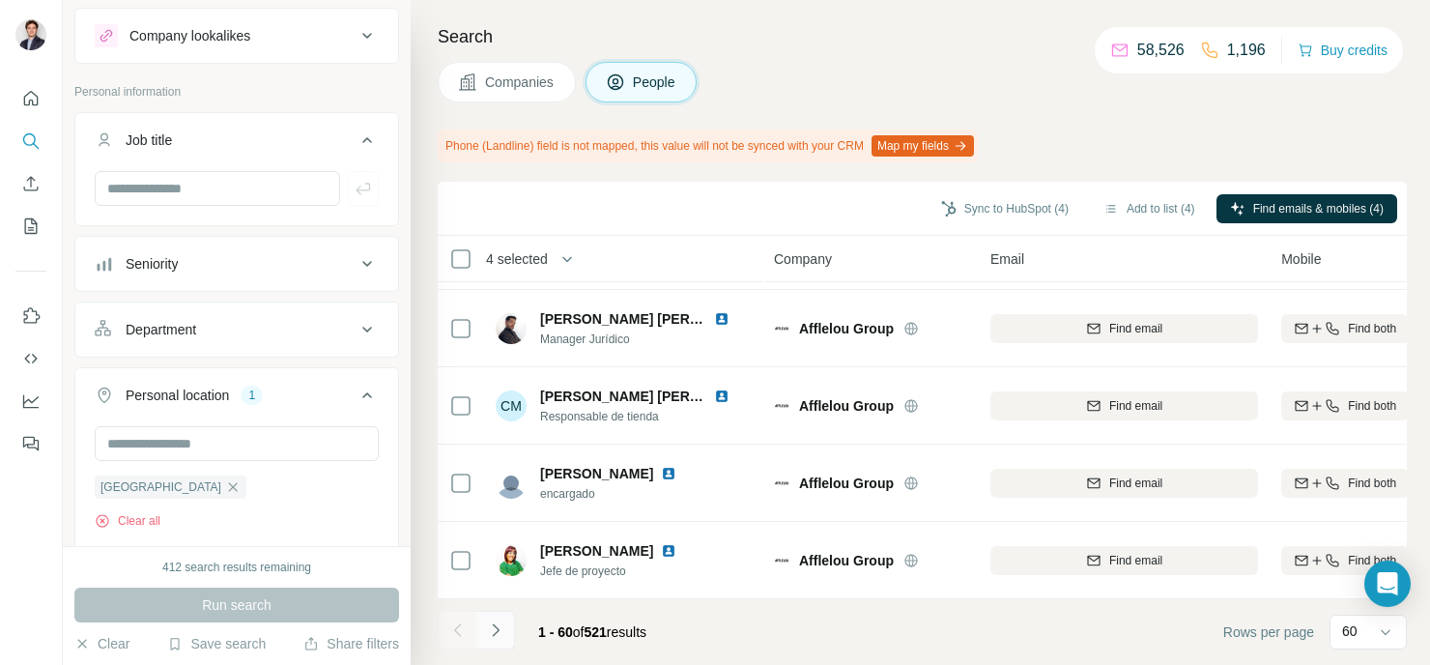
click at [504, 627] on button "Navigate to next page" at bounding box center [495, 630] width 39 height 39
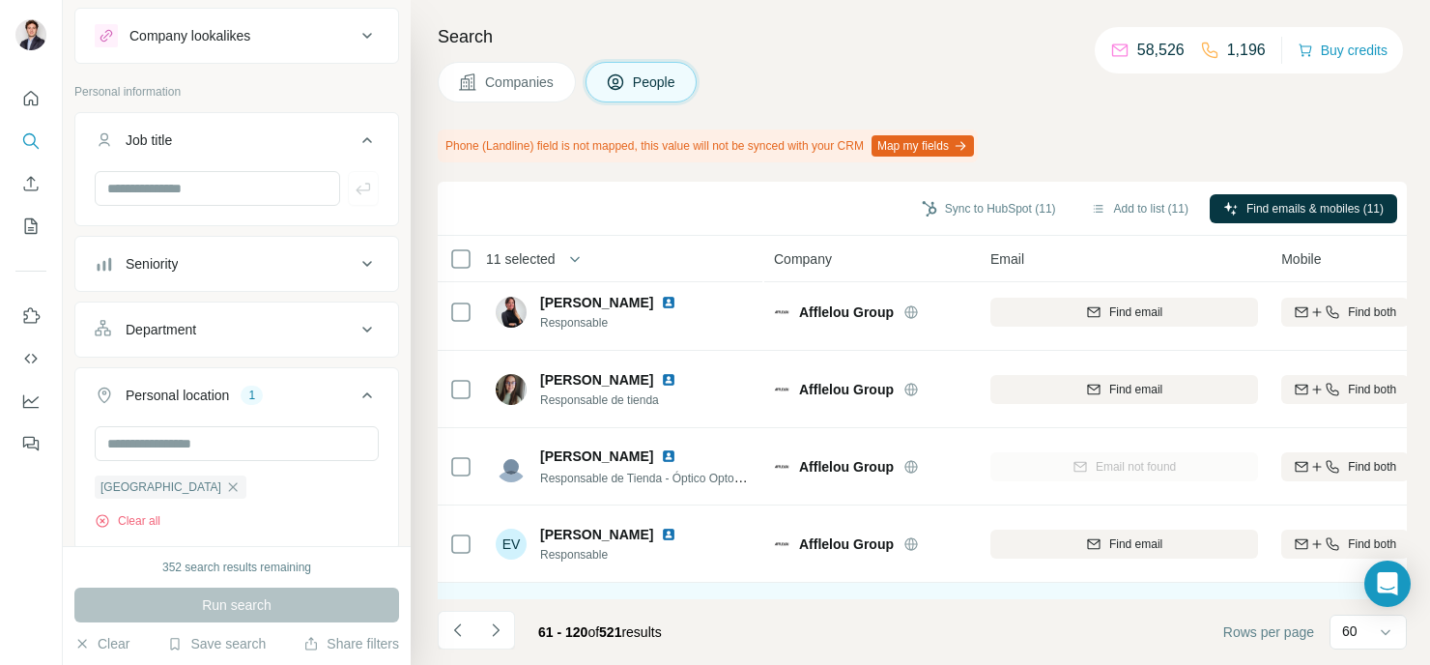
scroll to position [0, 0]
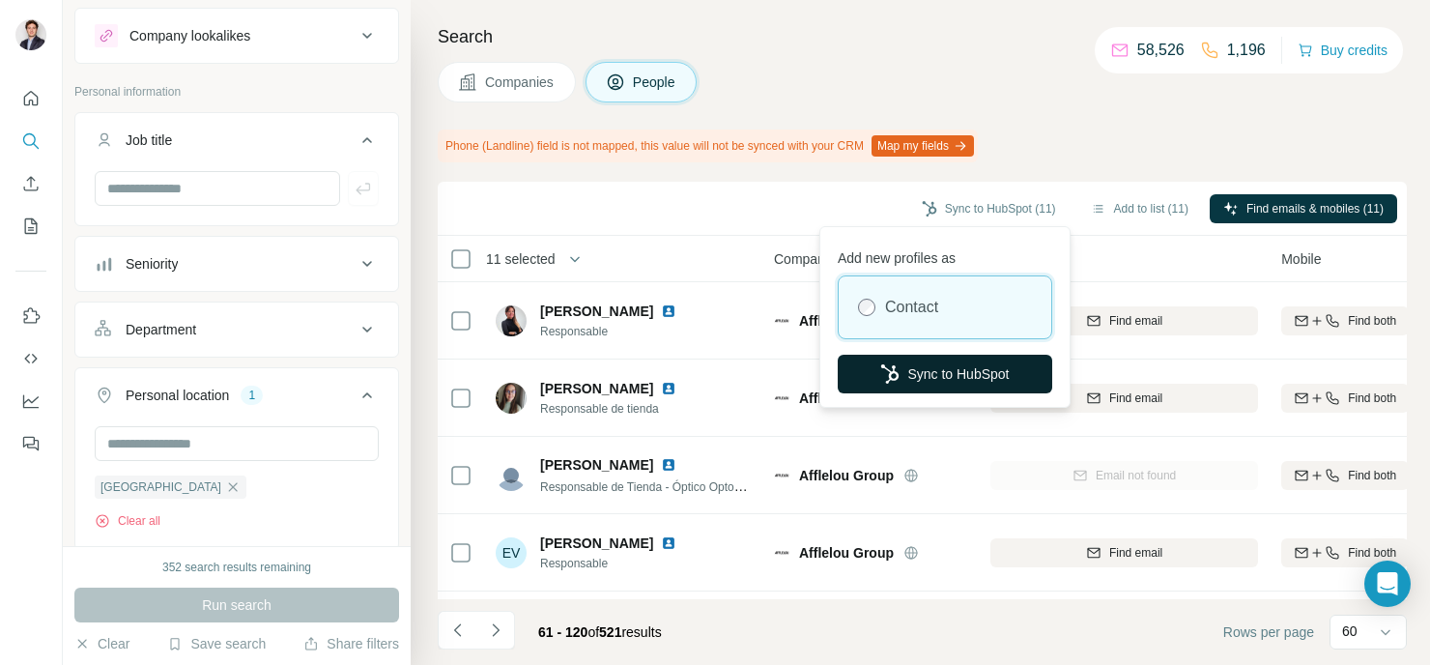
click at [967, 372] on button "Sync to HubSpot" at bounding box center [945, 374] width 214 height 39
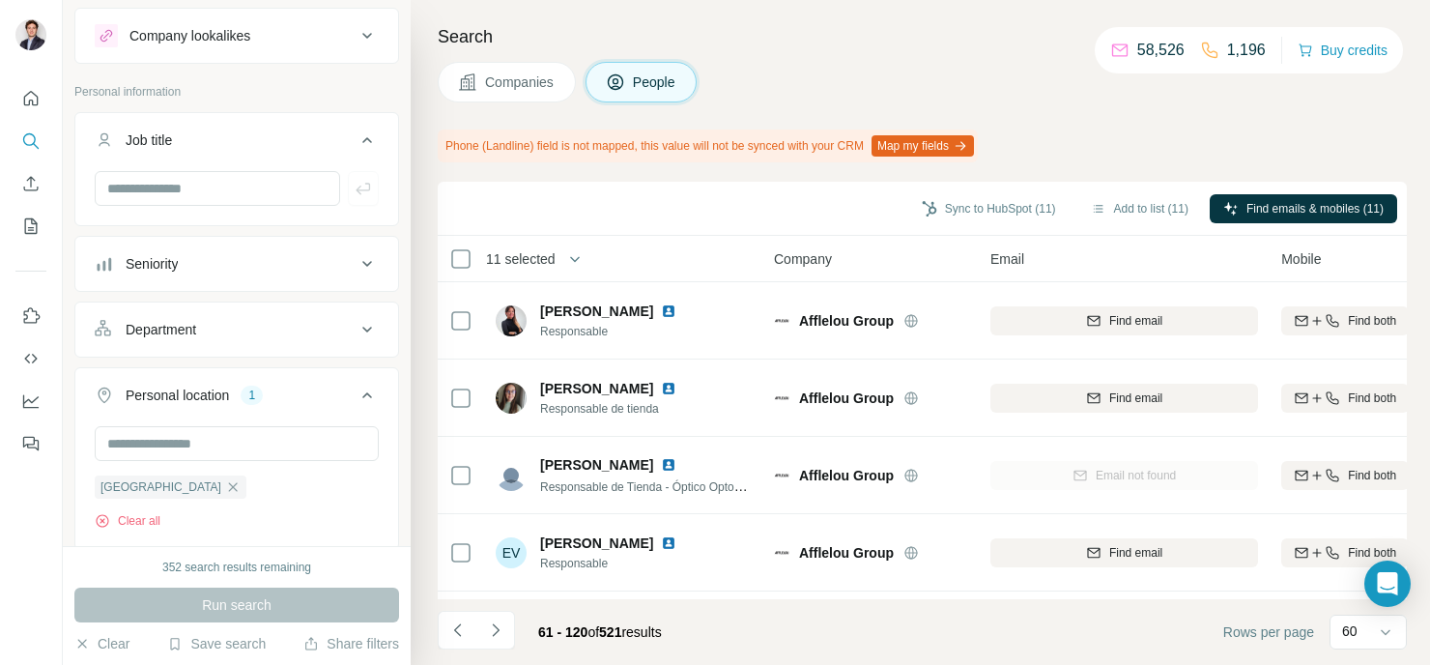
click at [506, 81] on span "Companies" at bounding box center [520, 81] width 71 height 19
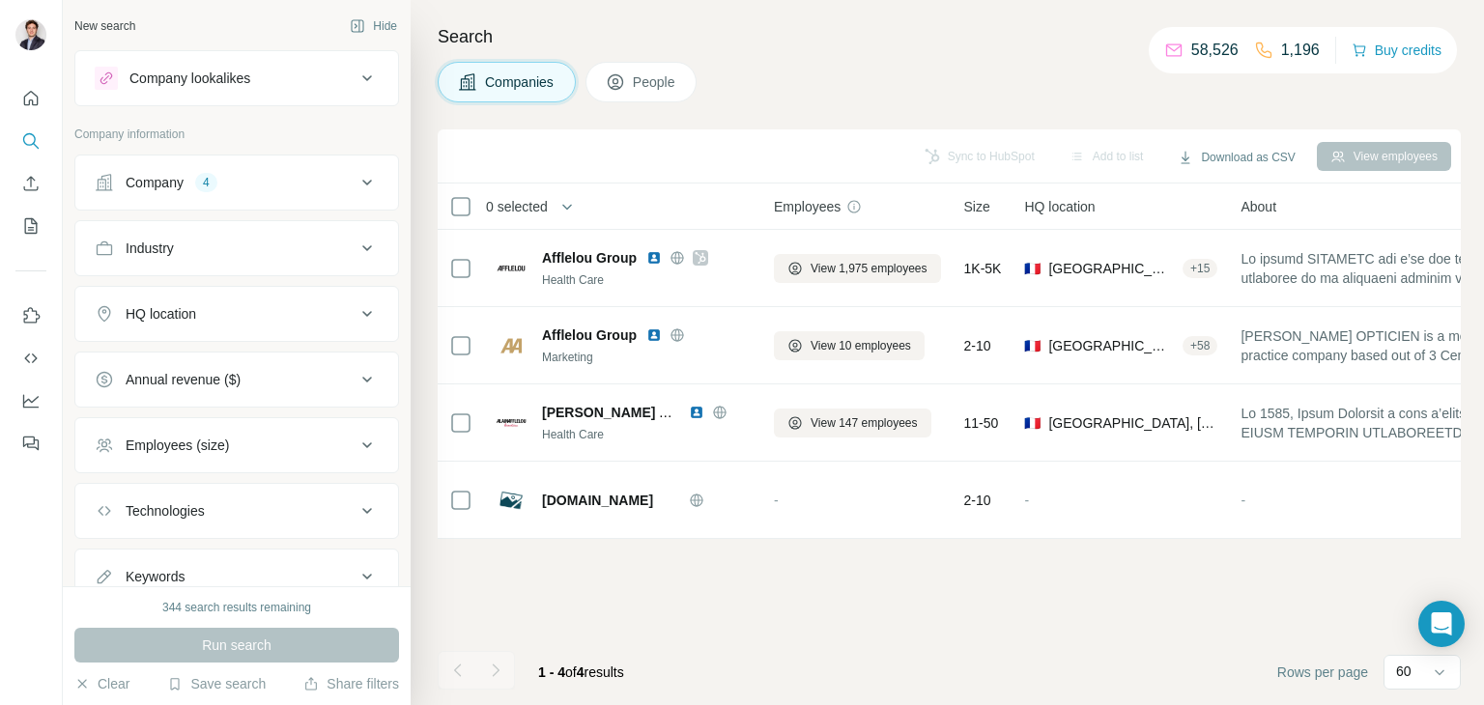
click at [276, 186] on div "Company 4" at bounding box center [225, 182] width 261 height 19
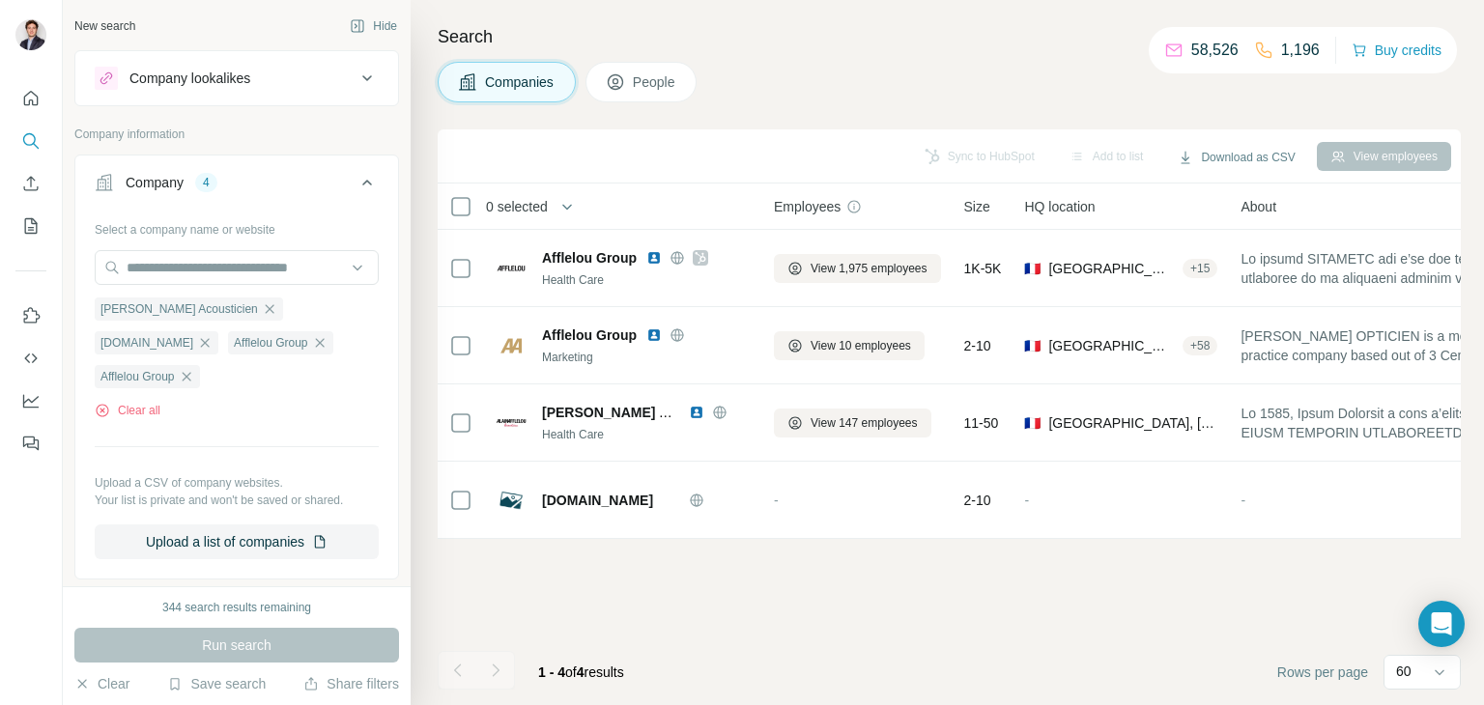
click at [643, 69] on button "People" at bounding box center [641, 82] width 112 height 41
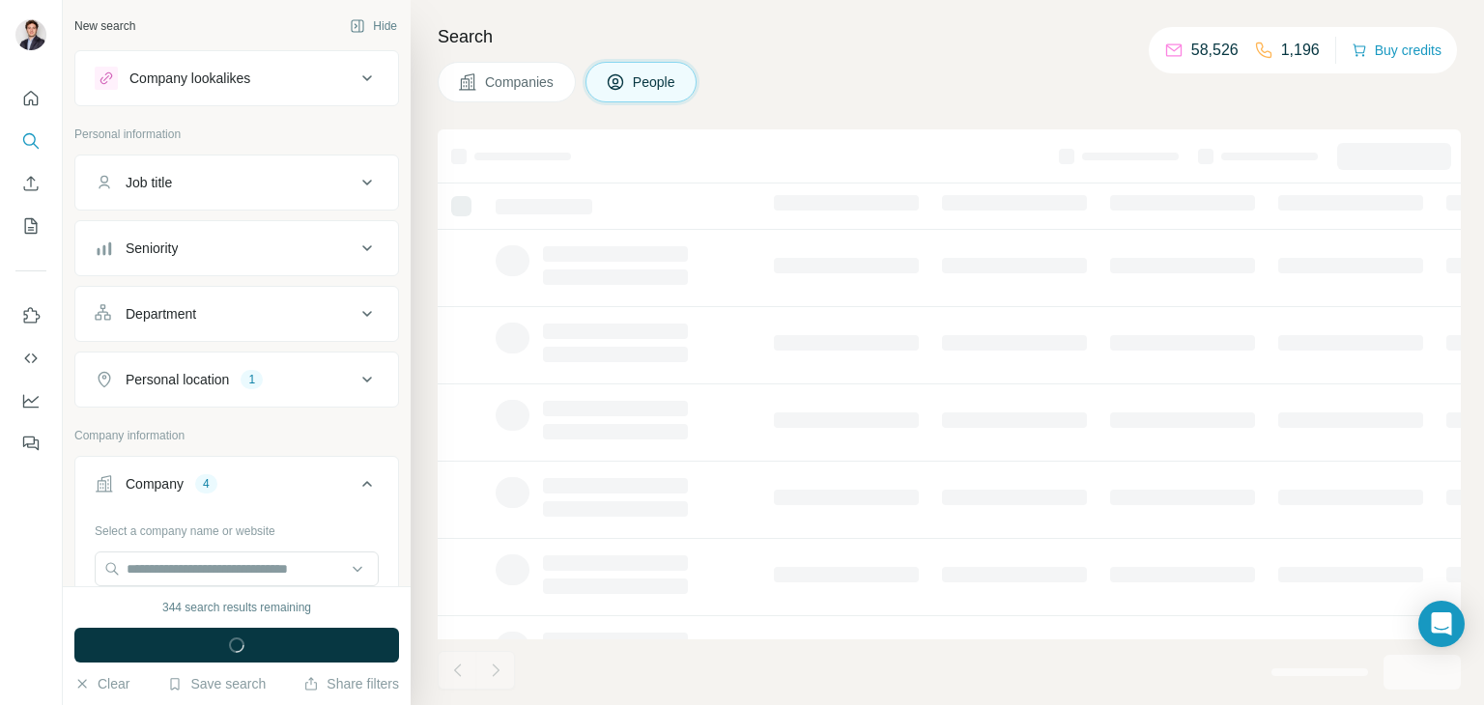
click at [275, 179] on div "Job title" at bounding box center [225, 182] width 261 height 19
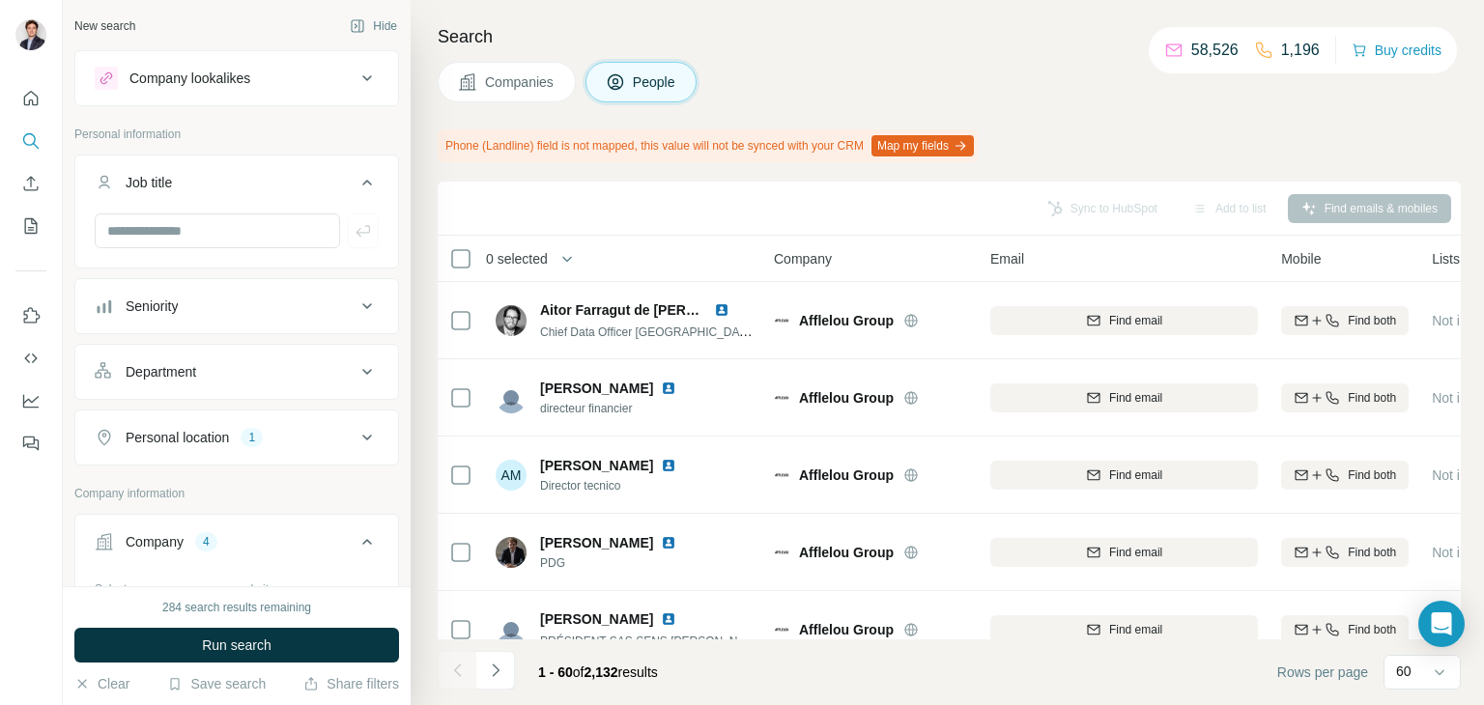
scroll to position [58, 0]
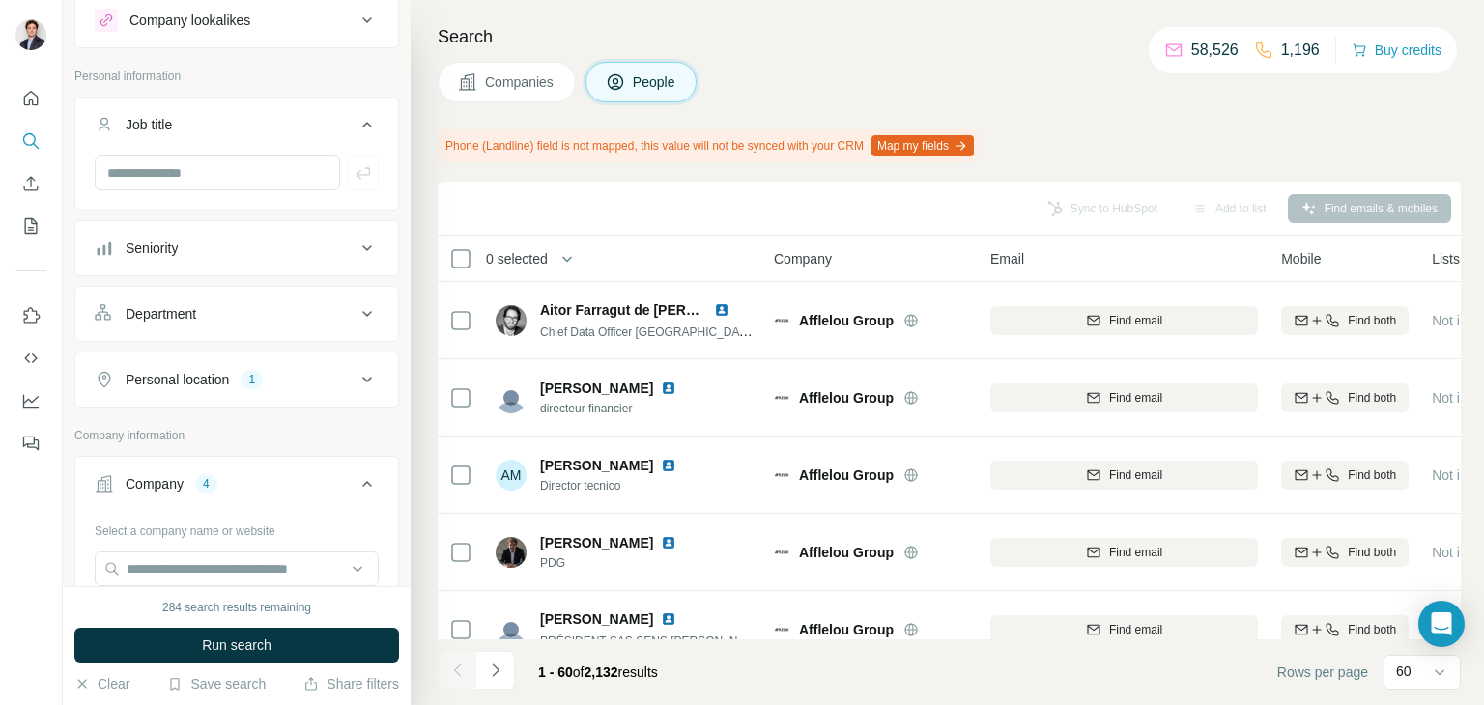
click at [217, 467] on button "Company 4" at bounding box center [236, 488] width 323 height 54
click at [217, 467] on button "Company 4" at bounding box center [236, 484] width 323 height 46
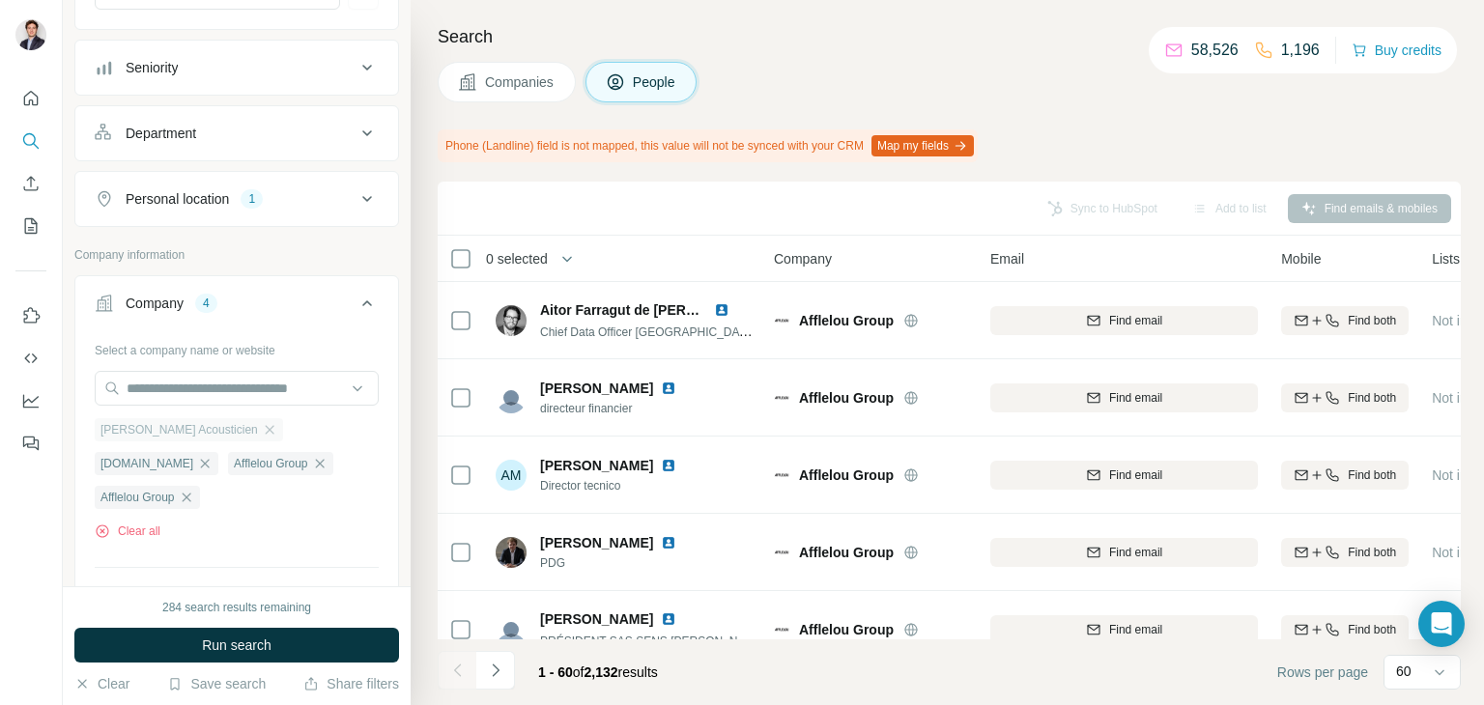
scroll to position [240, 0]
click at [262, 428] on icon "button" at bounding box center [269, 428] width 15 height 15
click at [210, 427] on icon "button" at bounding box center [205, 428] width 9 height 9
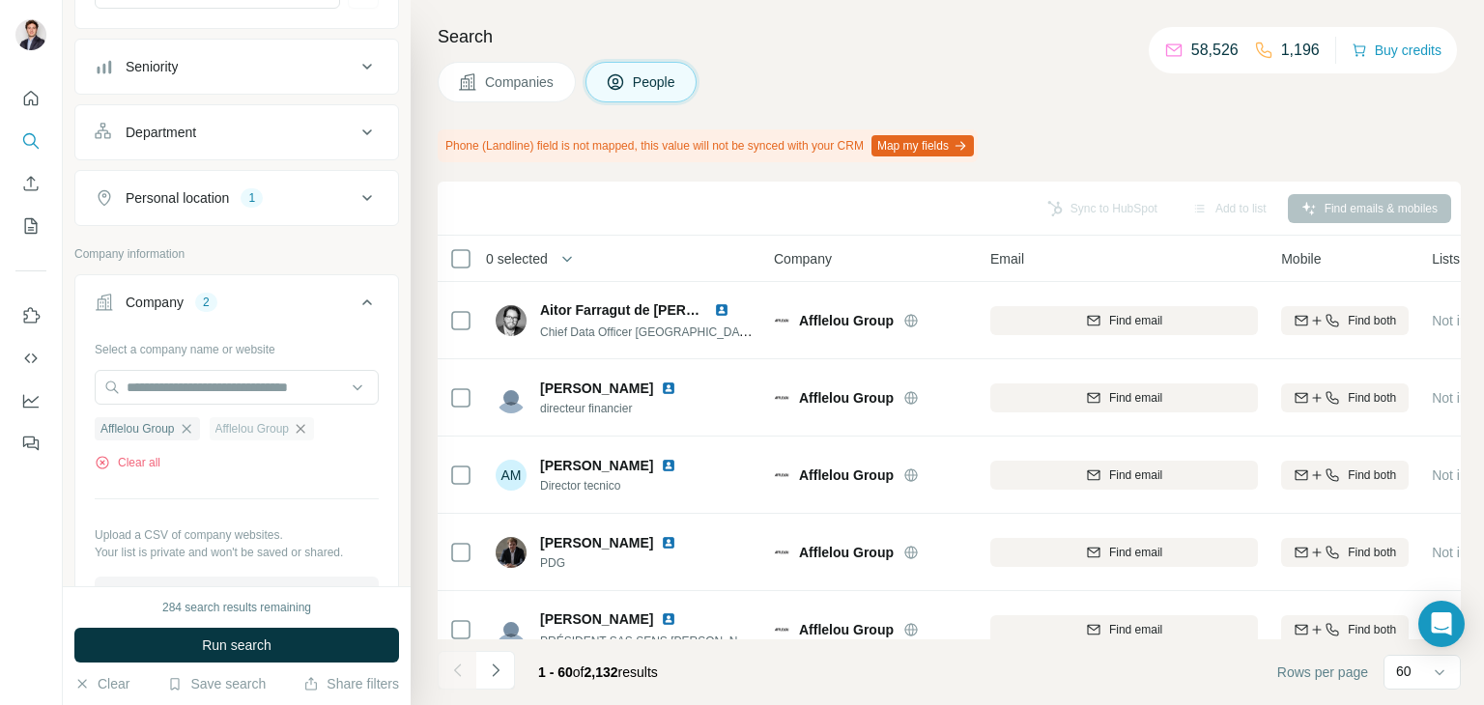
click at [307, 426] on icon "button" at bounding box center [300, 428] width 15 height 15
click at [188, 430] on icon "button" at bounding box center [186, 428] width 15 height 15
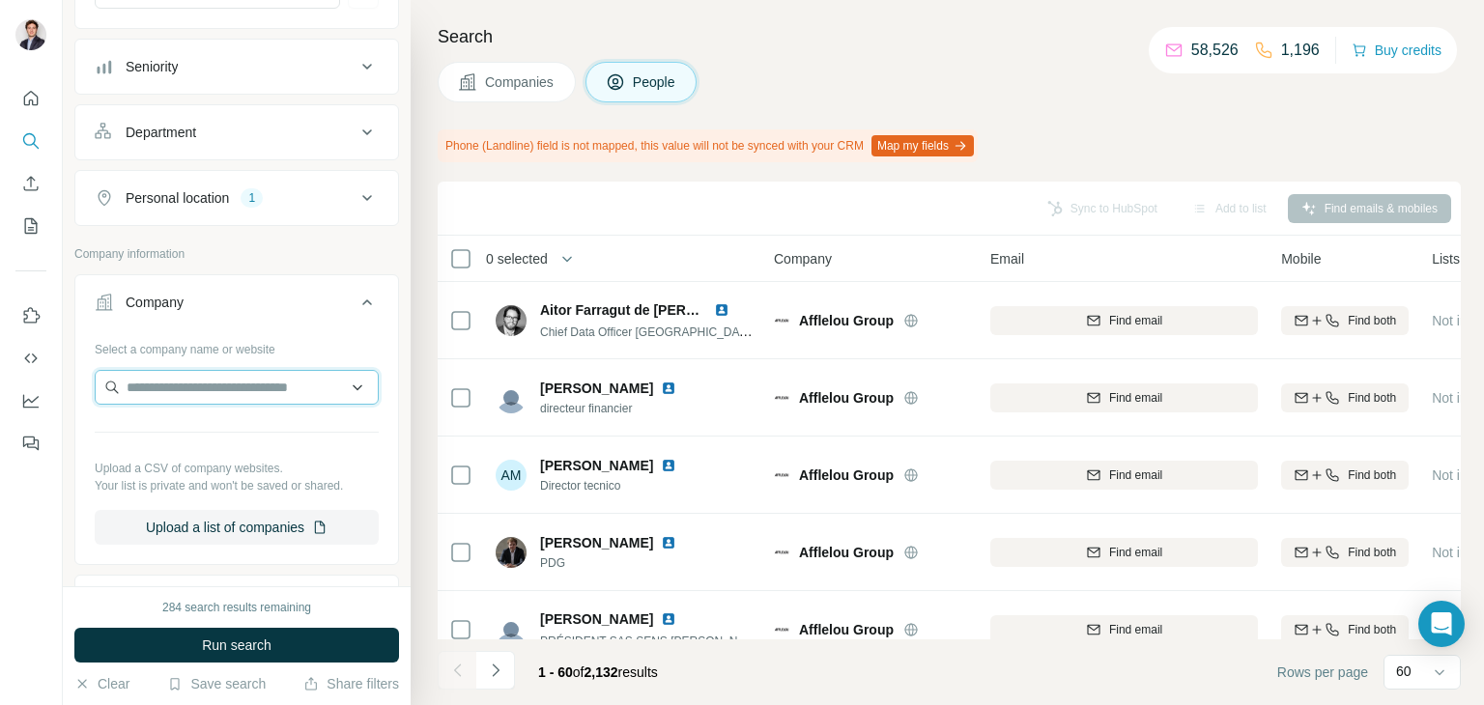
click at [218, 388] on input "text" at bounding box center [237, 387] width 284 height 35
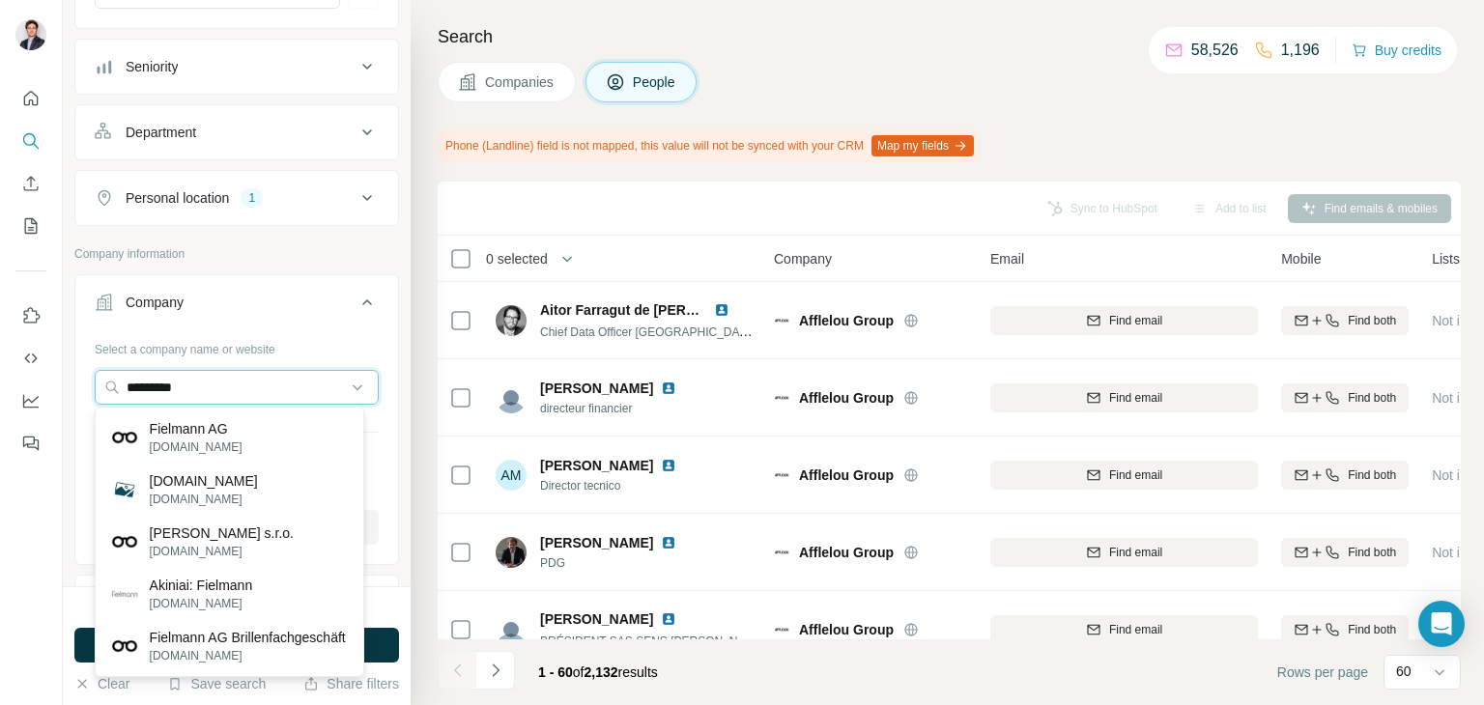
type input "*********"
